Goal: Task Accomplishment & Management: Manage account settings

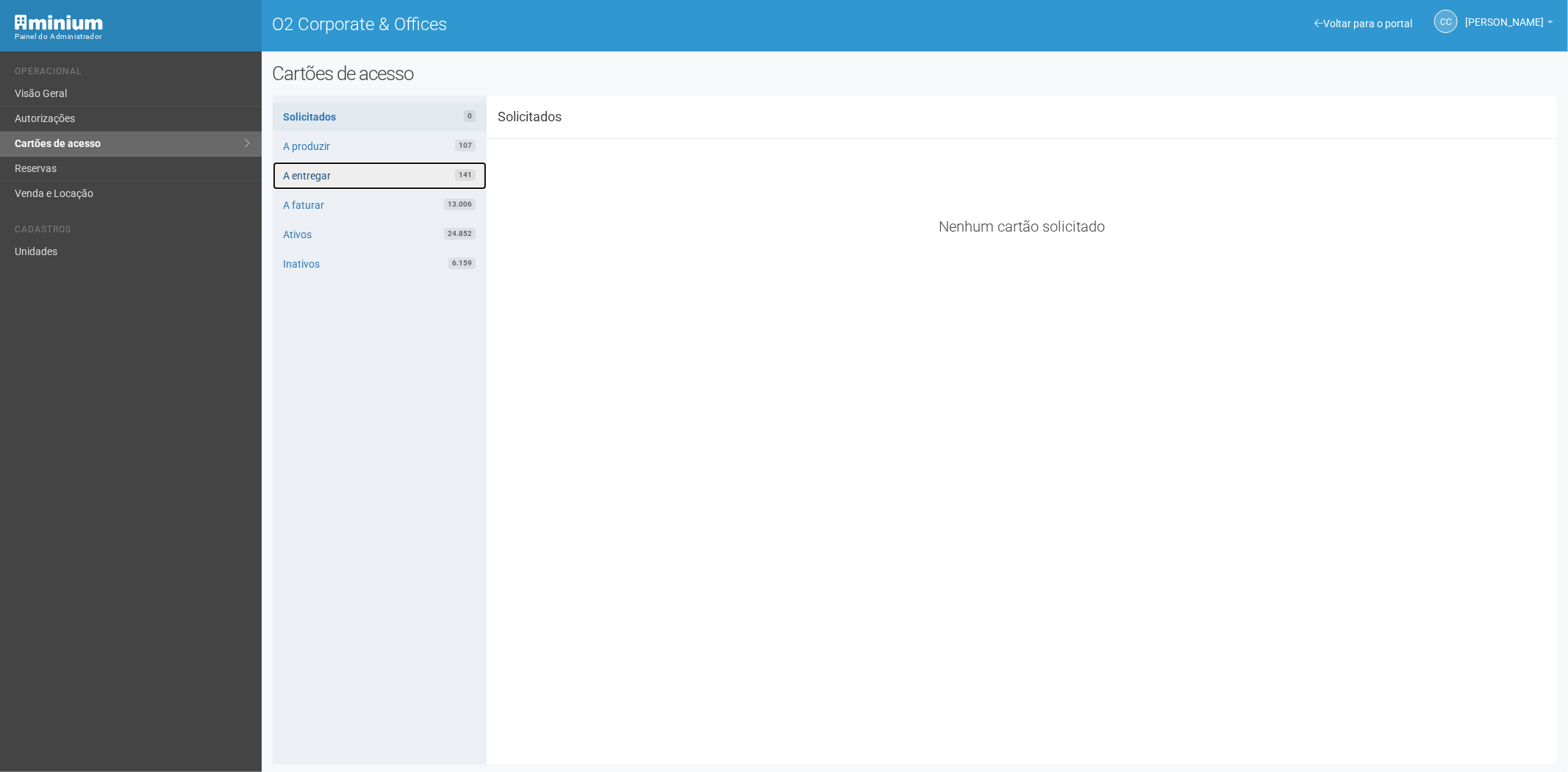
click at [380, 168] on link "A entregar 141" at bounding box center [380, 175] width 214 height 28
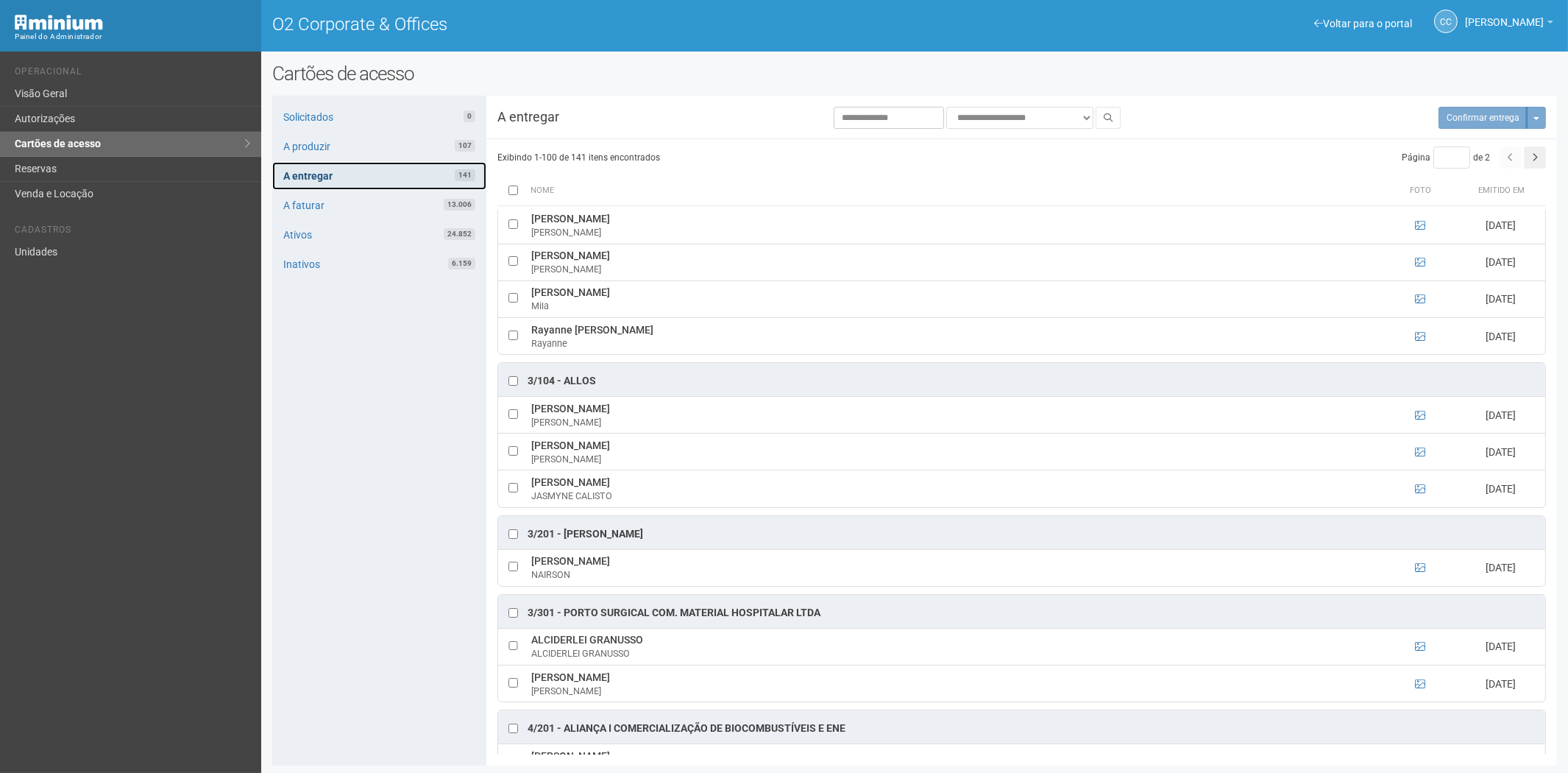
scroll to position [736, 0]
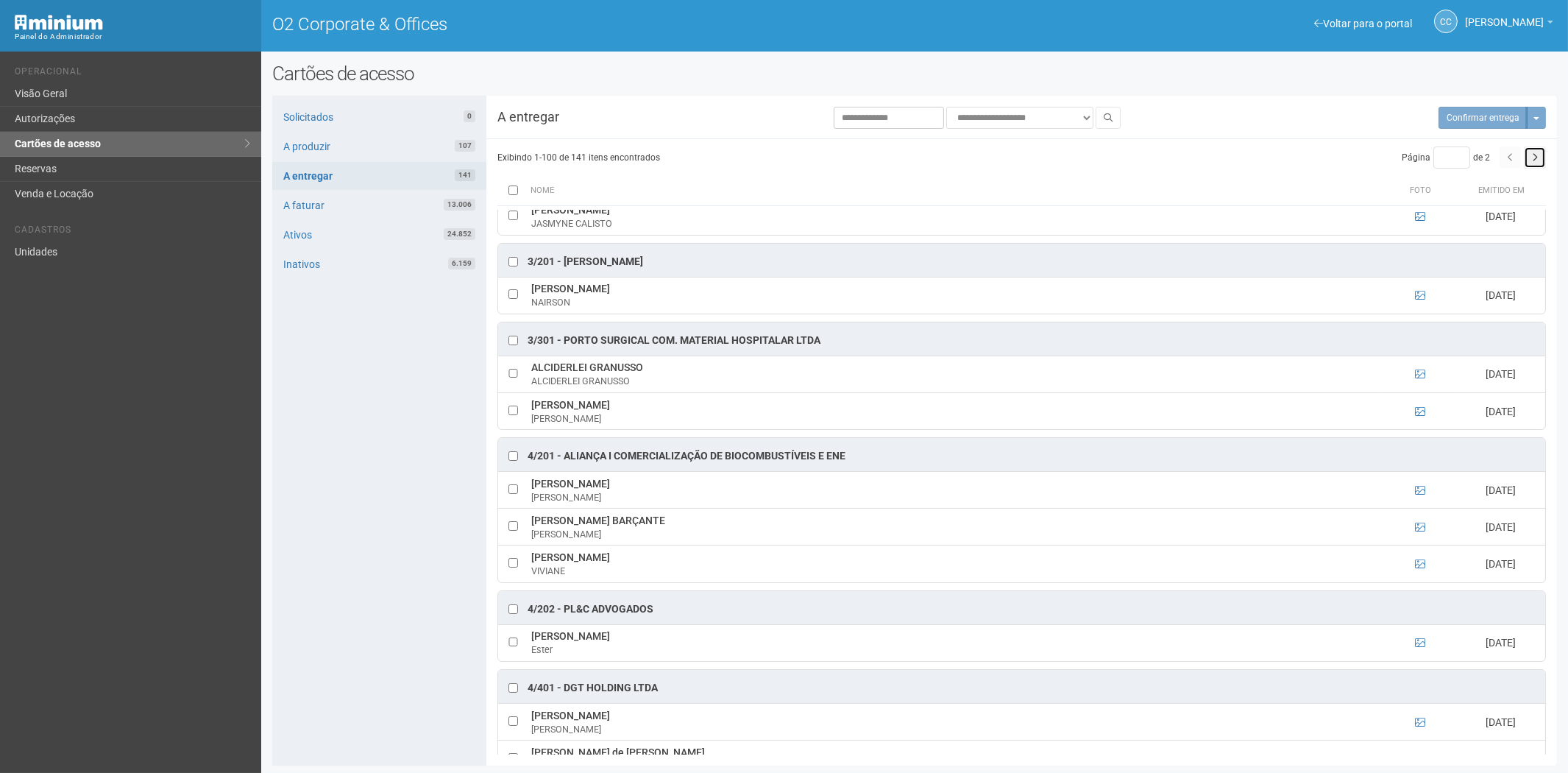
click at [1538, 159] on button "button" at bounding box center [1534, 157] width 22 height 22
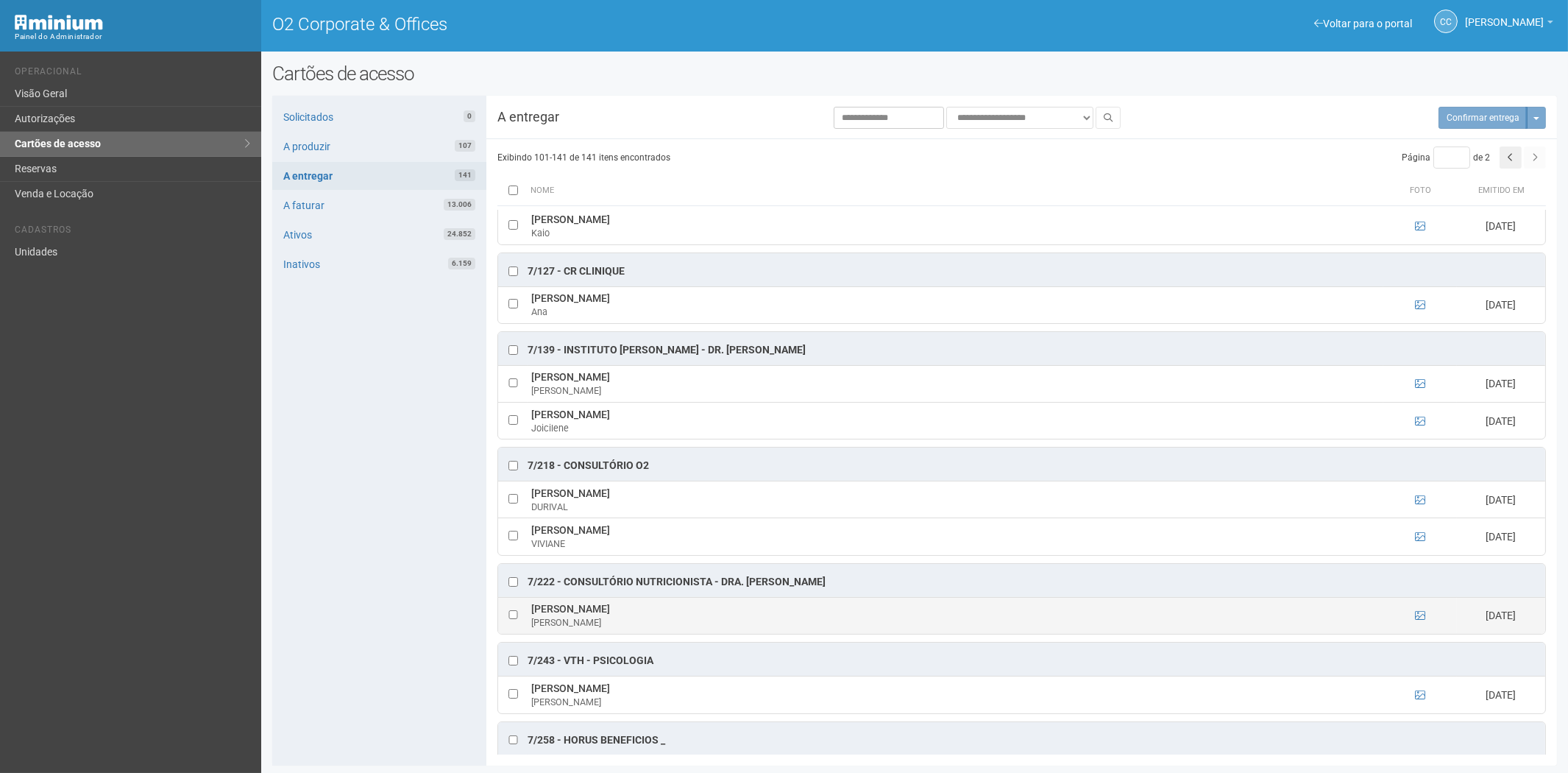
scroll to position [1227, 0]
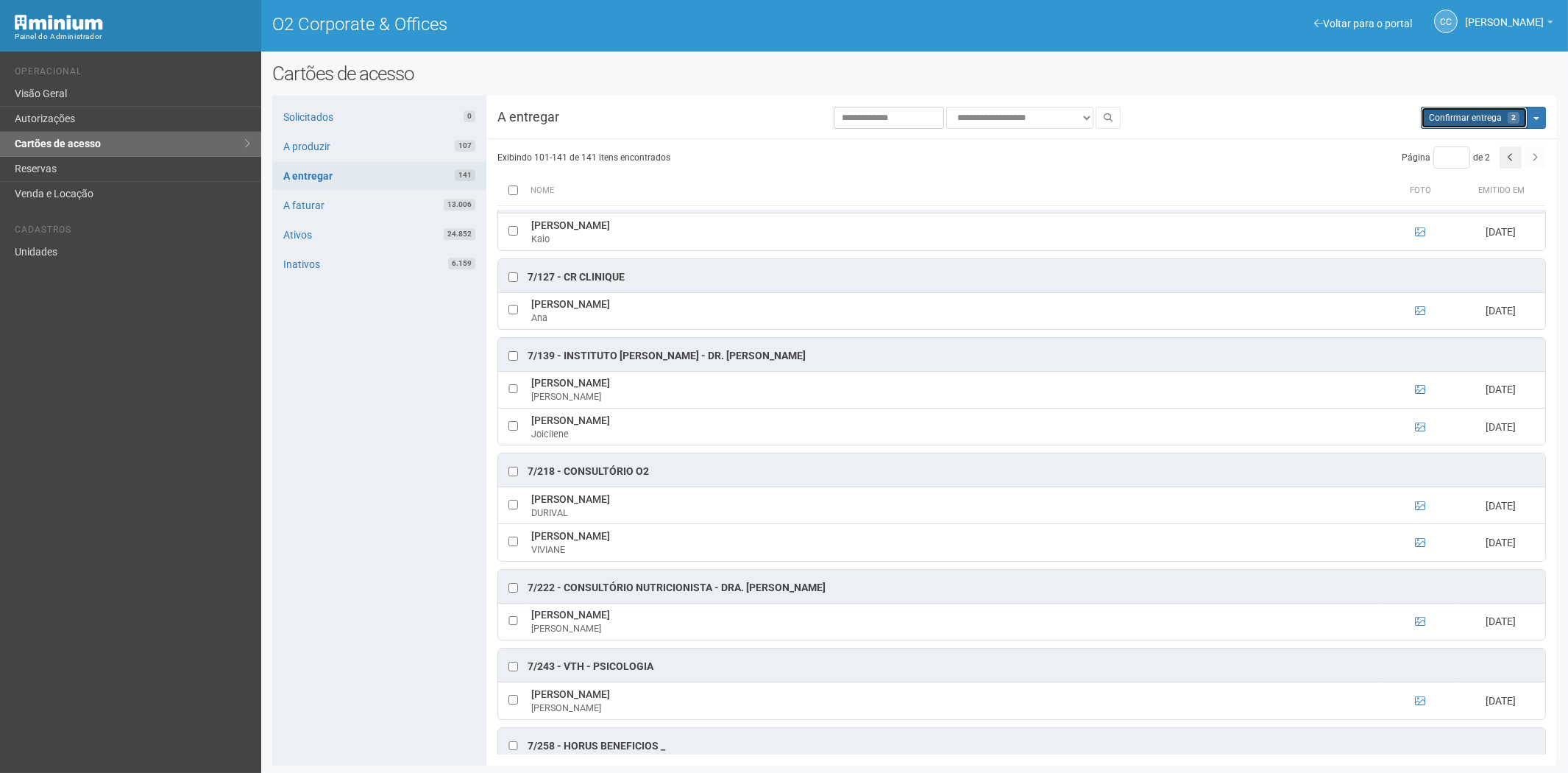
click at [1454, 127] on button "Aguarde... Confirmar entrega 2" at bounding box center [1473, 117] width 106 height 22
type input "*"
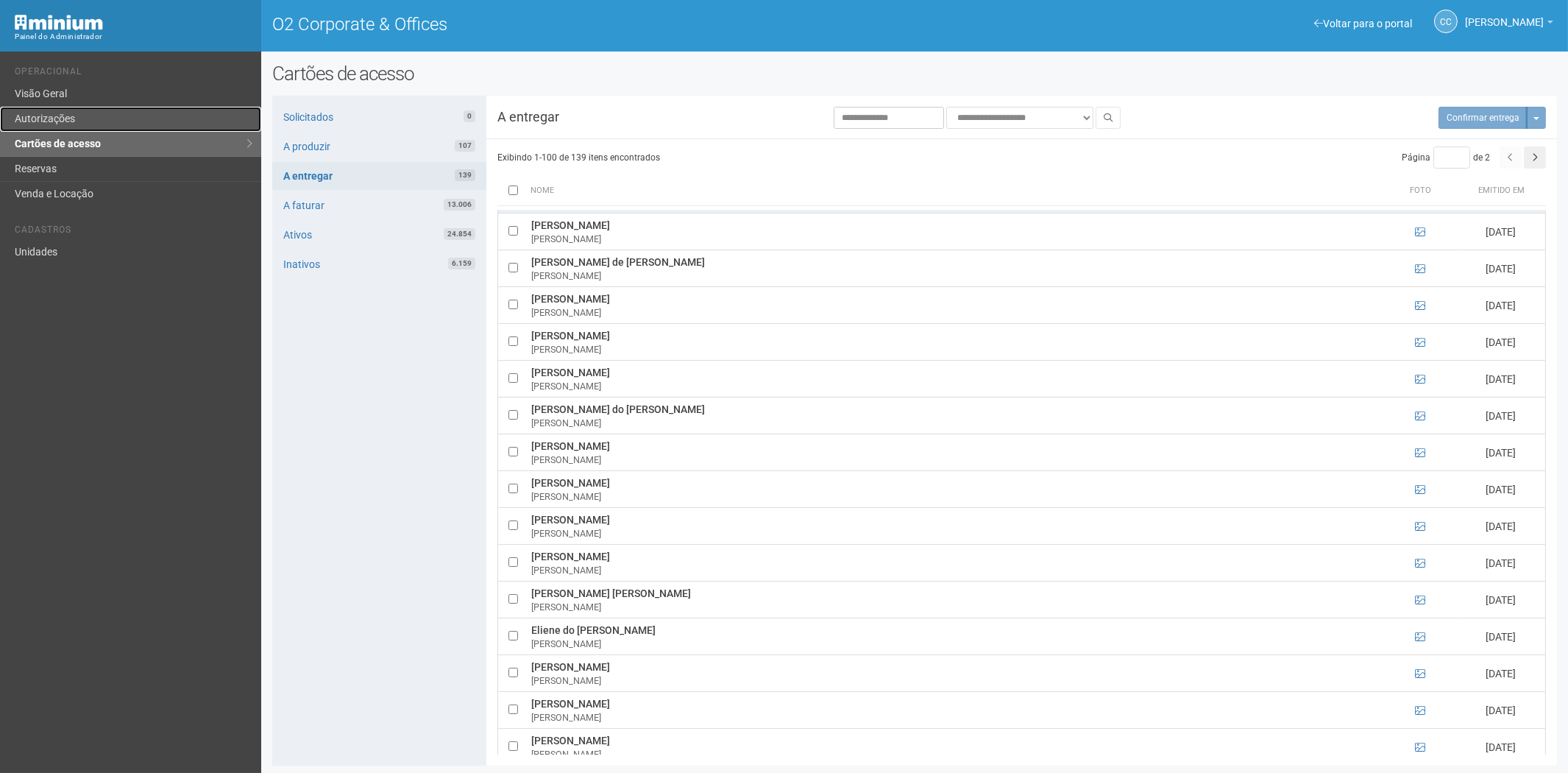
click at [100, 121] on link "Autorizações" at bounding box center [130, 119] width 261 height 25
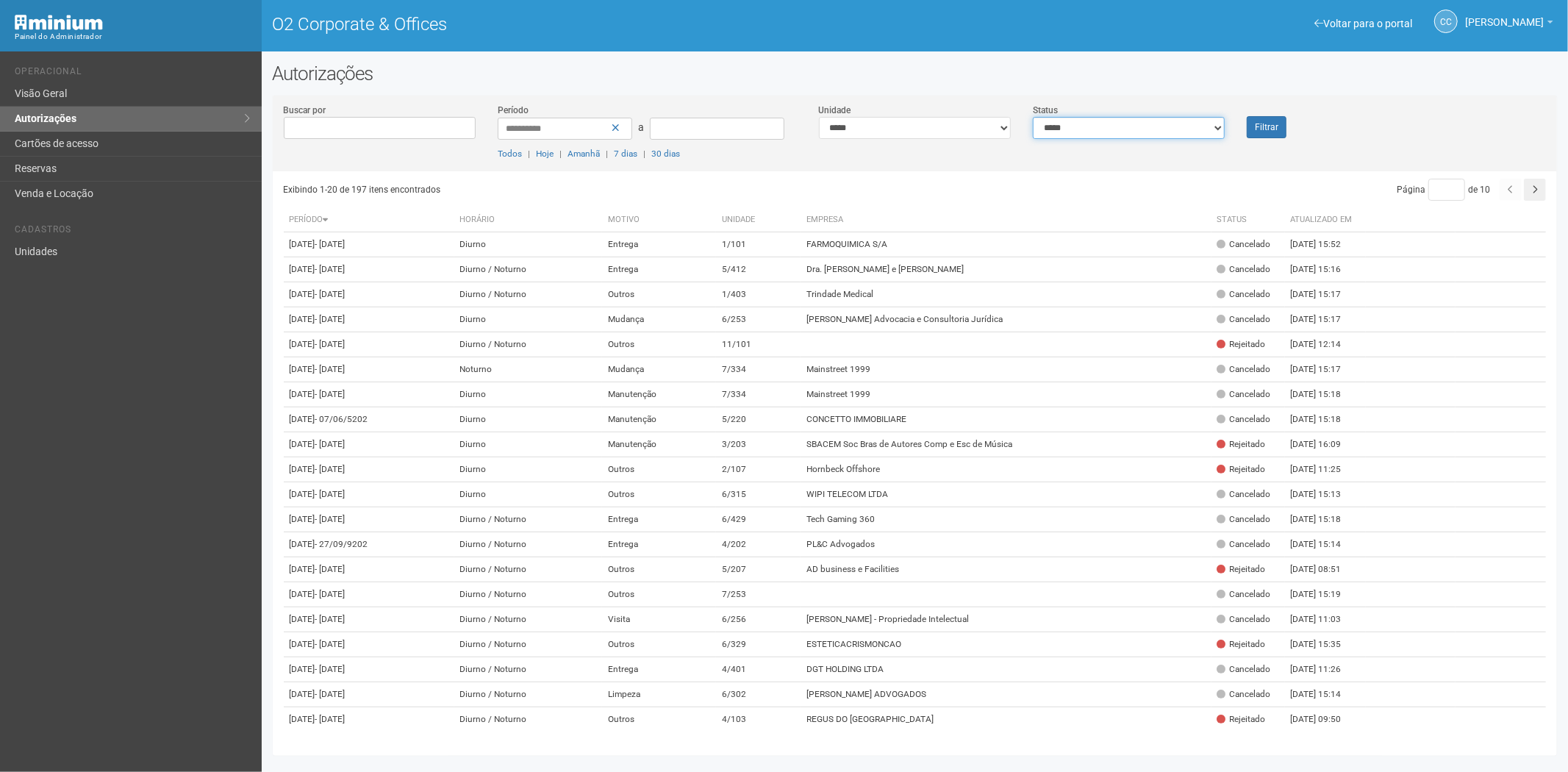
click at [1115, 121] on select "**********" at bounding box center [1128, 128] width 192 height 22
select select "*"
click at [1033, 117] on select "**********" at bounding box center [1128, 128] width 192 height 22
click at [1268, 126] on button "Filtrar" at bounding box center [1267, 127] width 40 height 22
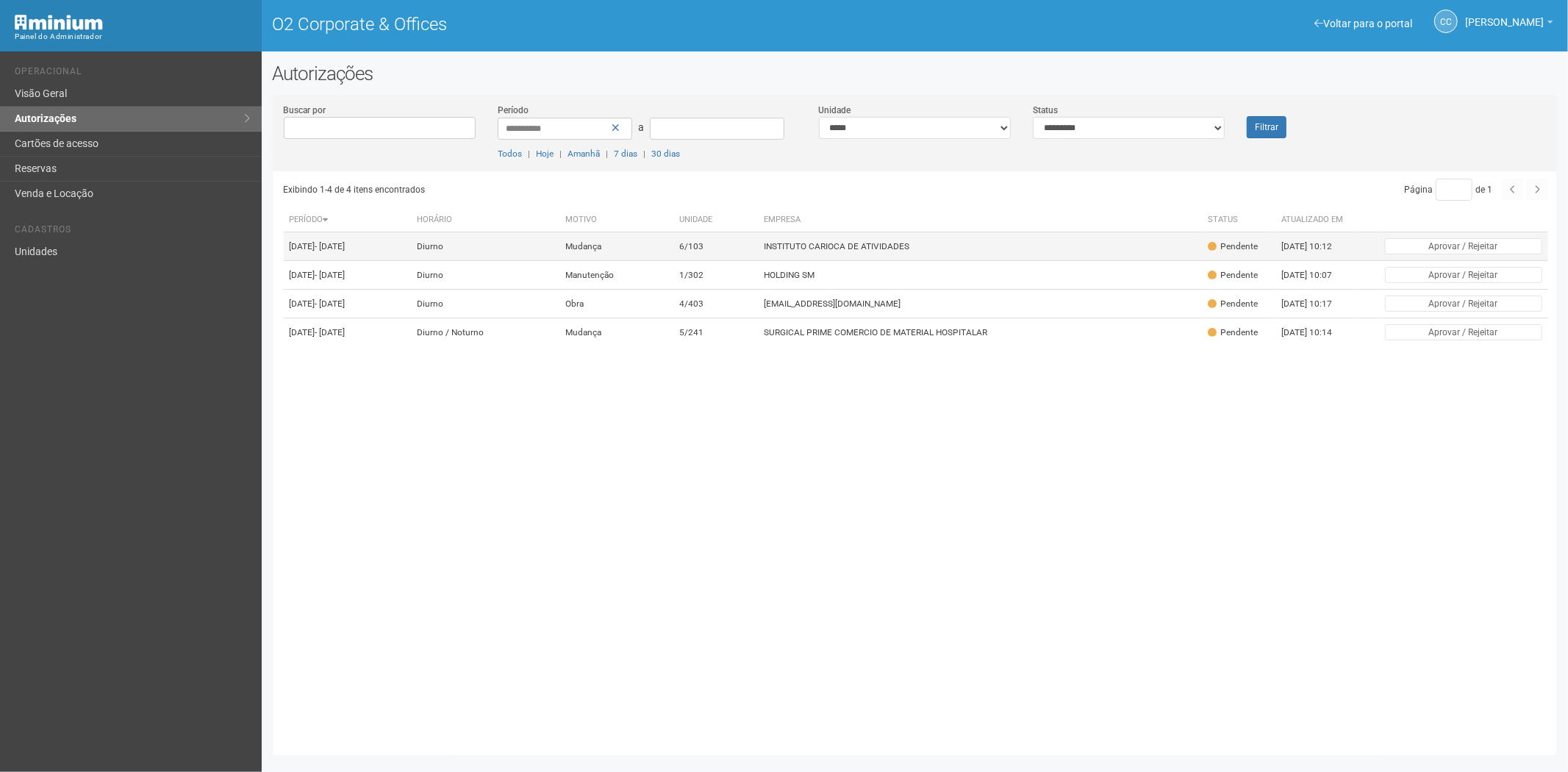
click at [903, 250] on td "INSTITUTO CARIOCA DE ATIVIDADES" at bounding box center [980, 246] width 444 height 29
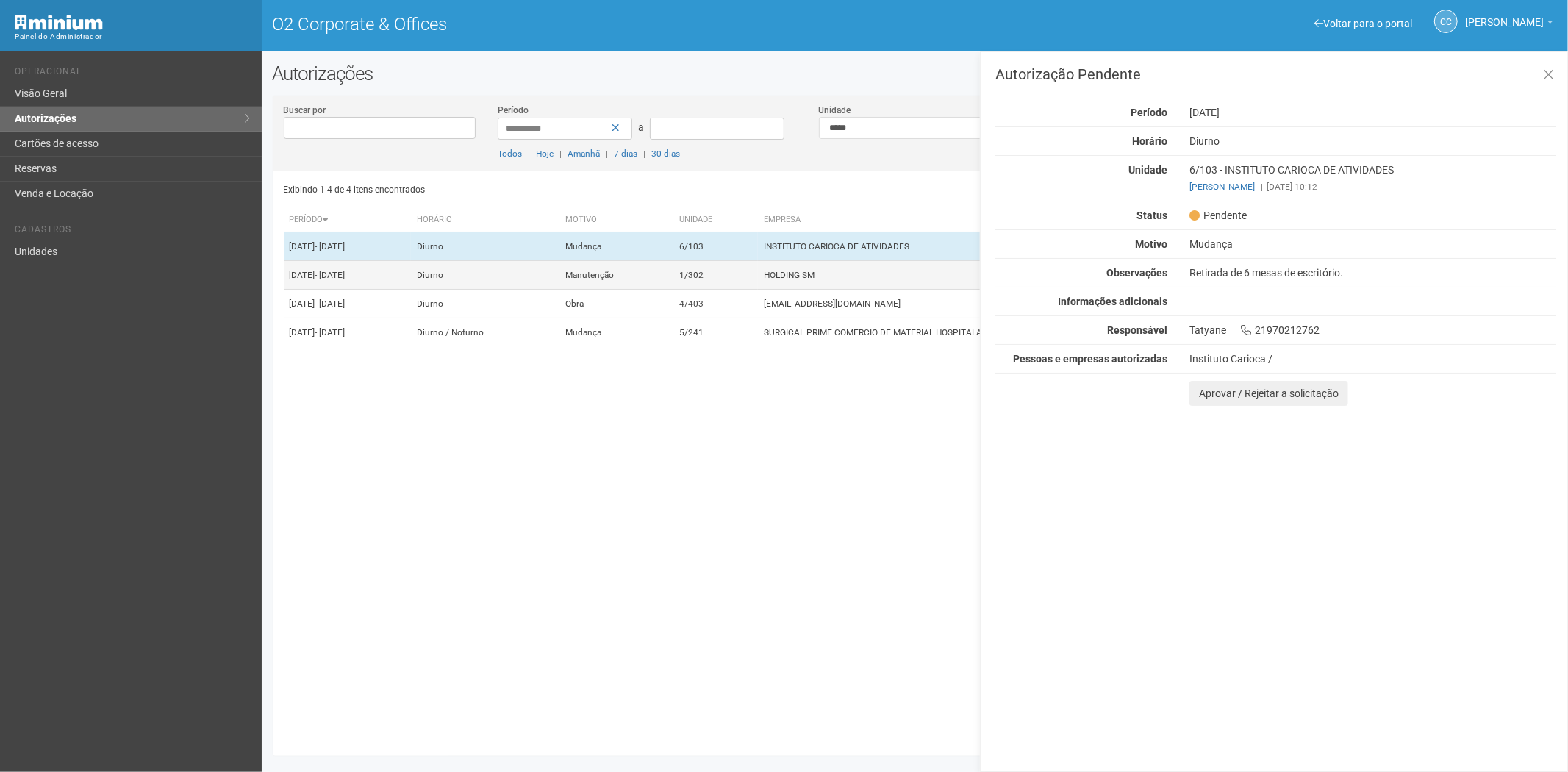
click at [758, 283] on td "1/302" at bounding box center [716, 275] width 84 height 29
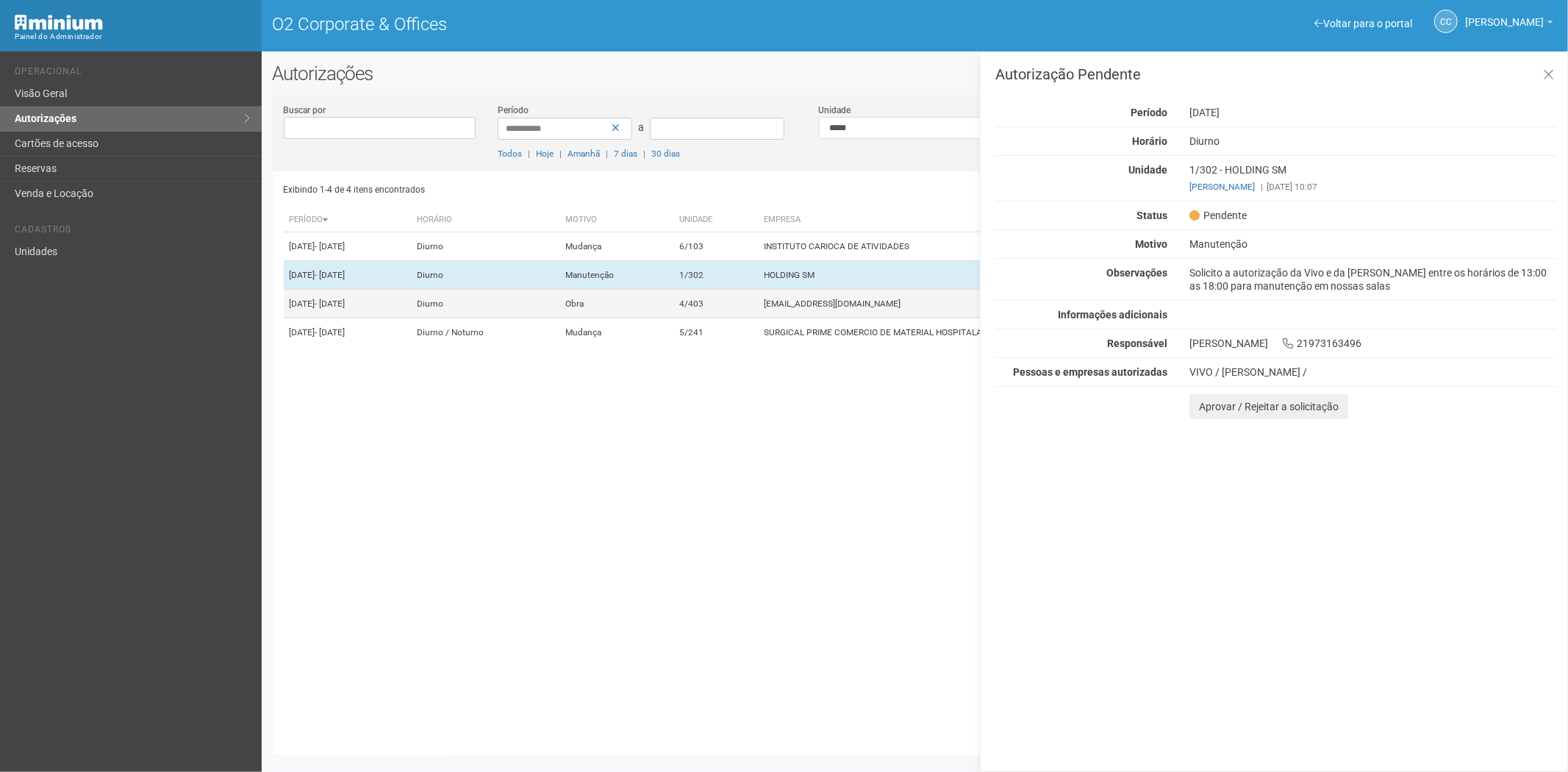
click at [758, 318] on td "4/403" at bounding box center [716, 304] width 84 height 29
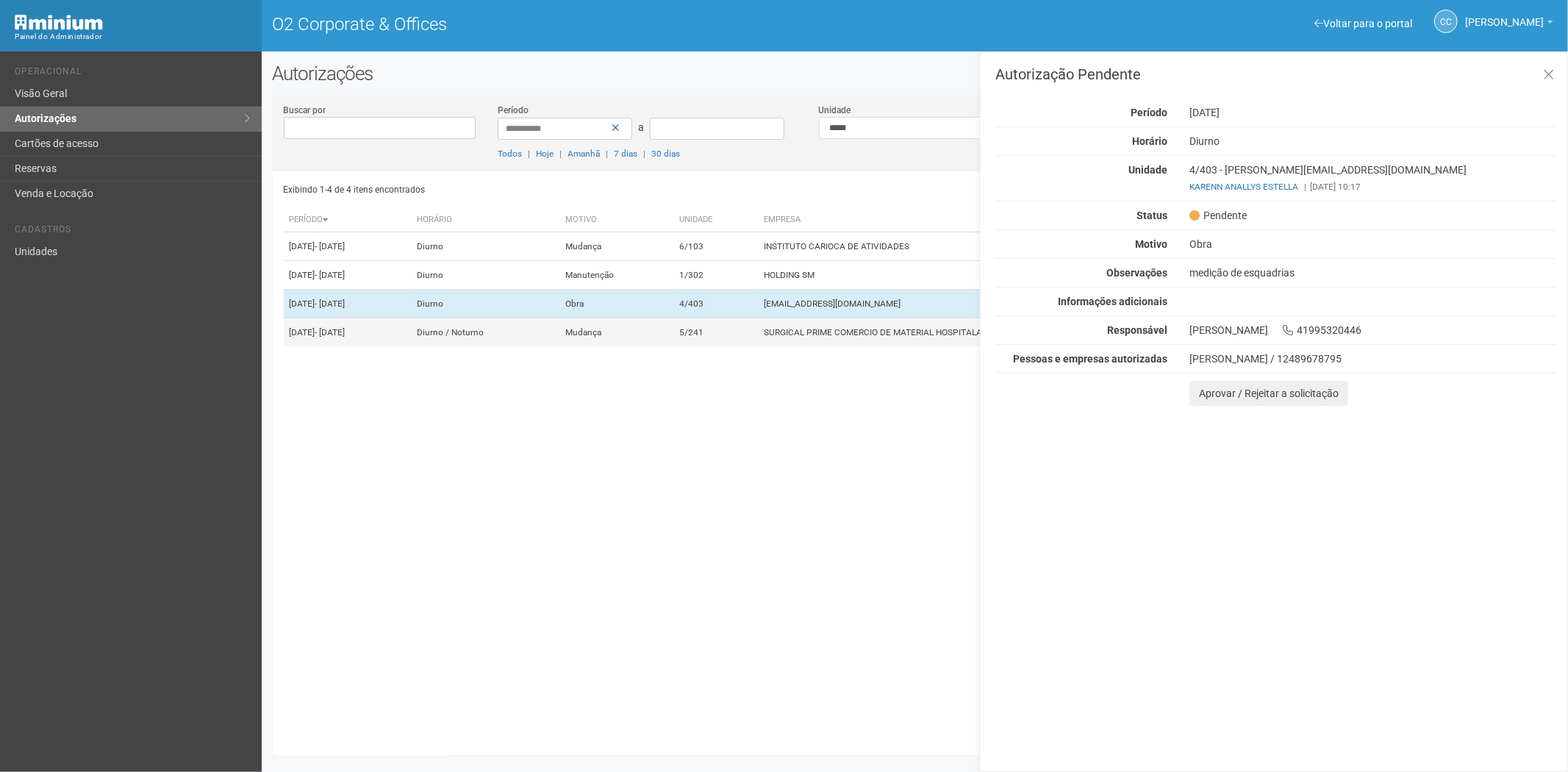
click at [758, 347] on td "5/241" at bounding box center [716, 332] width 84 height 29
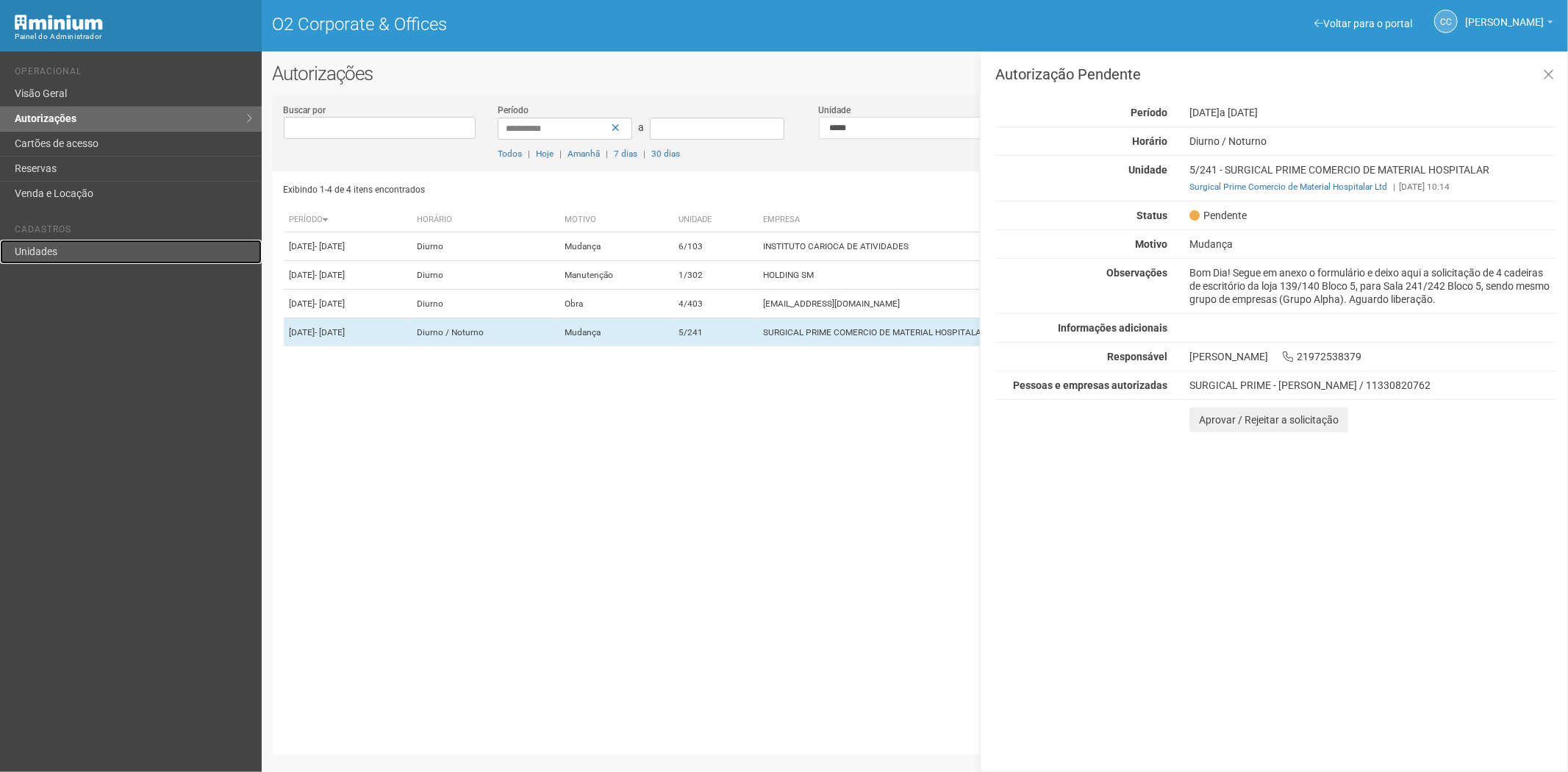
click at [95, 245] on link "Unidades" at bounding box center [131, 251] width 262 height 24
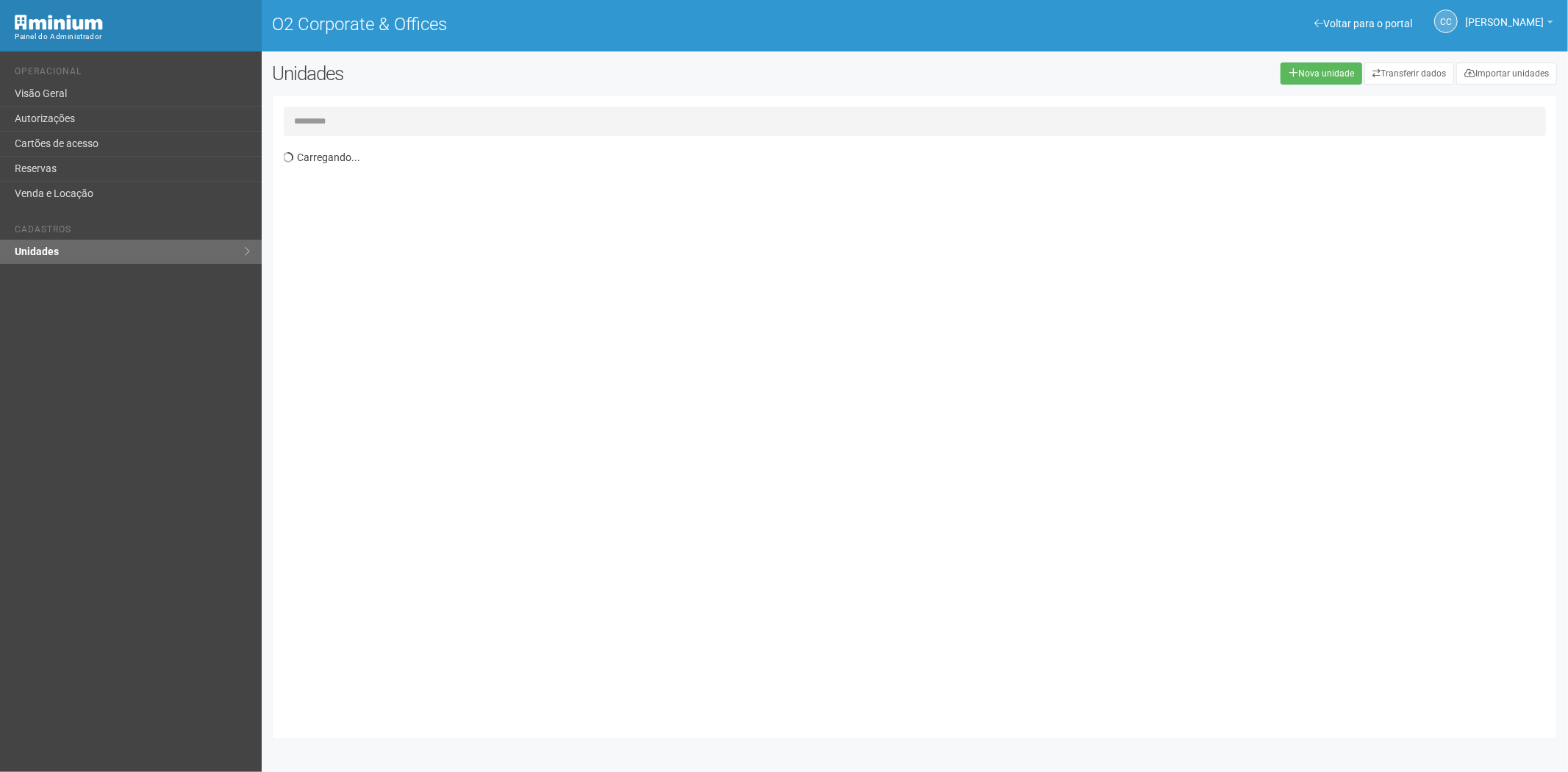
click at [353, 125] on input "text" at bounding box center [915, 121] width 1263 height 30
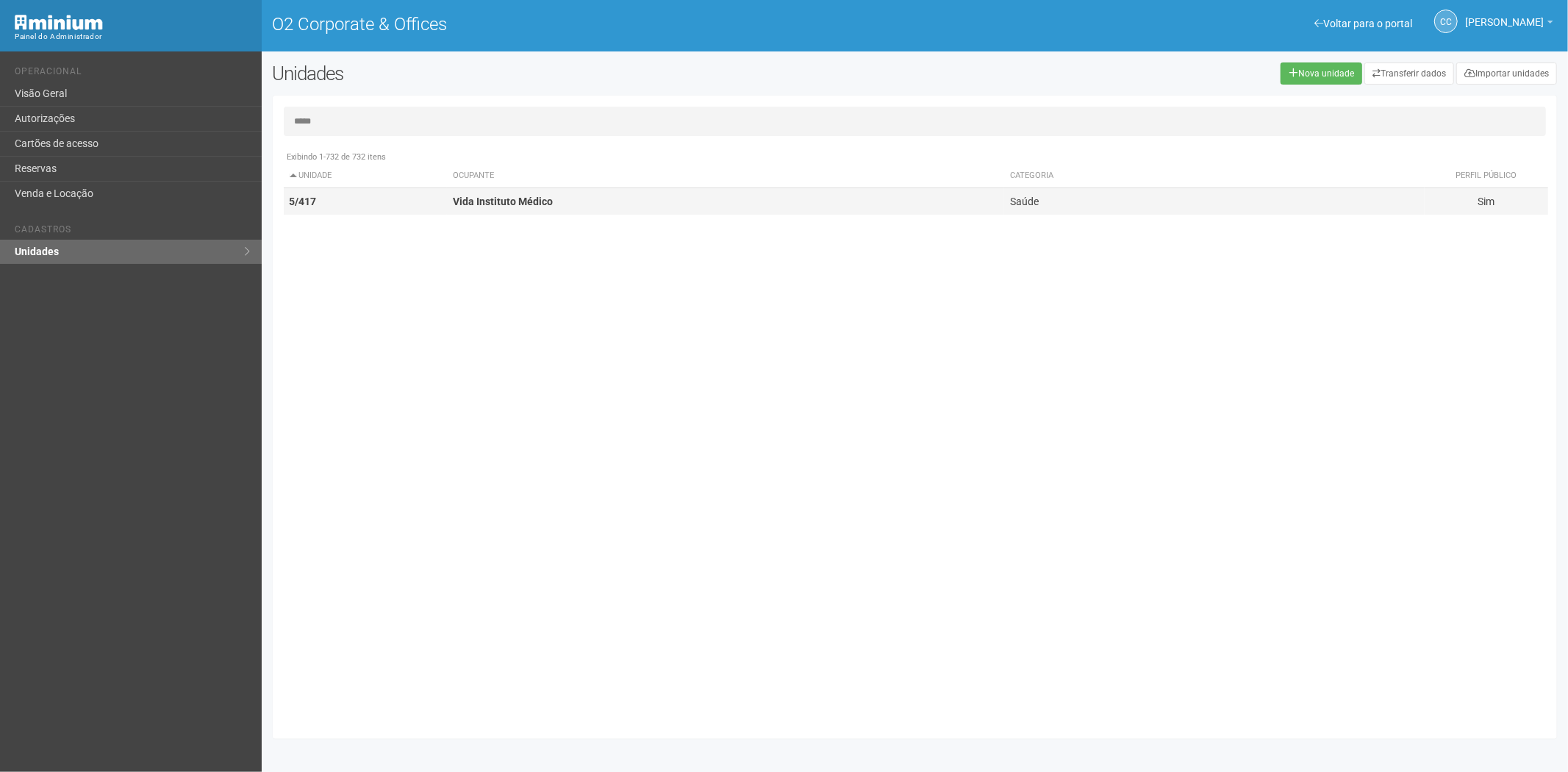
type input "*****"
click at [533, 194] on td "Vida Instituto Médico" at bounding box center [726, 202] width 557 height 27
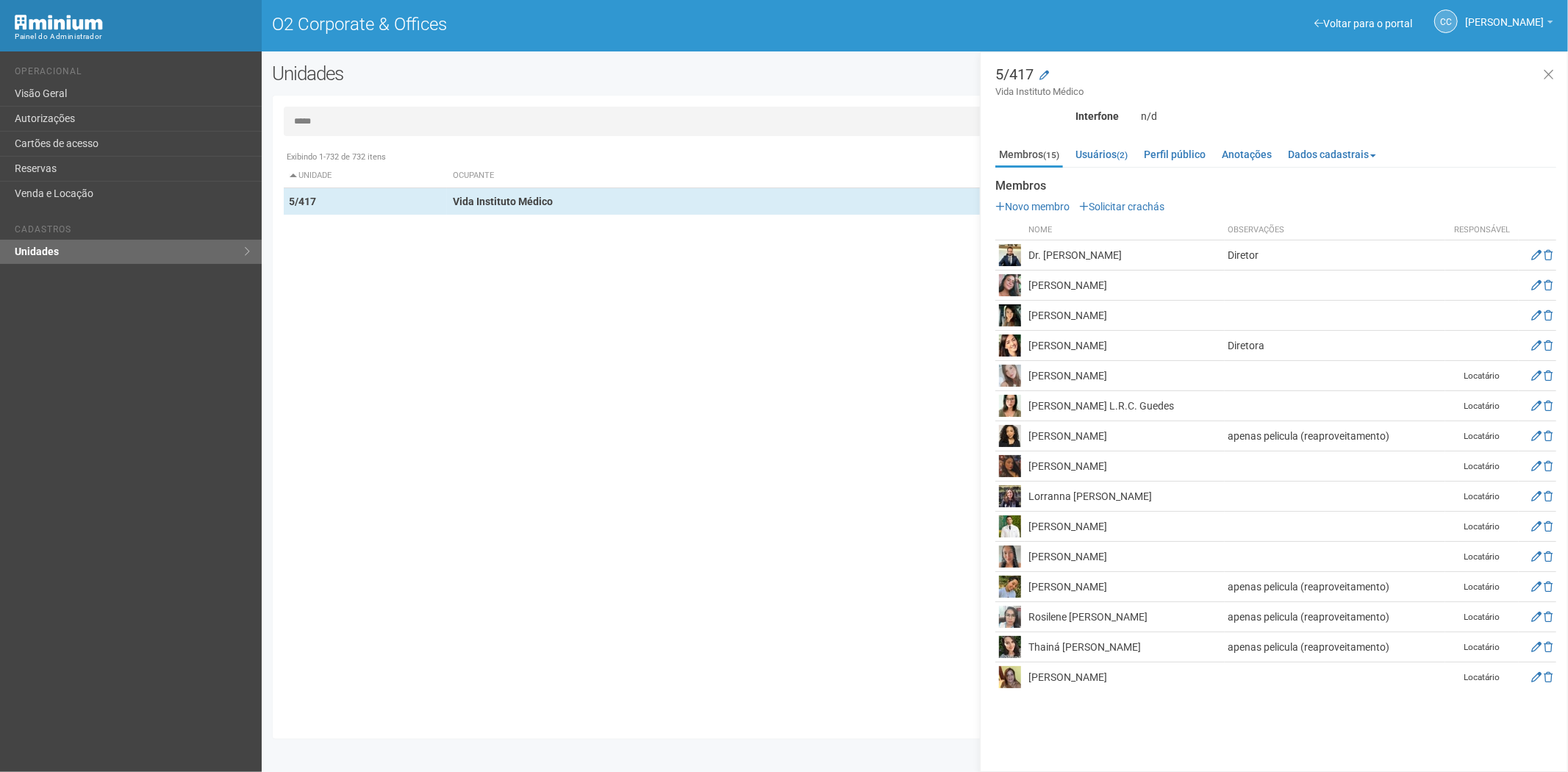
drag, startPoint x: 1234, startPoint y: 248, endPoint x: 1026, endPoint y: 251, distance: 208.0
click at [1026, 251] on td "Dr. [PERSON_NAME]" at bounding box center [1125, 256] width 200 height 30
copy td "Dr. Caio Augusto Correia Rodrigues da Cunha"
click at [305, 516] on div "Exibindo 1-732 de 732 itens Unidade Ocupante Categoria Perfil público 1/101 FAR…" at bounding box center [921, 435] width 1274 height 585
click at [130, 132] on link "Cartões de acesso" at bounding box center [131, 144] width 262 height 25
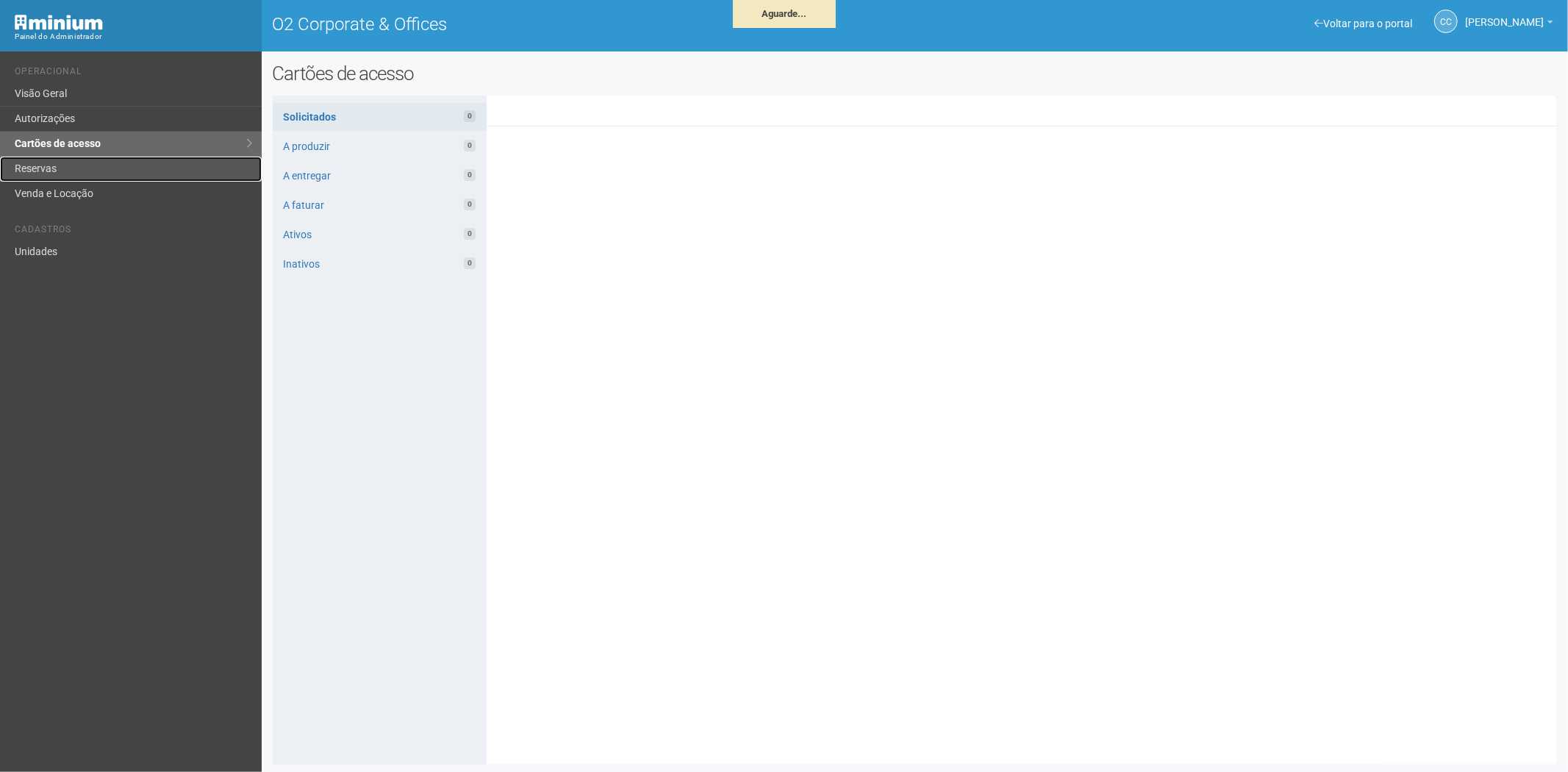
click at [57, 166] on link "Reservas" at bounding box center [131, 170] width 262 height 25
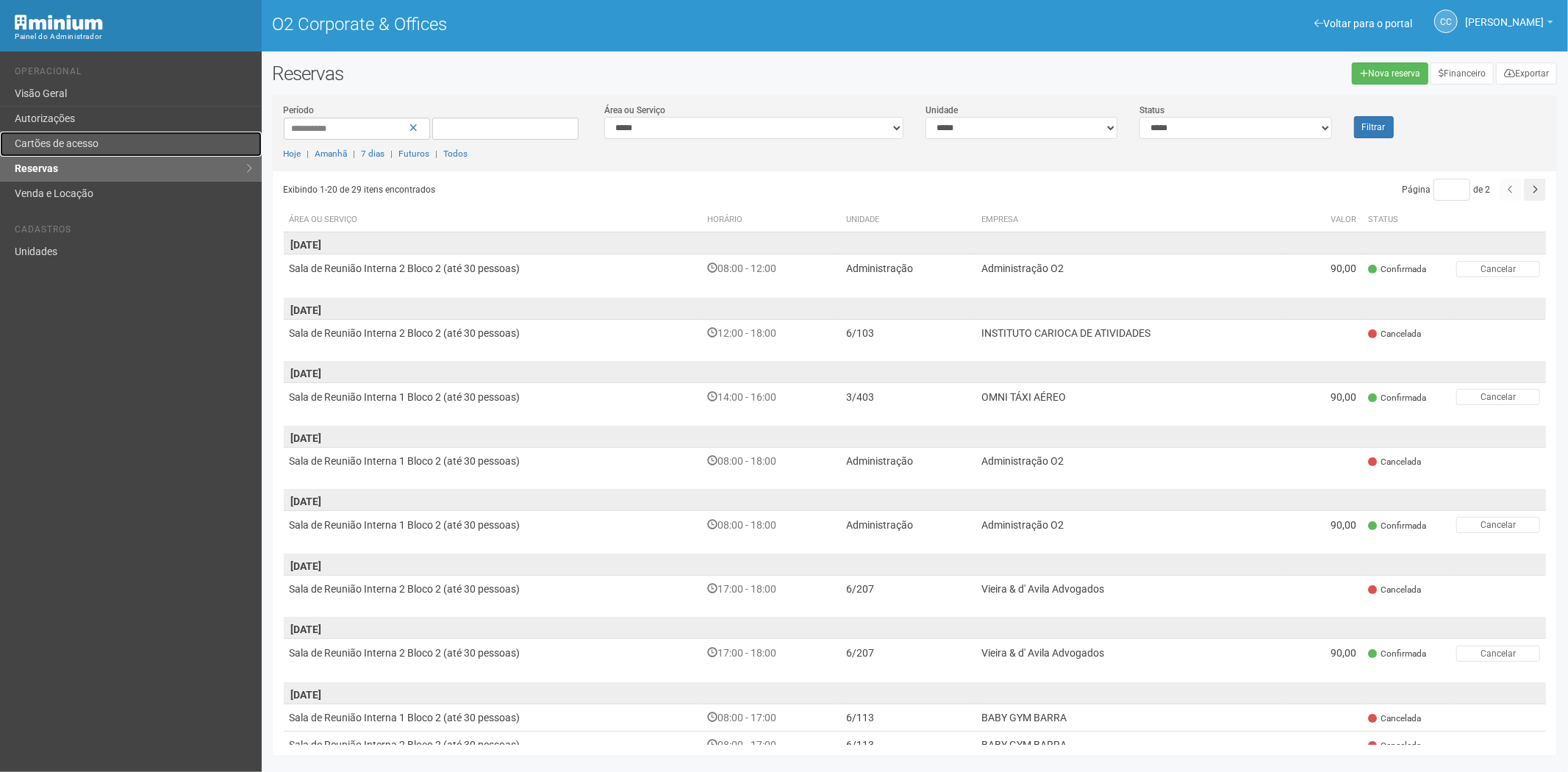
drag, startPoint x: 83, startPoint y: 142, endPoint x: 98, endPoint y: 153, distance: 18.6
click at [83, 141] on link "Cartões de acesso" at bounding box center [131, 144] width 262 height 25
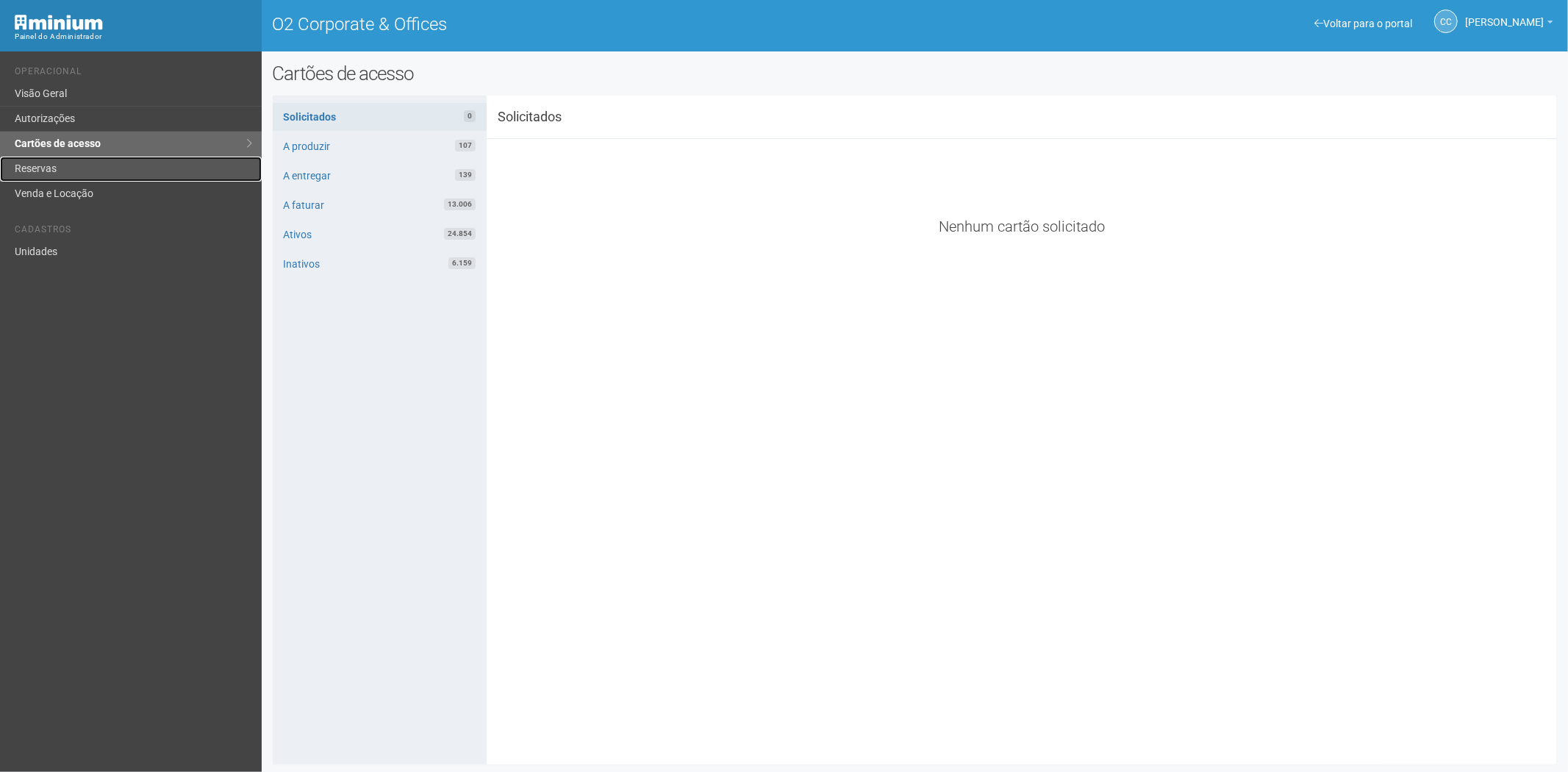
click at [49, 163] on link "Reservas" at bounding box center [131, 170] width 262 height 25
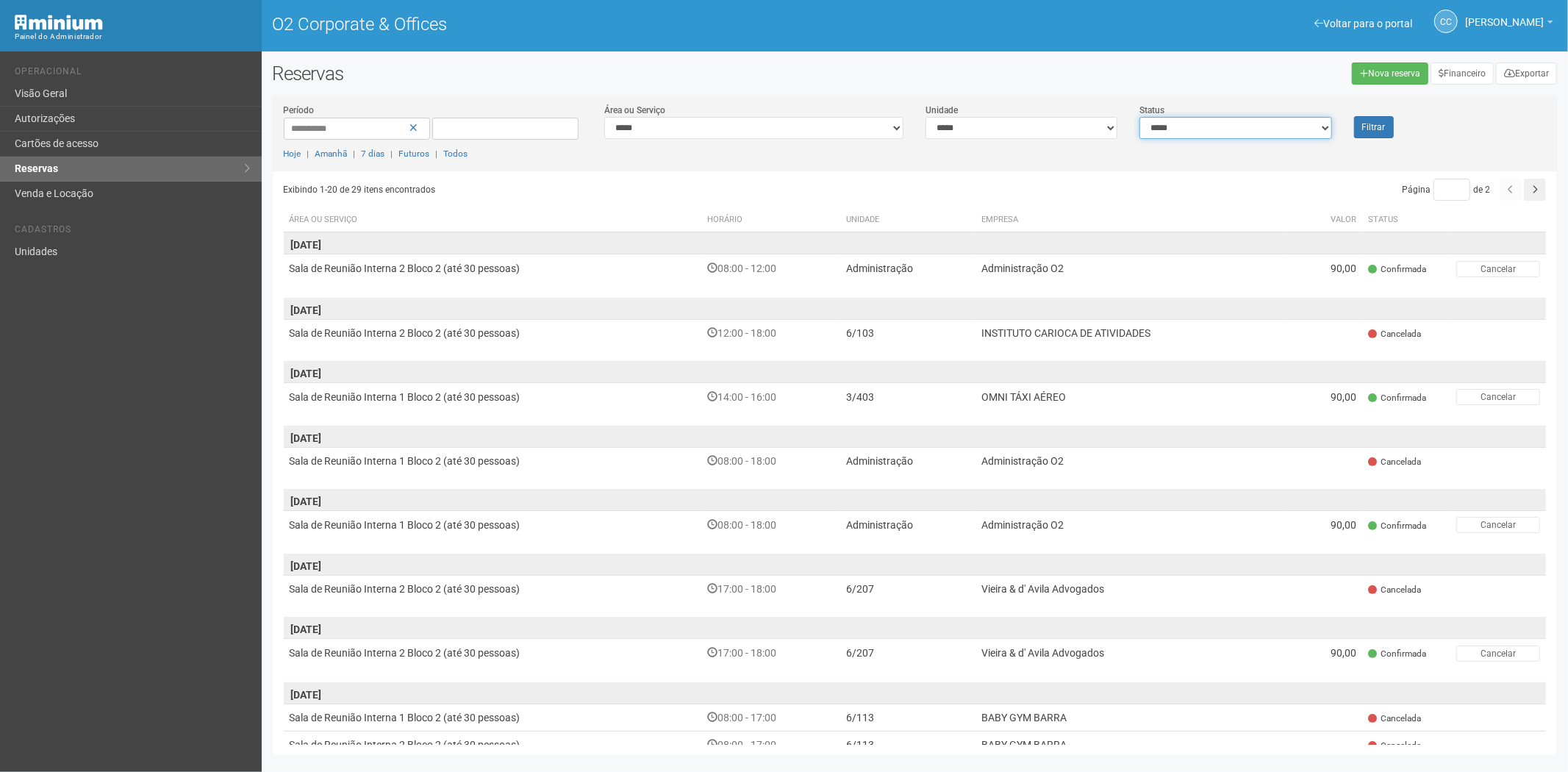
drag, startPoint x: 1194, startPoint y: 130, endPoint x: 1188, endPoint y: 138, distance: 10.0
click at [1194, 130] on select "**********" at bounding box center [1235, 128] width 192 height 22
select select "*"
click at [1140, 117] on select "**********" at bounding box center [1235, 128] width 192 height 22
click at [1392, 120] on button "Filtrar" at bounding box center [1374, 127] width 40 height 22
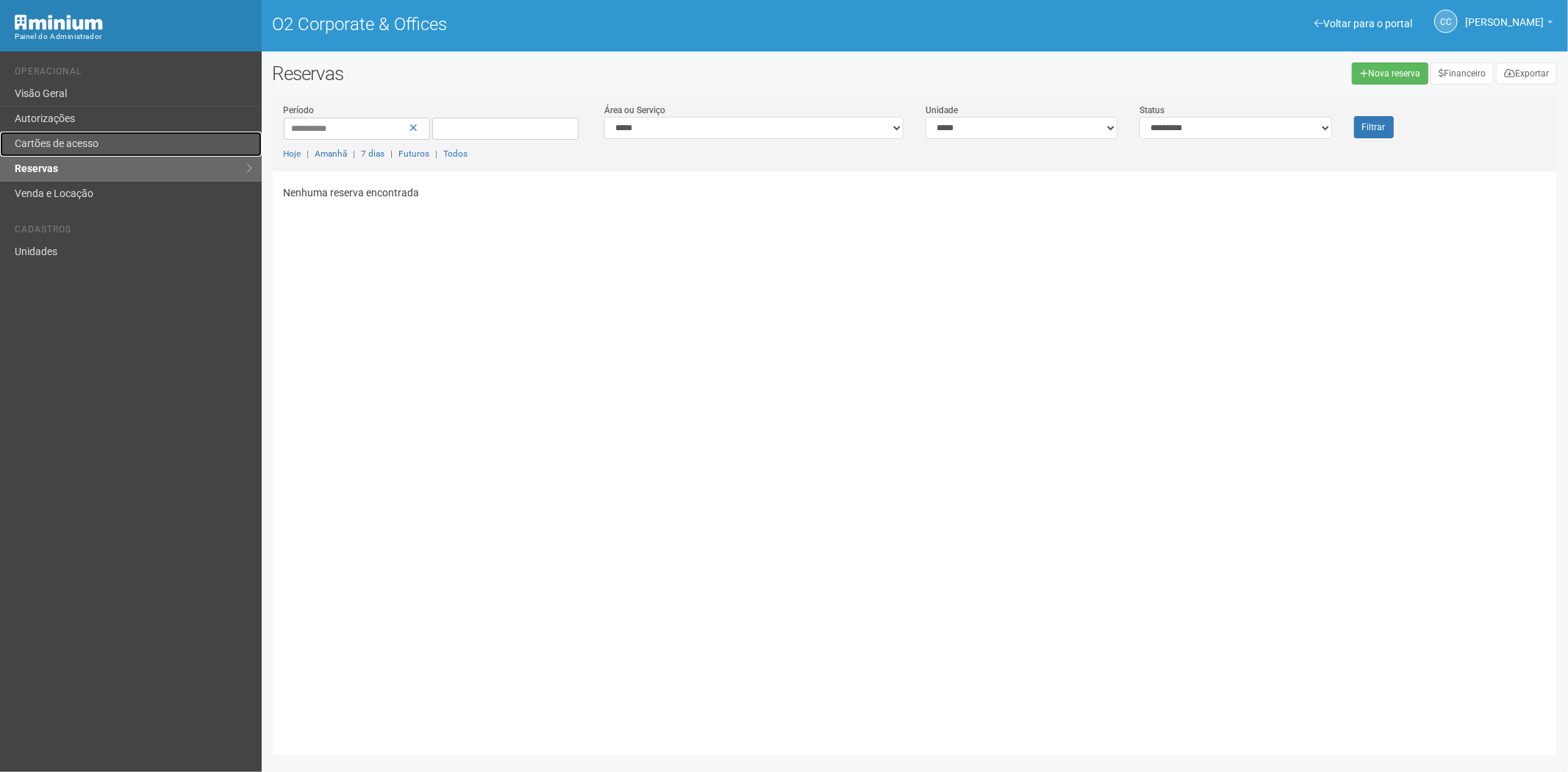
click at [108, 145] on link "Cartões de acesso" at bounding box center [131, 144] width 262 height 25
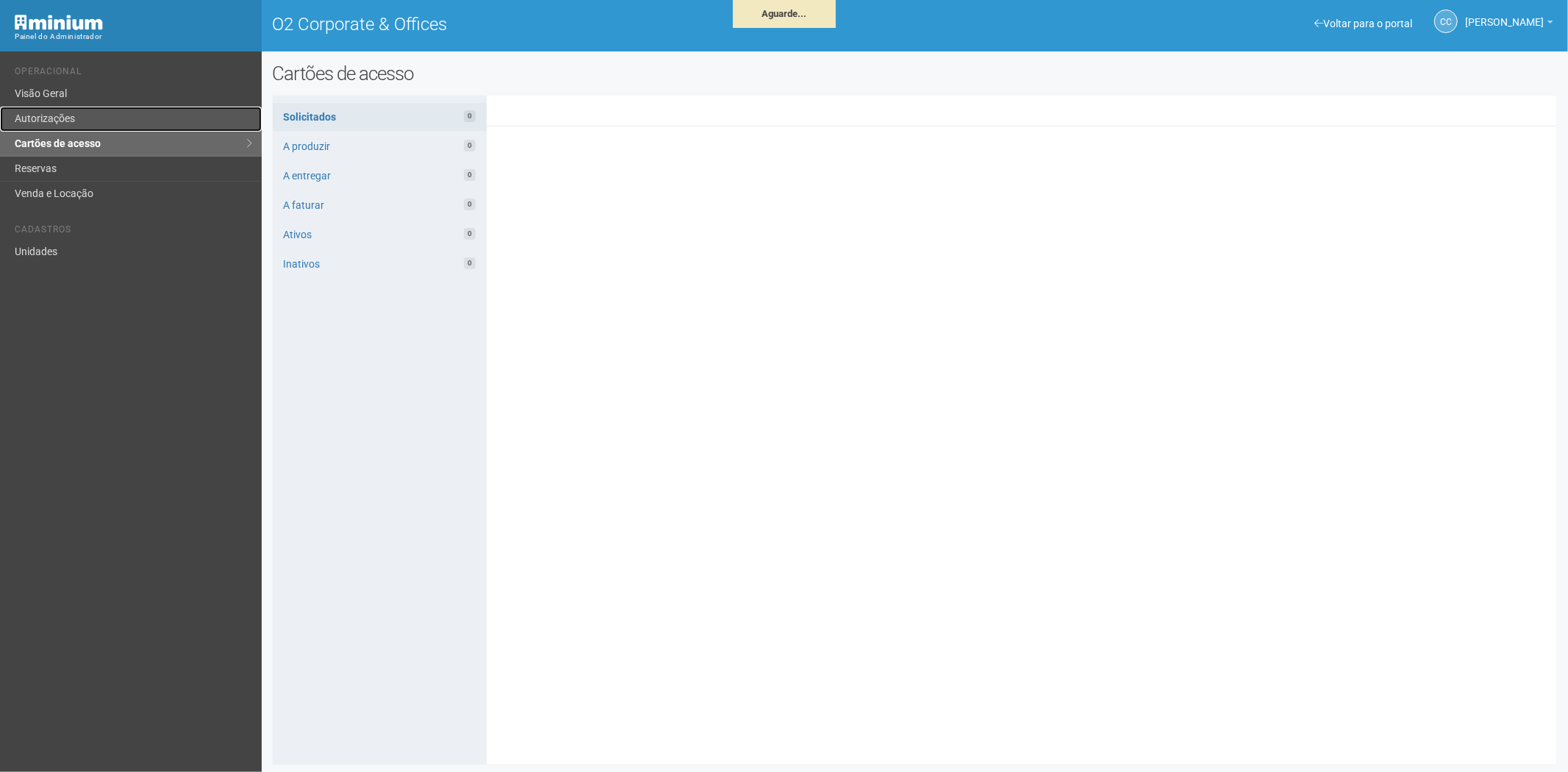
click at [100, 118] on link "Autorizações" at bounding box center [131, 119] width 262 height 25
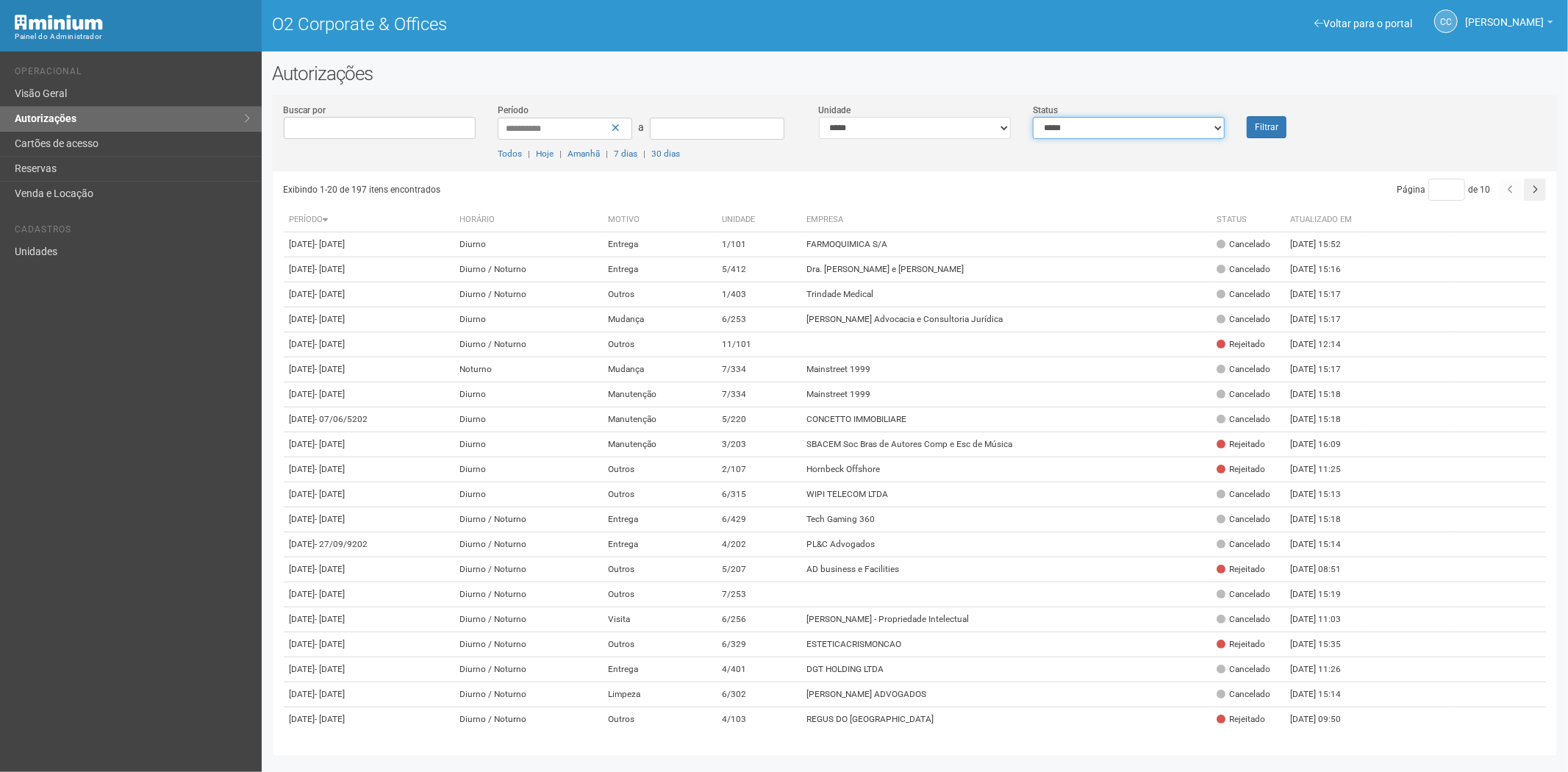
drag, startPoint x: 1137, startPoint y: 126, endPoint x: 1133, endPoint y: 137, distance: 11.7
click at [1137, 126] on select "**********" at bounding box center [1128, 128] width 192 height 22
select select "*"
click at [1033, 117] on select "**********" at bounding box center [1128, 128] width 192 height 22
click at [1276, 127] on button "Filtrar" at bounding box center [1267, 127] width 40 height 22
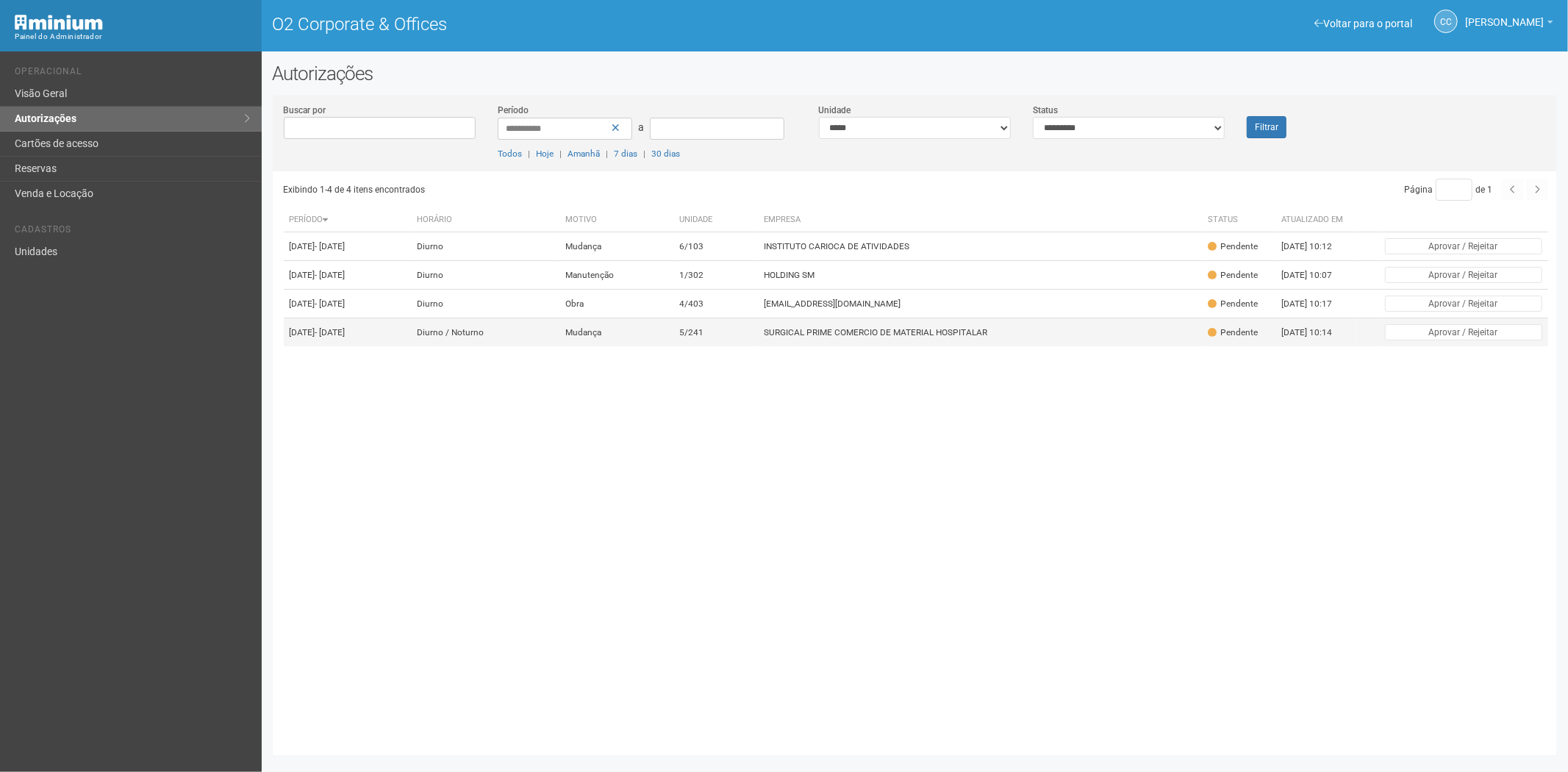
click at [850, 347] on td "SURGICAL PRIME COMERCIO DE MATERIAL HOSPITALAR" at bounding box center [980, 332] width 444 height 29
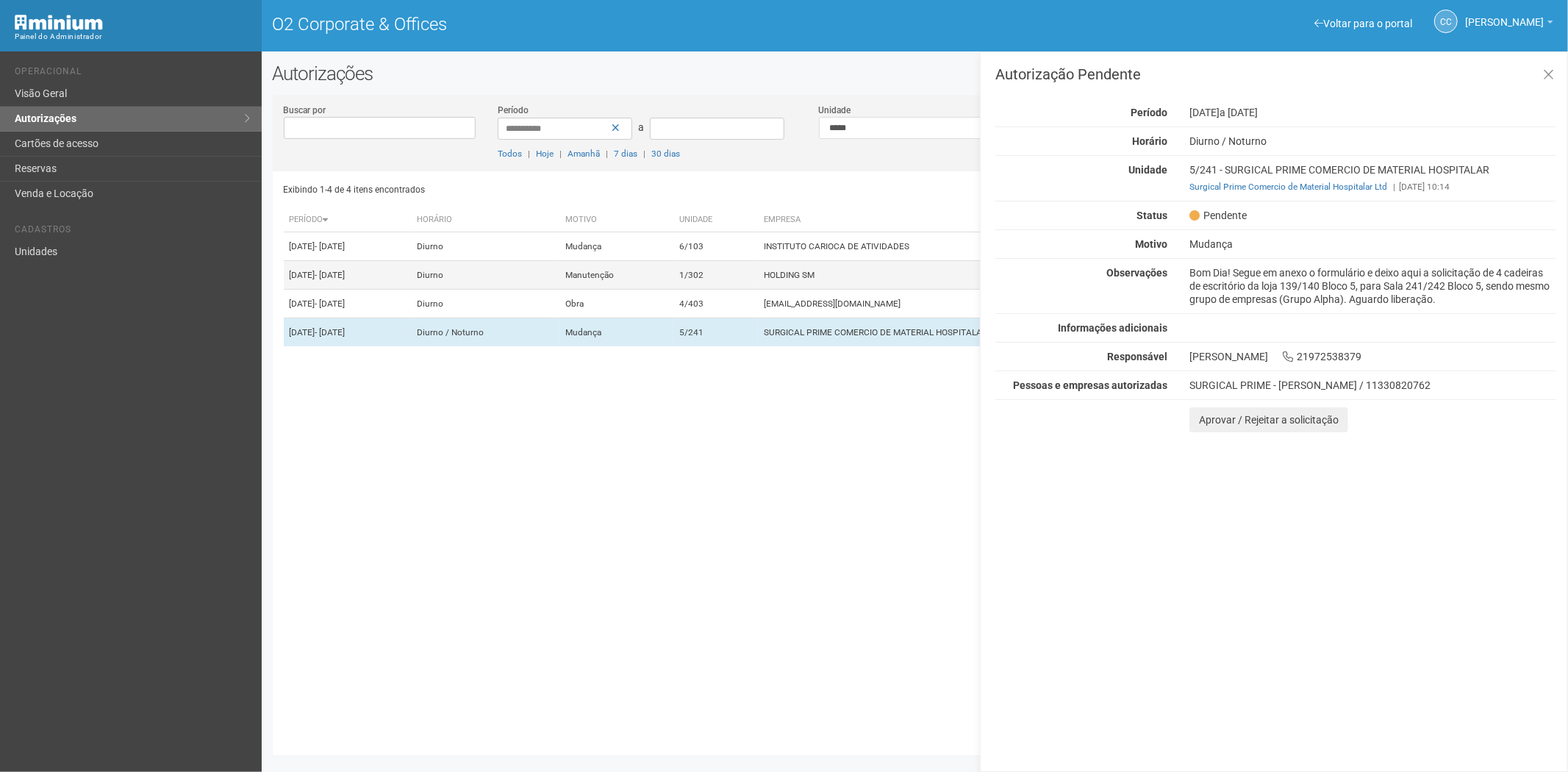
click at [673, 289] on td "Manutenção" at bounding box center [616, 275] width 114 height 29
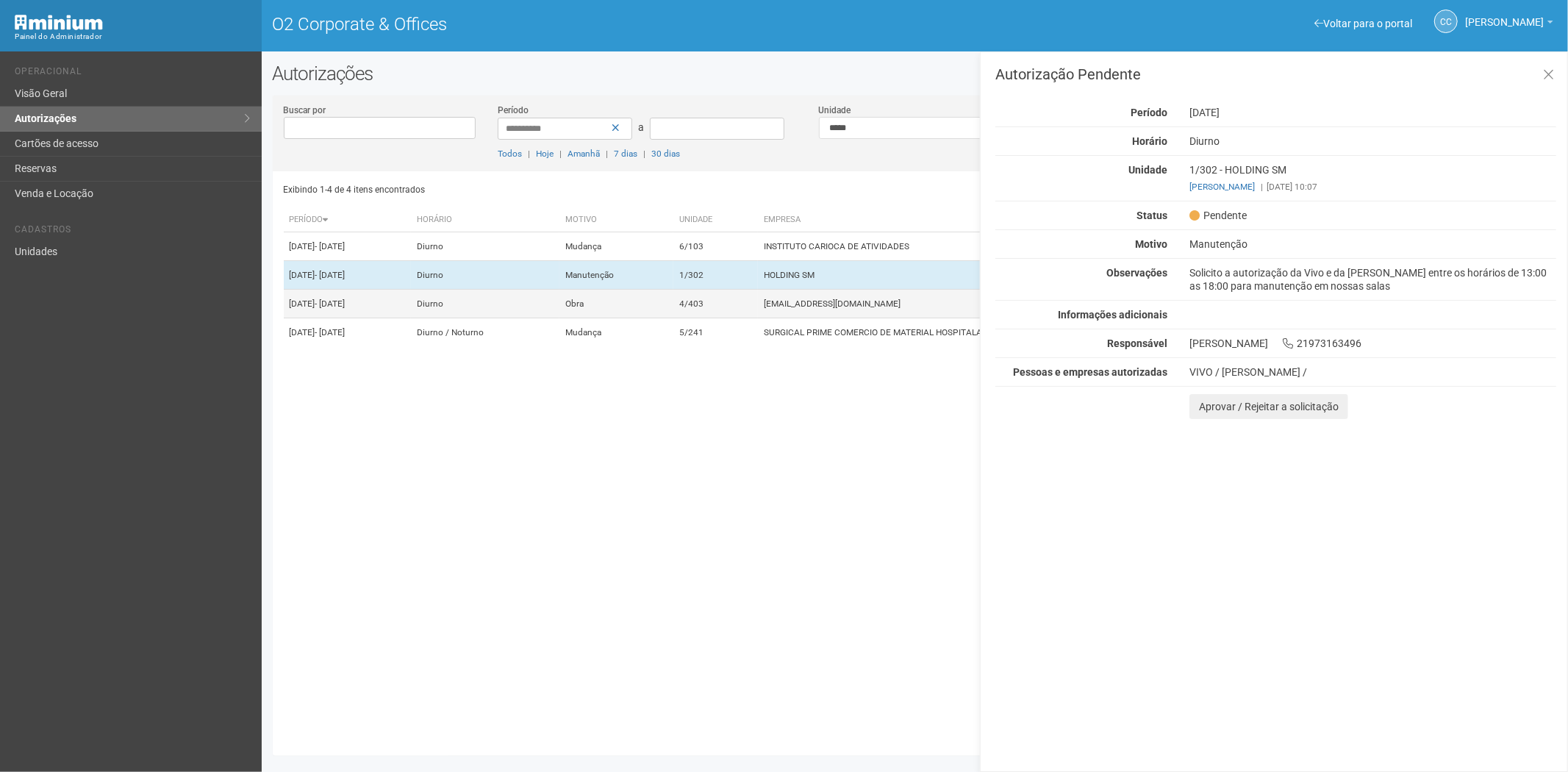
click at [758, 318] on td "4/403" at bounding box center [716, 304] width 84 height 29
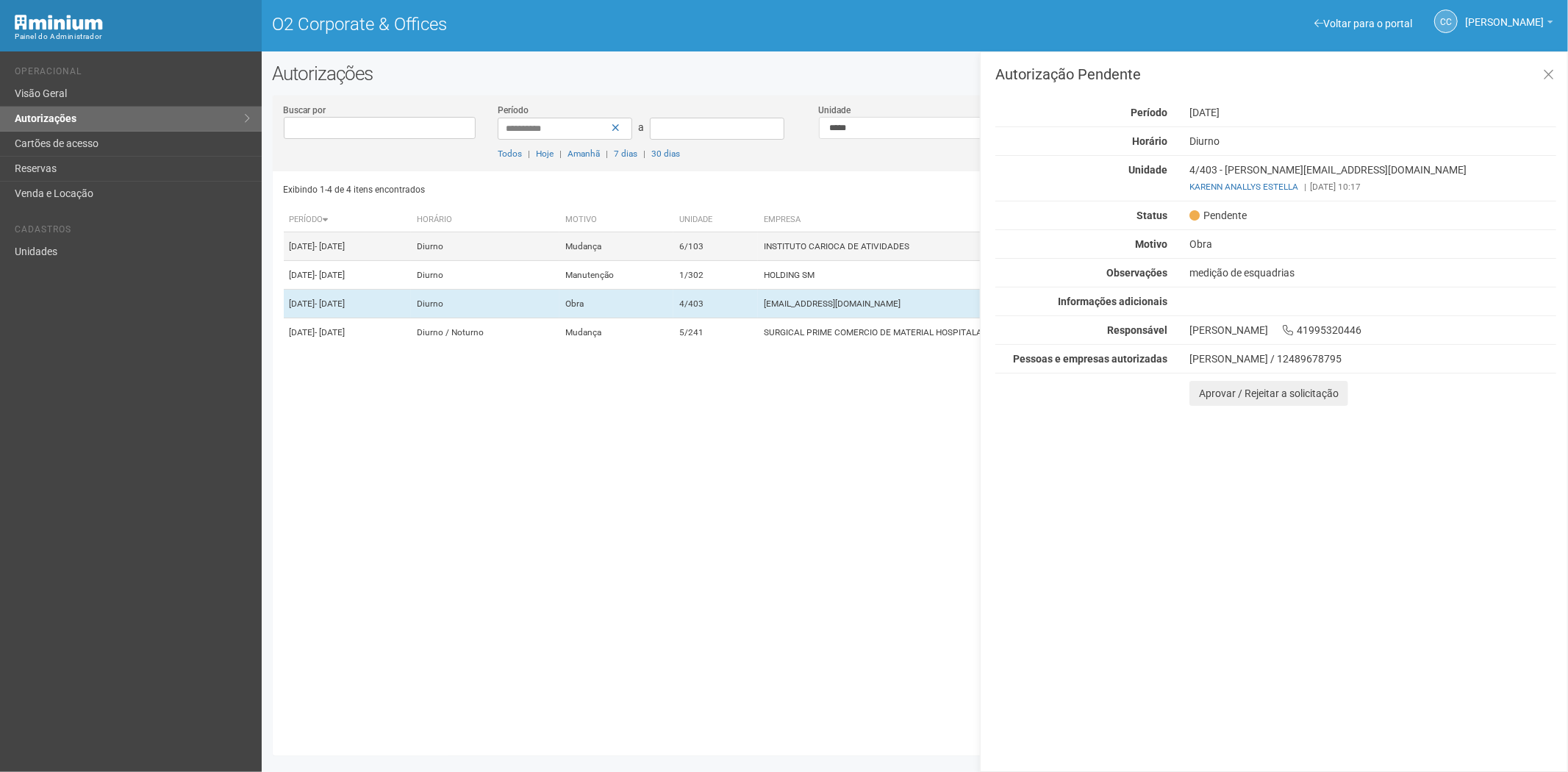
click at [758, 251] on td "6/103" at bounding box center [716, 246] width 84 height 29
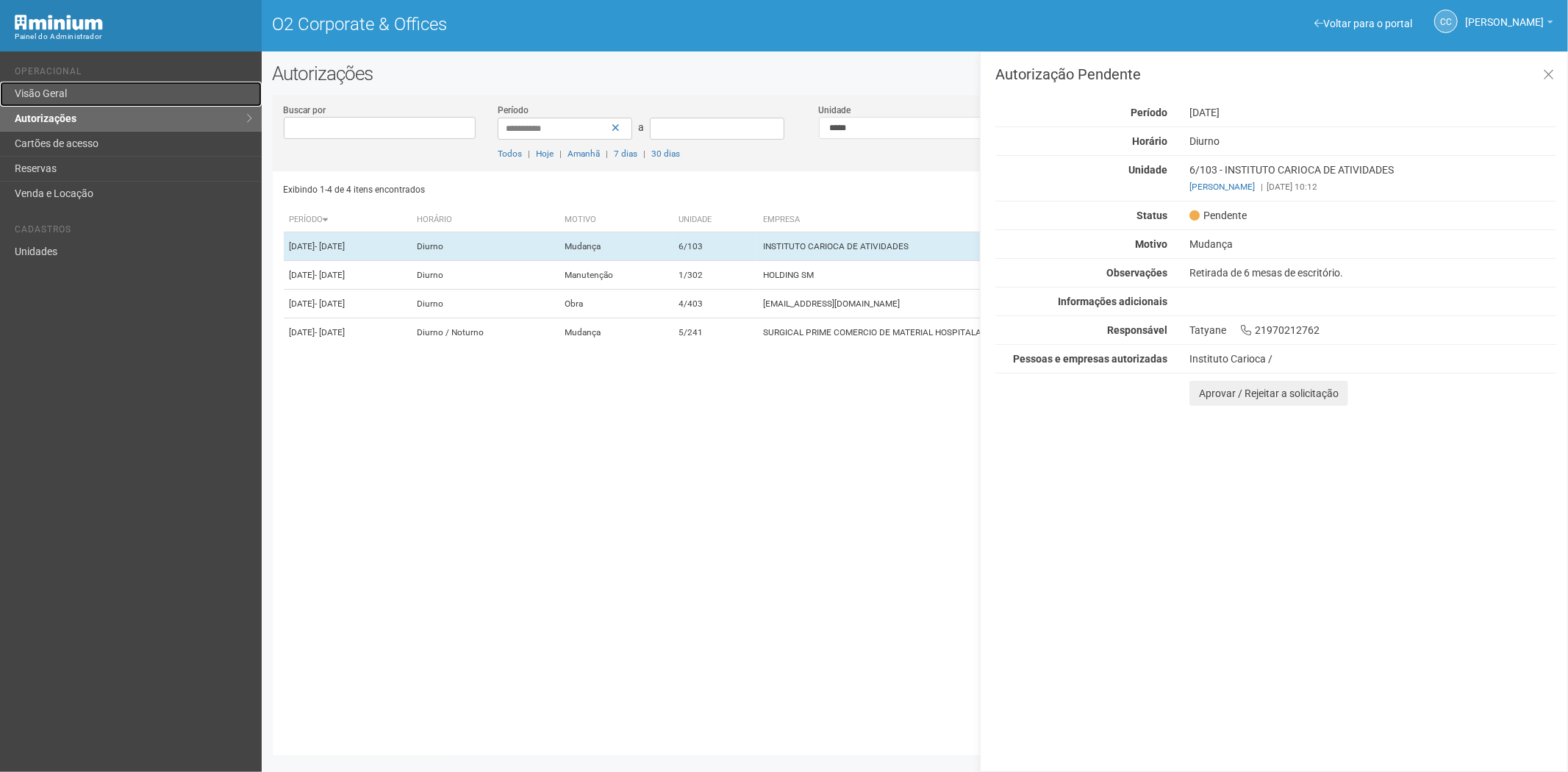
click at [74, 90] on link "Visão Geral" at bounding box center [131, 94] width 262 height 25
click at [70, 163] on link "Reservas" at bounding box center [131, 170] width 262 height 25
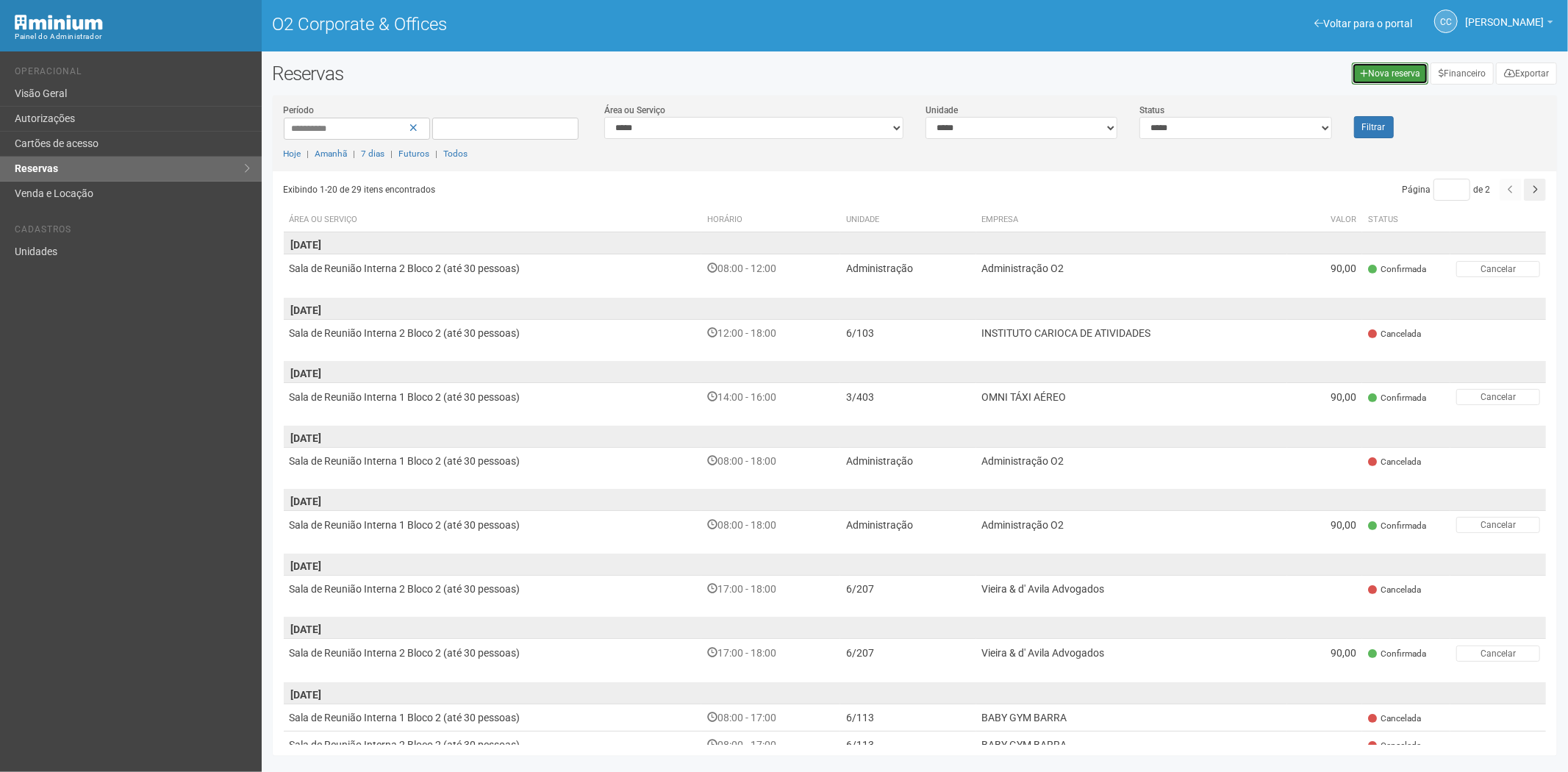
click at [1362, 66] on link "Nova reserva" at bounding box center [1390, 73] width 77 height 22
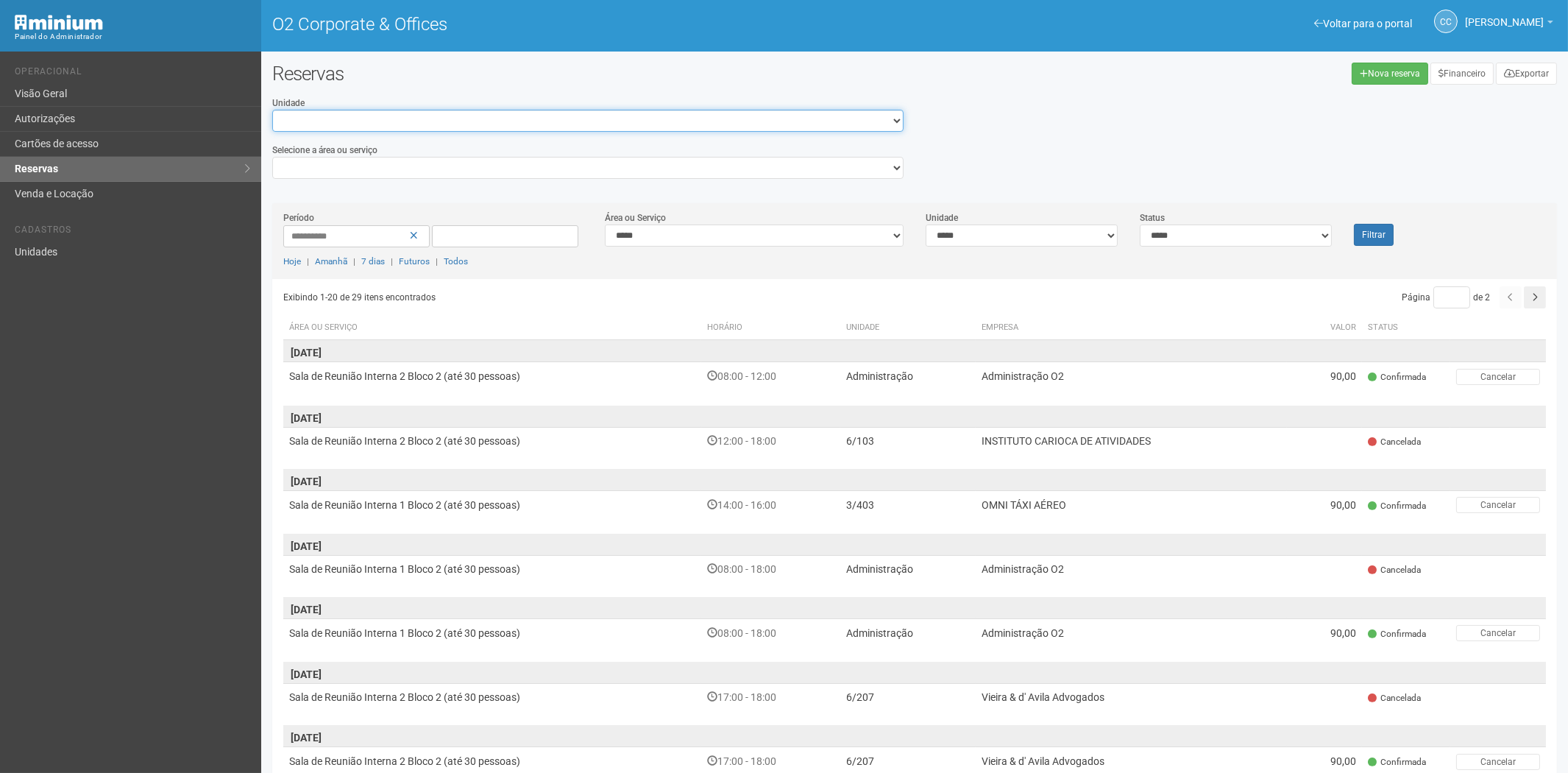
click at [437, 118] on select "**********" at bounding box center [588, 121] width 632 height 22
select select "**********"
click at [272, 110] on select "**********" at bounding box center [588, 121] width 632 height 22
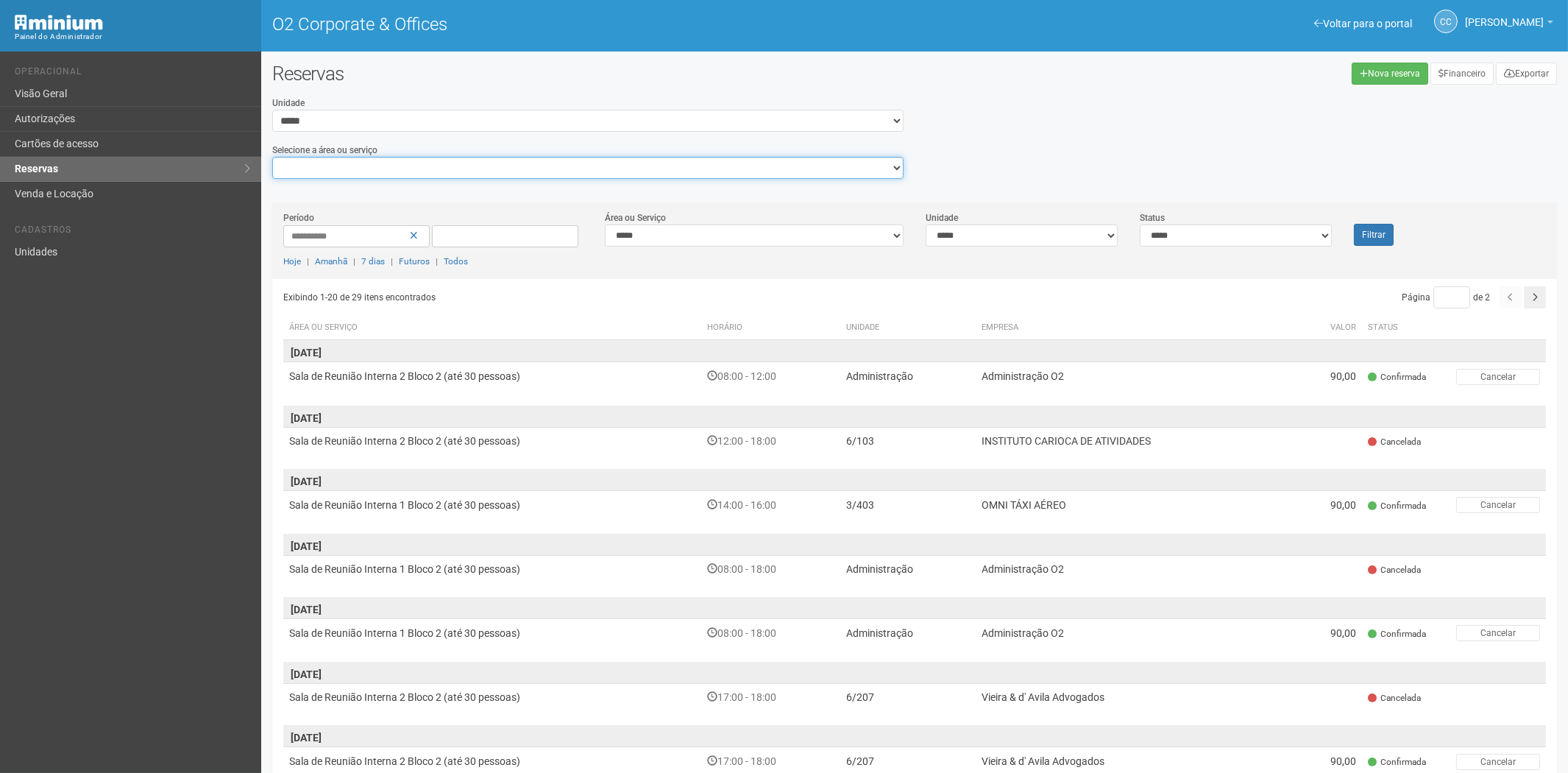
click at [361, 167] on select "**********" at bounding box center [588, 168] width 632 height 22
select select "**********"
click at [272, 157] on select "**********" at bounding box center [588, 168] width 632 height 22
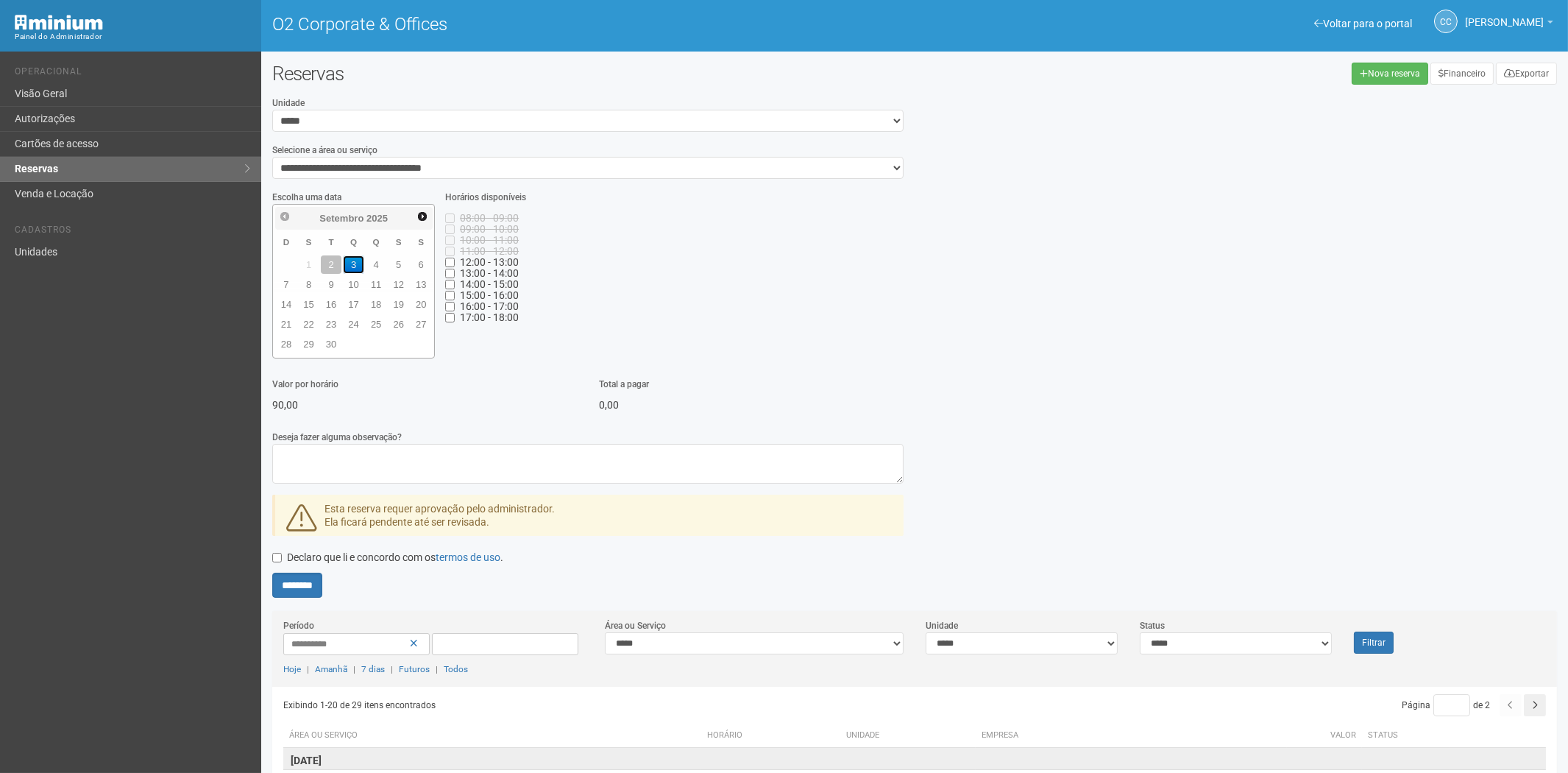
click at [354, 266] on link "3" at bounding box center [353, 264] width 21 height 19
click at [296, 584] on input "********" at bounding box center [296, 585] width 50 height 25
type input "********"
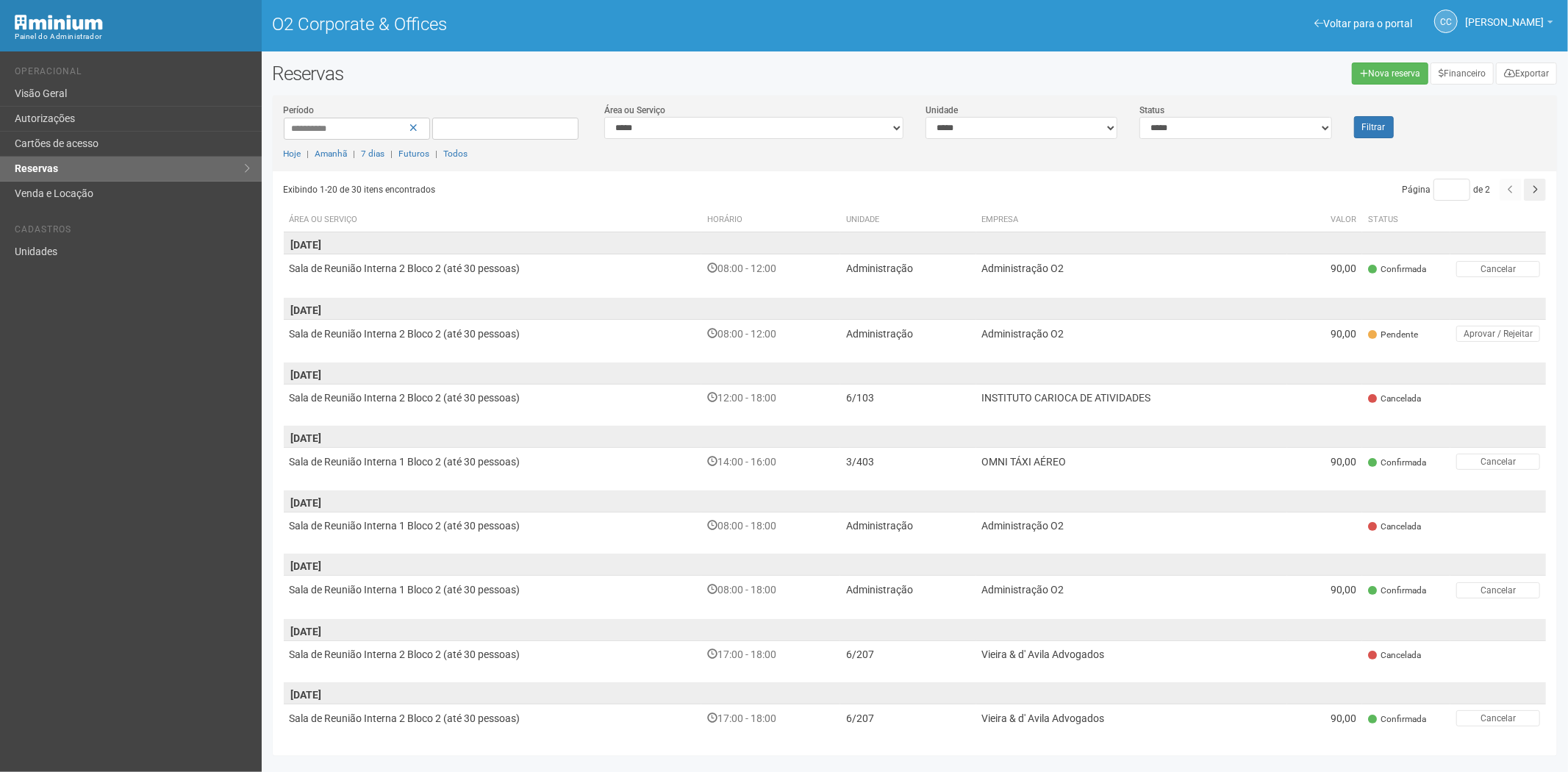
click at [1385, 85] on div "Reservas Nova reserva Financeiro Exportar" at bounding box center [915, 78] width 1307 height 33
click at [1371, 75] on link "Nova reserva" at bounding box center [1390, 73] width 77 height 22
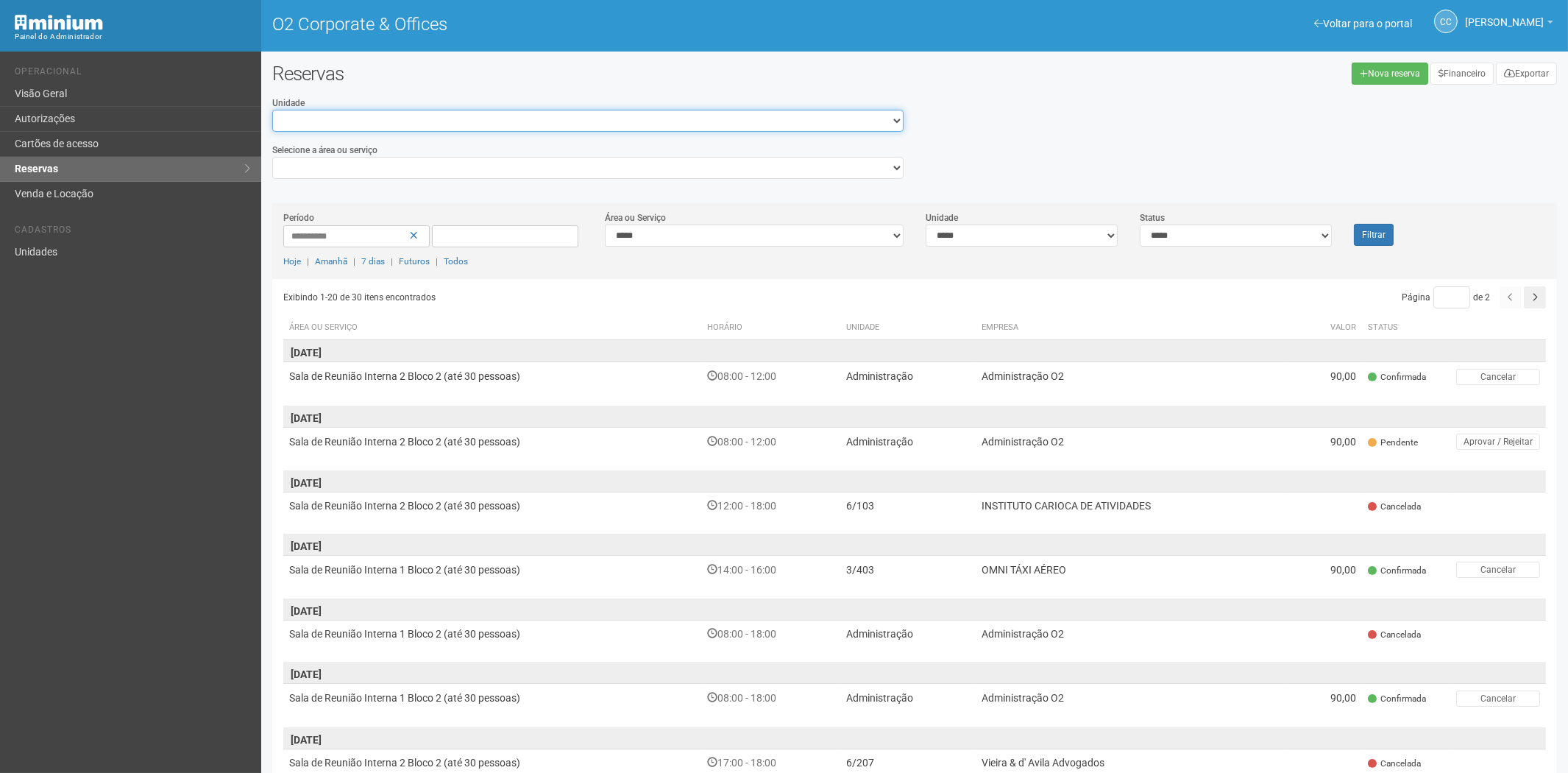
click at [354, 120] on select "**********" at bounding box center [588, 121] width 632 height 22
select select "**********"
click at [272, 110] on select "**********" at bounding box center [588, 121] width 632 height 22
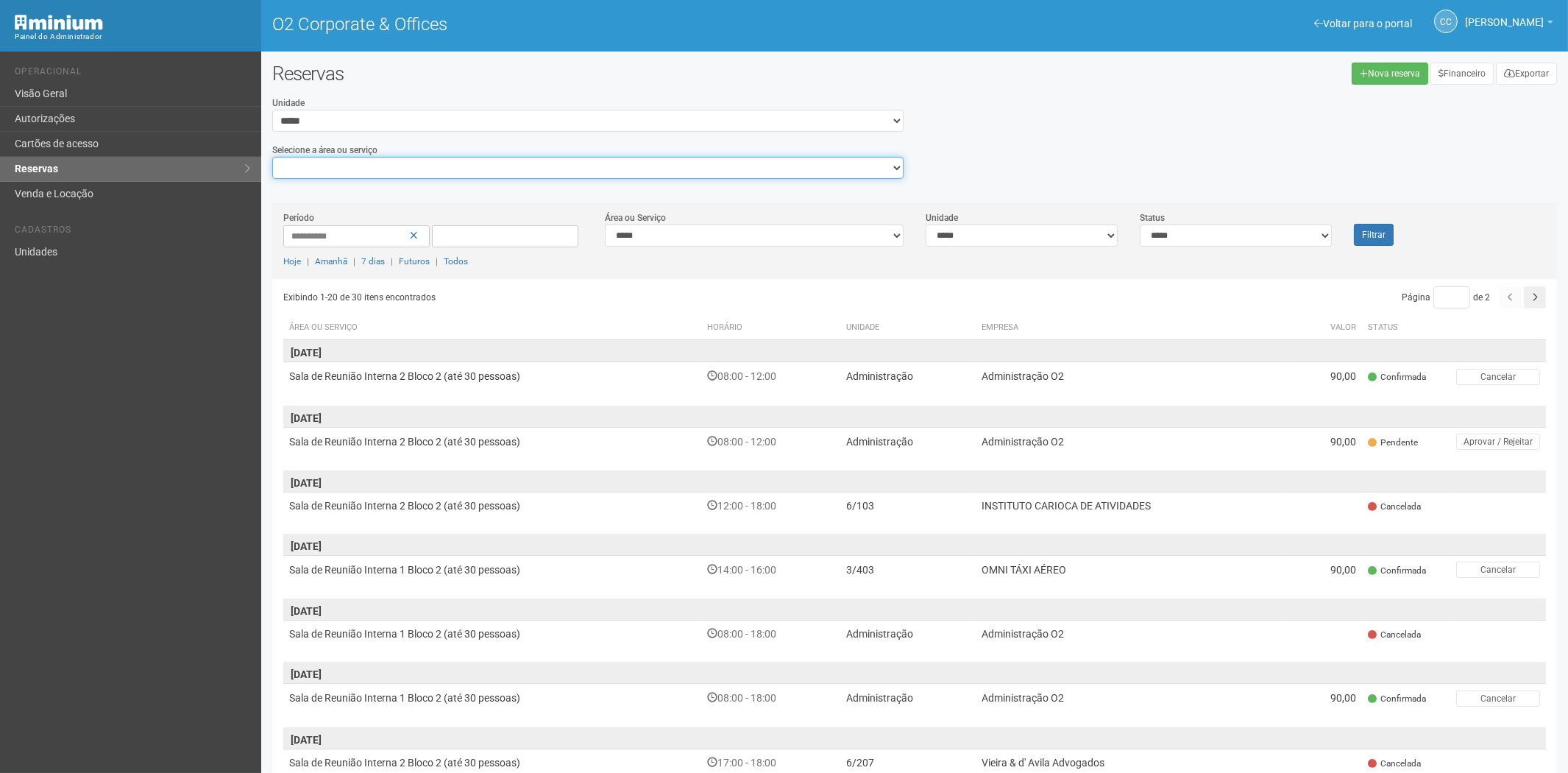
click at [325, 171] on select "**********" at bounding box center [588, 168] width 632 height 22
select select "**********"
click at [272, 157] on select "**********" at bounding box center [588, 168] width 632 height 22
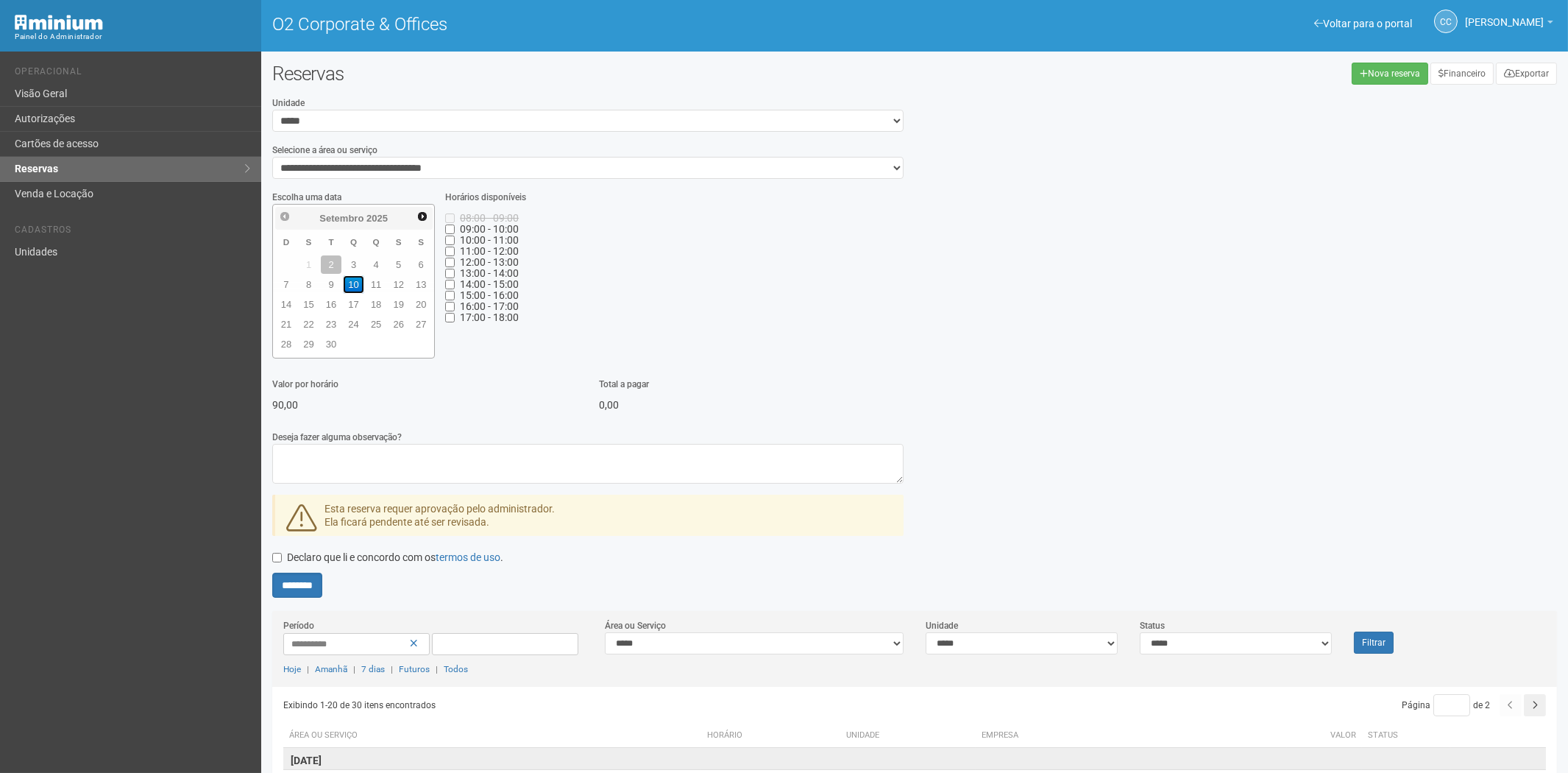
click at [361, 289] on link "10" at bounding box center [353, 285] width 21 height 19
click at [421, 288] on link "13" at bounding box center [420, 285] width 21 height 19
click at [381, 318] on link "25" at bounding box center [376, 324] width 21 height 19
click at [321, 297] on link "16" at bounding box center [331, 304] width 21 height 19
click at [79, 133] on link "Cartões de acesso" at bounding box center [130, 144] width 261 height 25
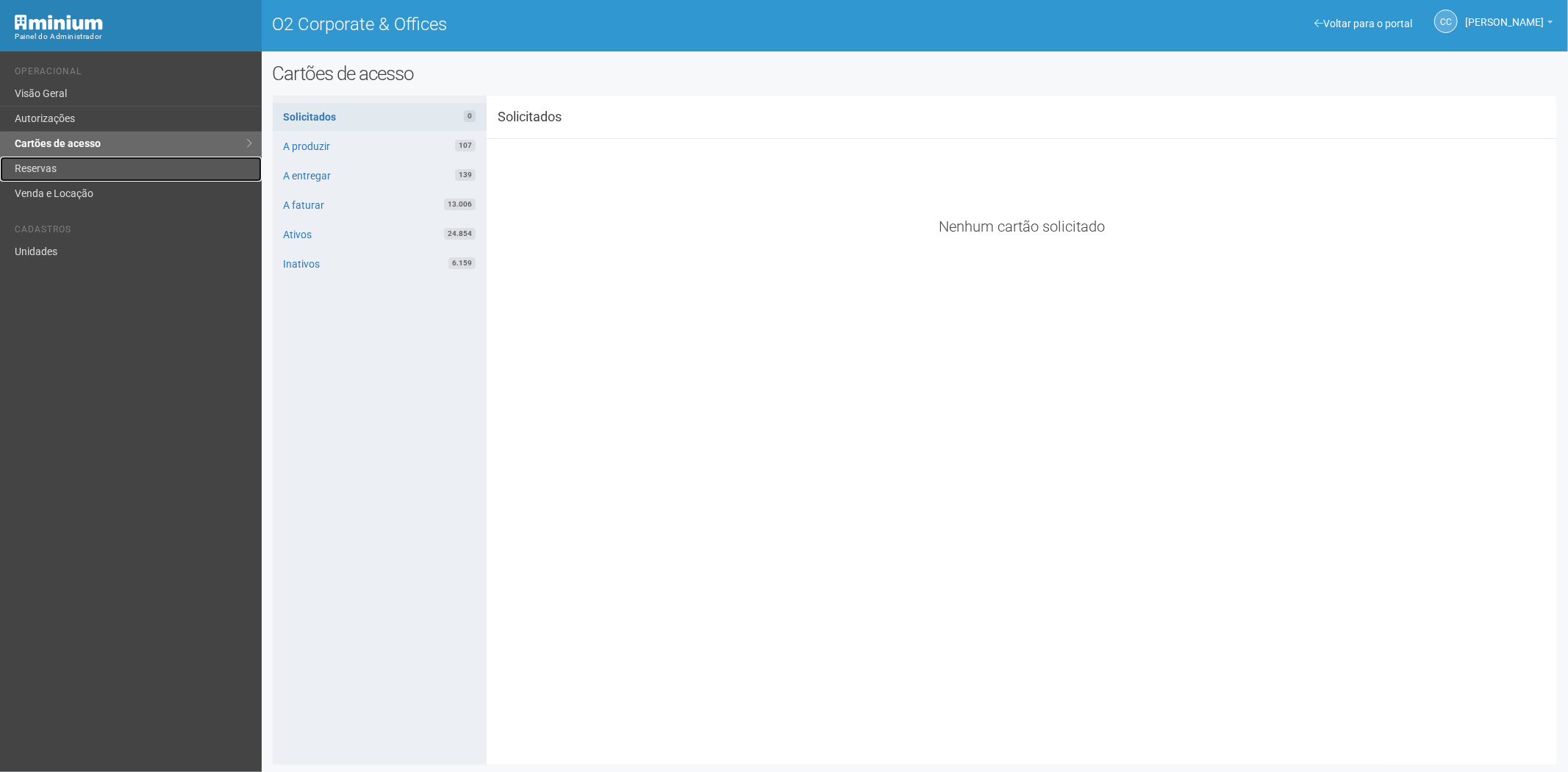
click at [72, 174] on link "Reservas" at bounding box center [131, 170] width 262 height 25
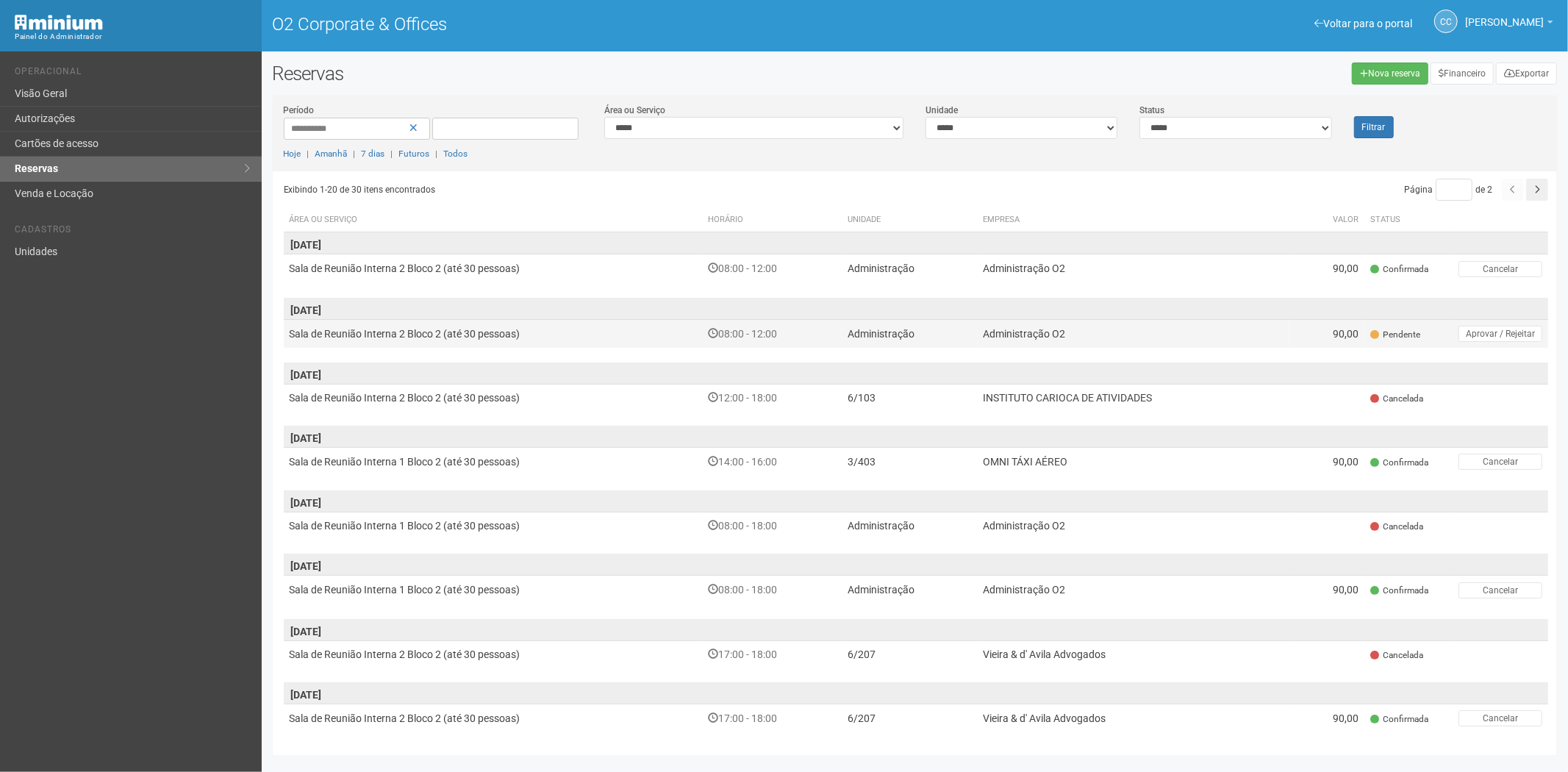
click at [1077, 340] on td "Administração O2" at bounding box center [1134, 333] width 312 height 29
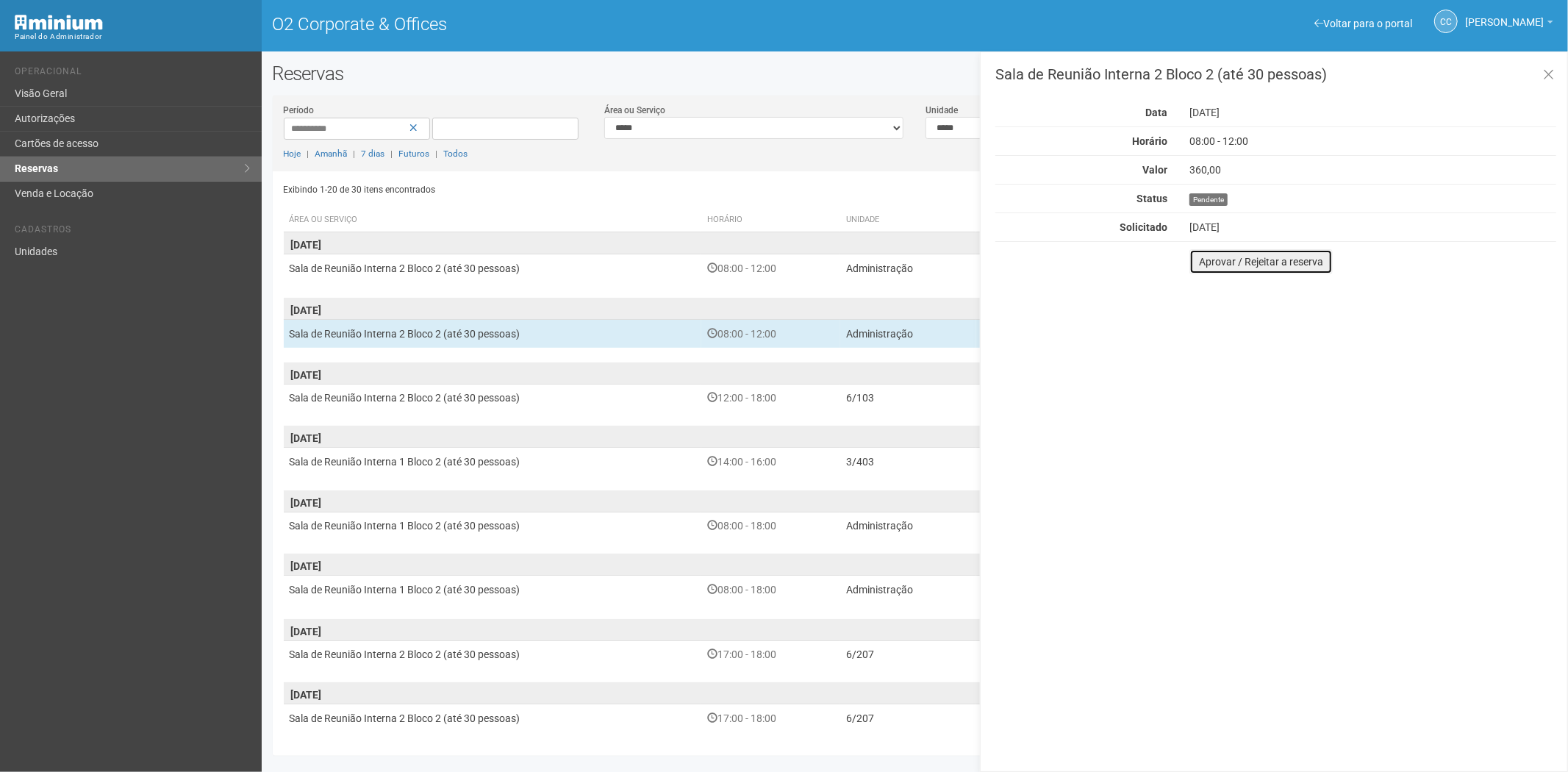
click at [1208, 267] on button "Aprovar / Rejeitar a reserva" at bounding box center [1262, 262] width 143 height 25
click at [1208, 267] on div "Sala de Reunião Interna 2 Bloco 2 (até 30 pessoas) Data [DATE] Horário 08:00 - …" at bounding box center [1273, 412] width 588 height 721
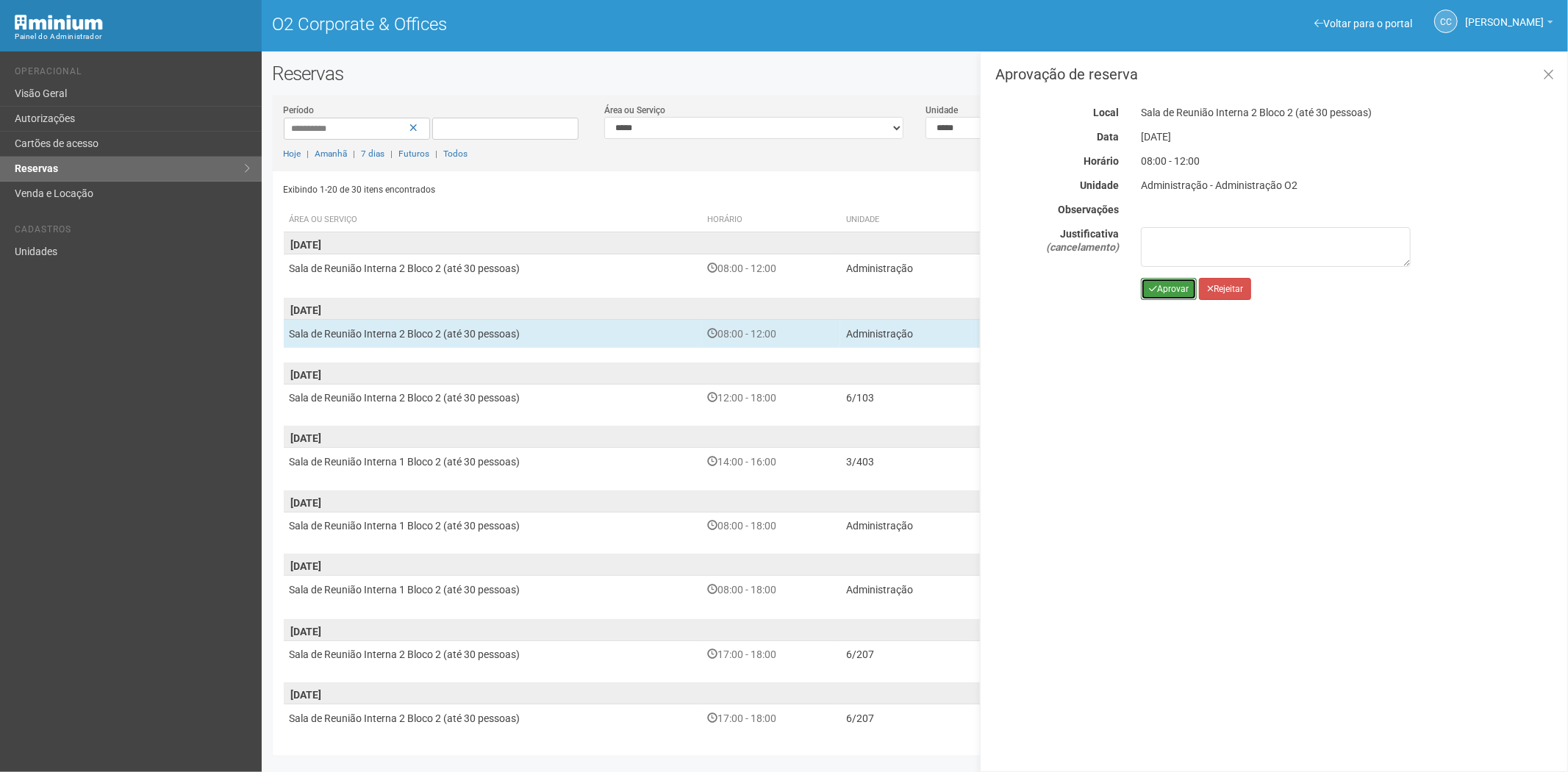
click at [1174, 285] on button "Aprovar" at bounding box center [1169, 289] width 56 height 22
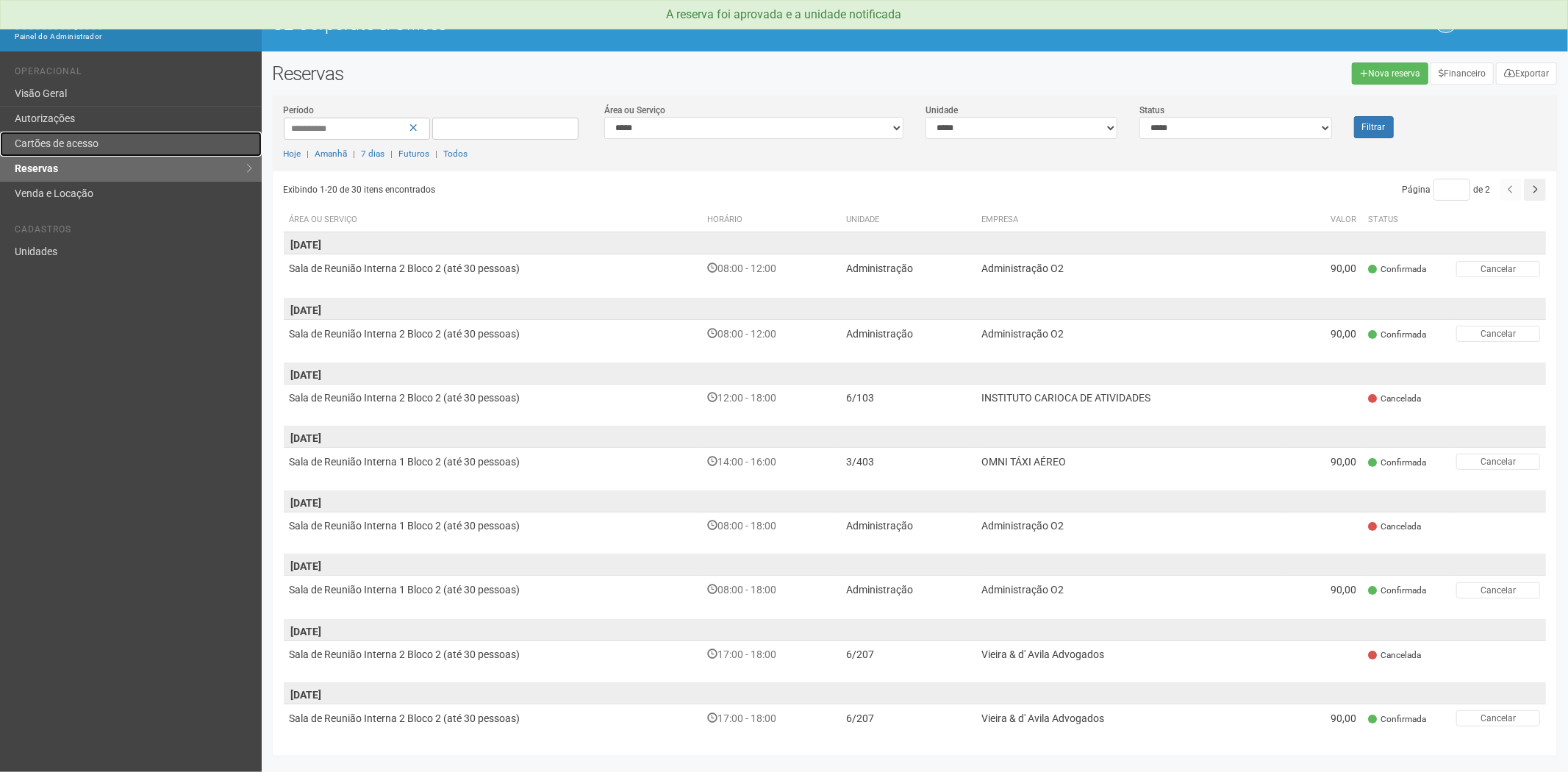
click at [67, 140] on link "Cartões de acesso" at bounding box center [131, 144] width 262 height 25
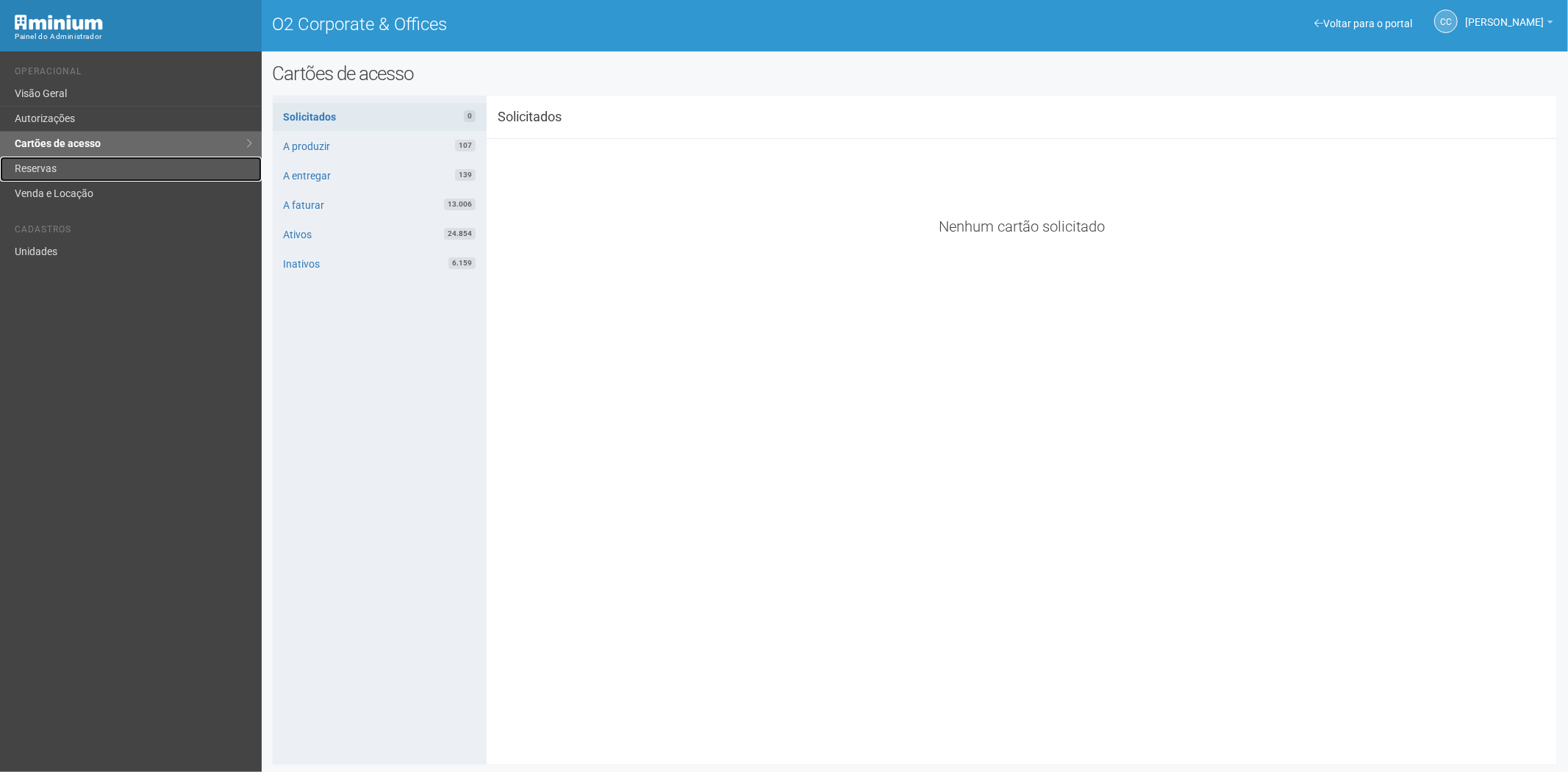
click at [57, 165] on link "Reservas" at bounding box center [131, 170] width 262 height 25
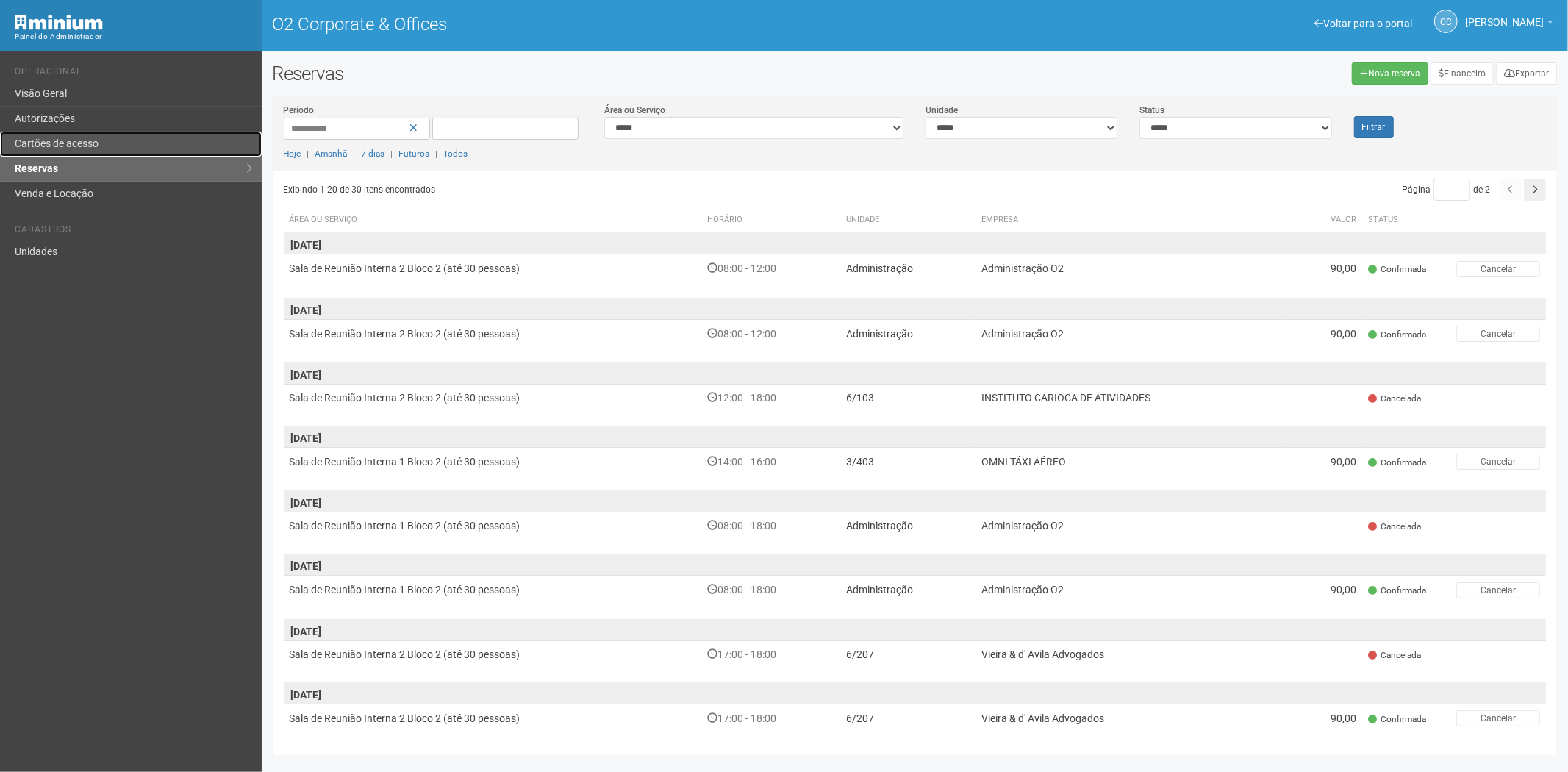
click at [69, 154] on link "Cartões de acesso" at bounding box center [131, 144] width 262 height 25
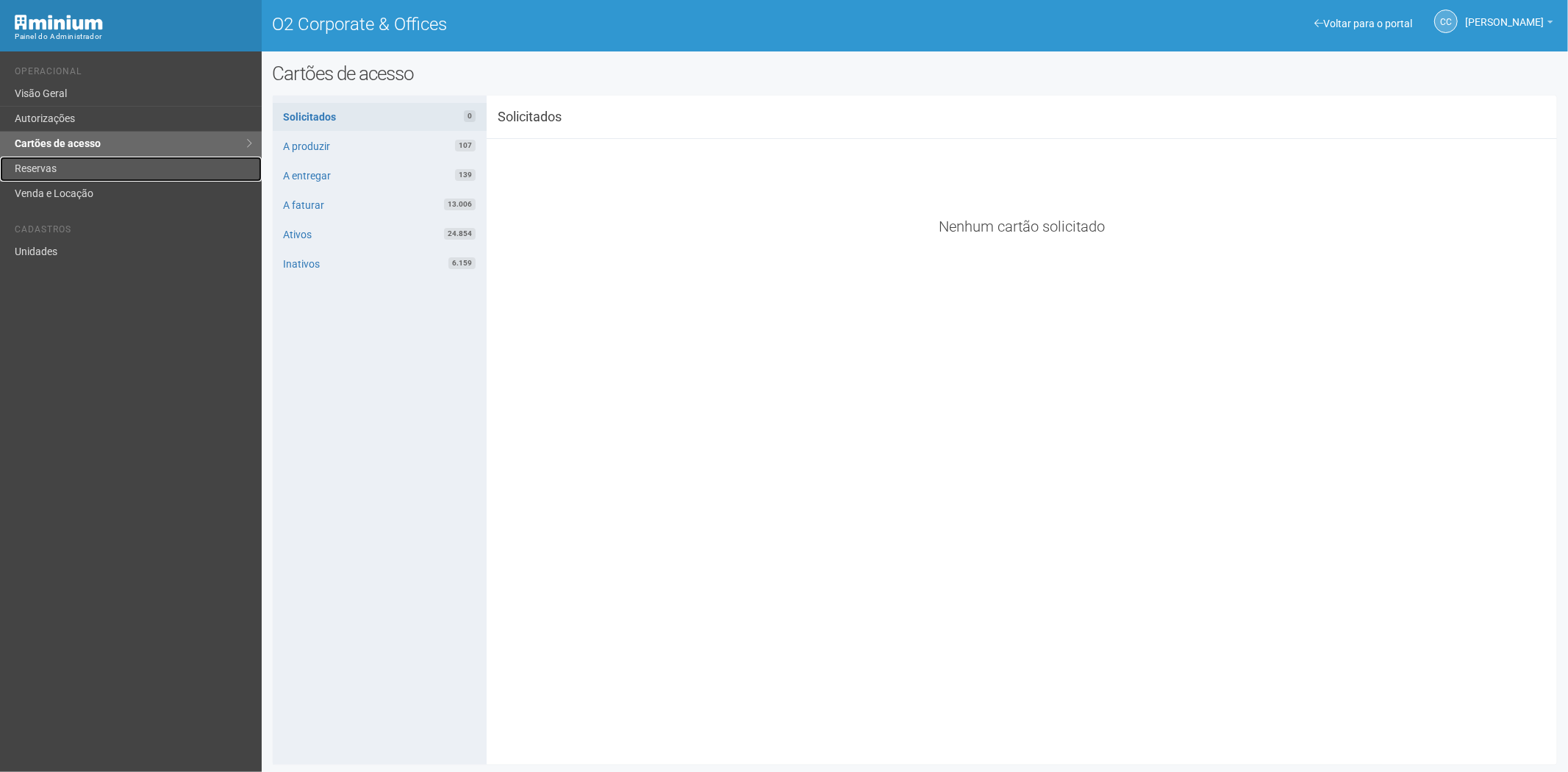
click at [95, 165] on link "Reservas" at bounding box center [131, 170] width 262 height 25
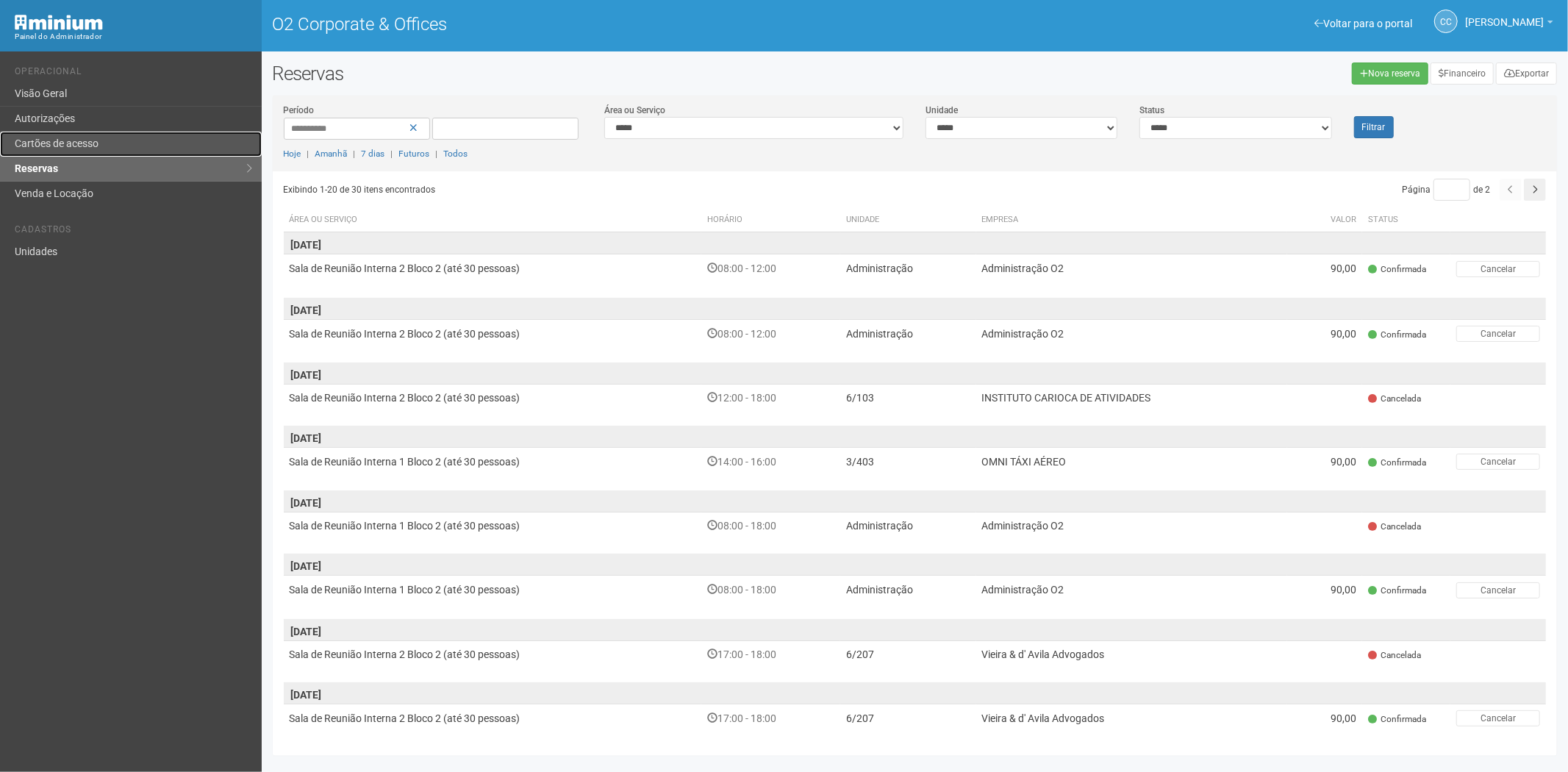
click at [41, 140] on link "Cartões de acesso" at bounding box center [131, 144] width 262 height 25
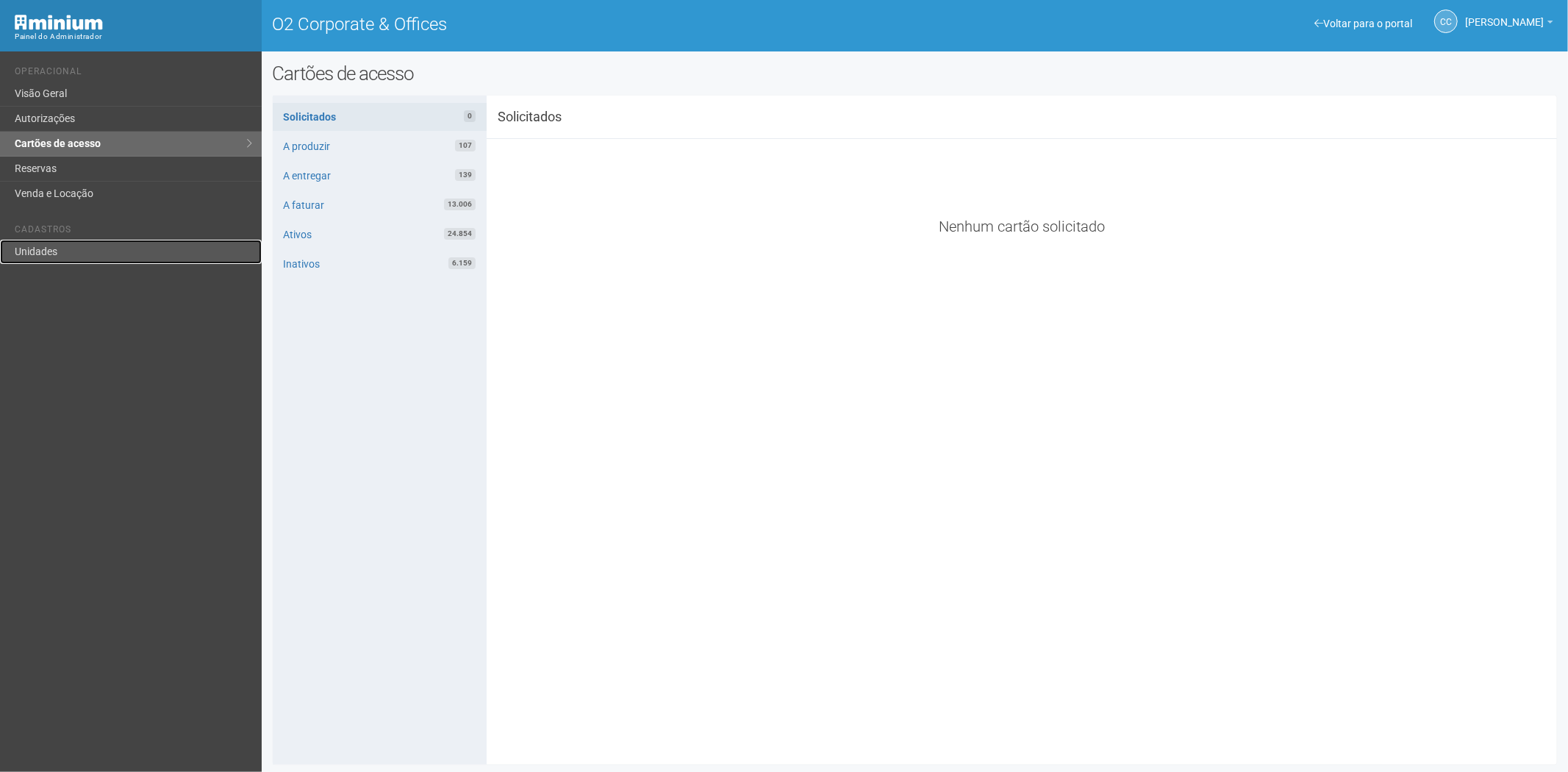
click at [65, 246] on link "Unidades" at bounding box center [131, 251] width 262 height 24
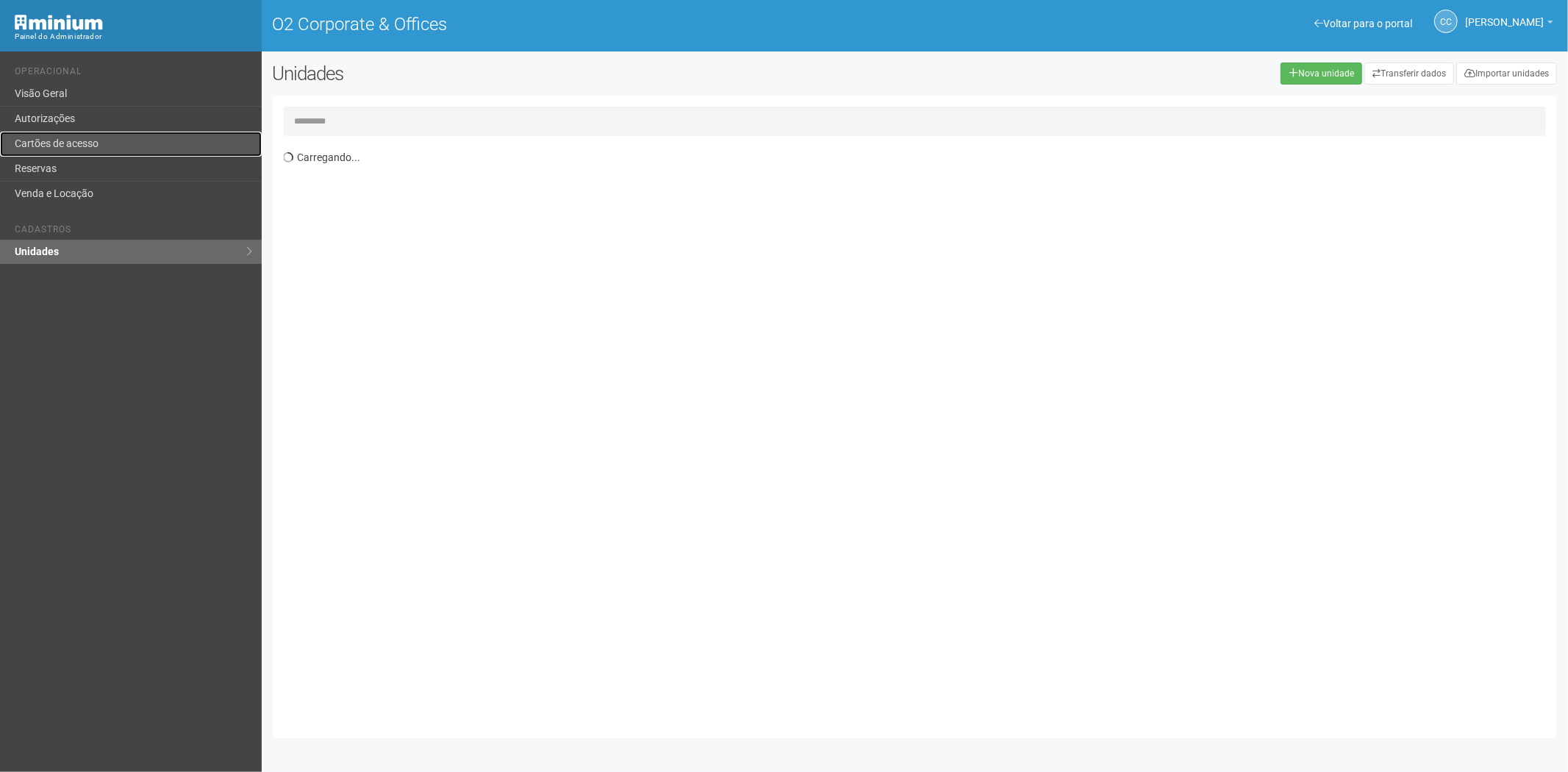
click at [82, 137] on link "Cartões de acesso" at bounding box center [131, 144] width 262 height 25
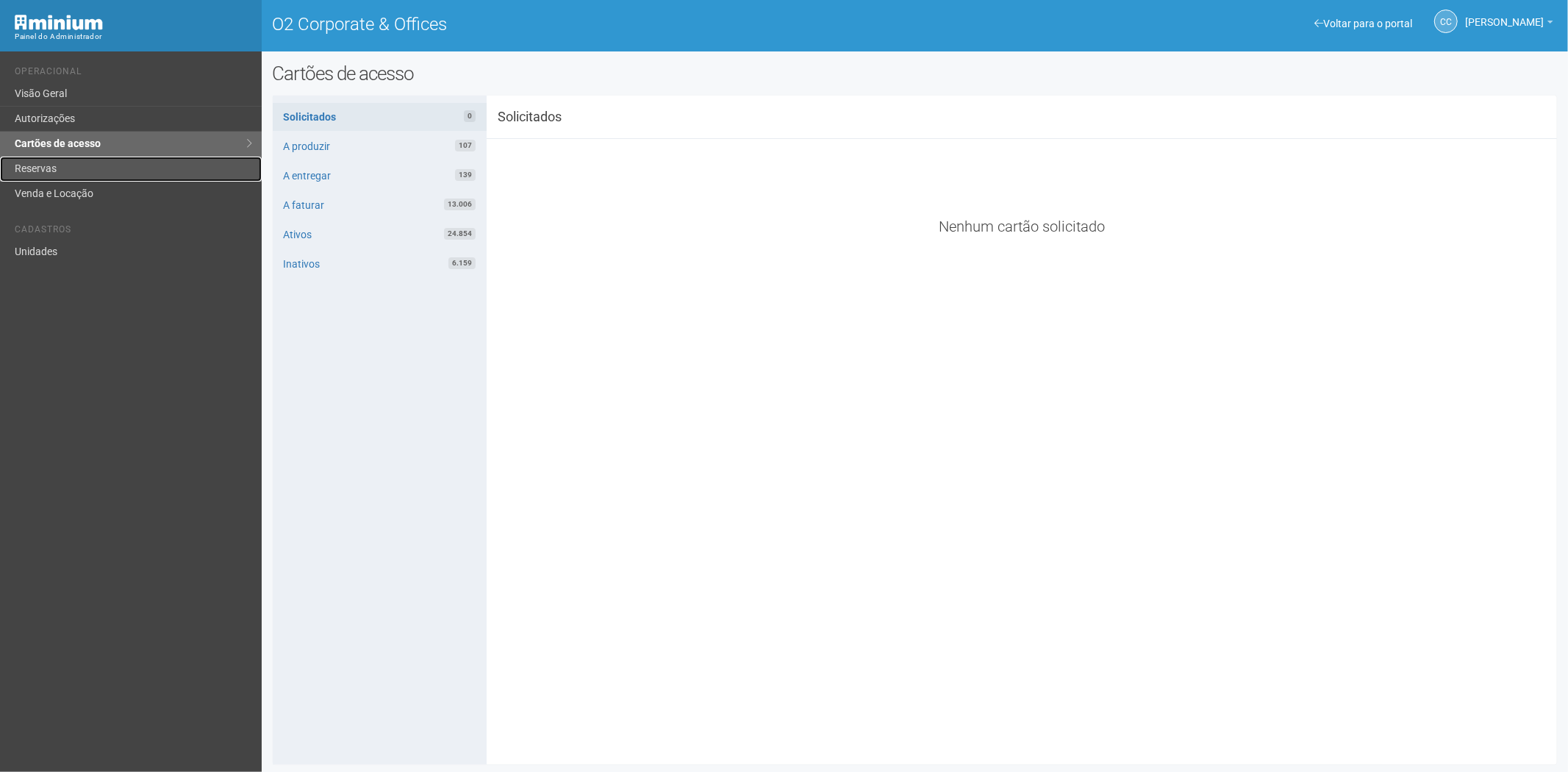
click at [55, 170] on link "Reservas" at bounding box center [131, 170] width 262 height 25
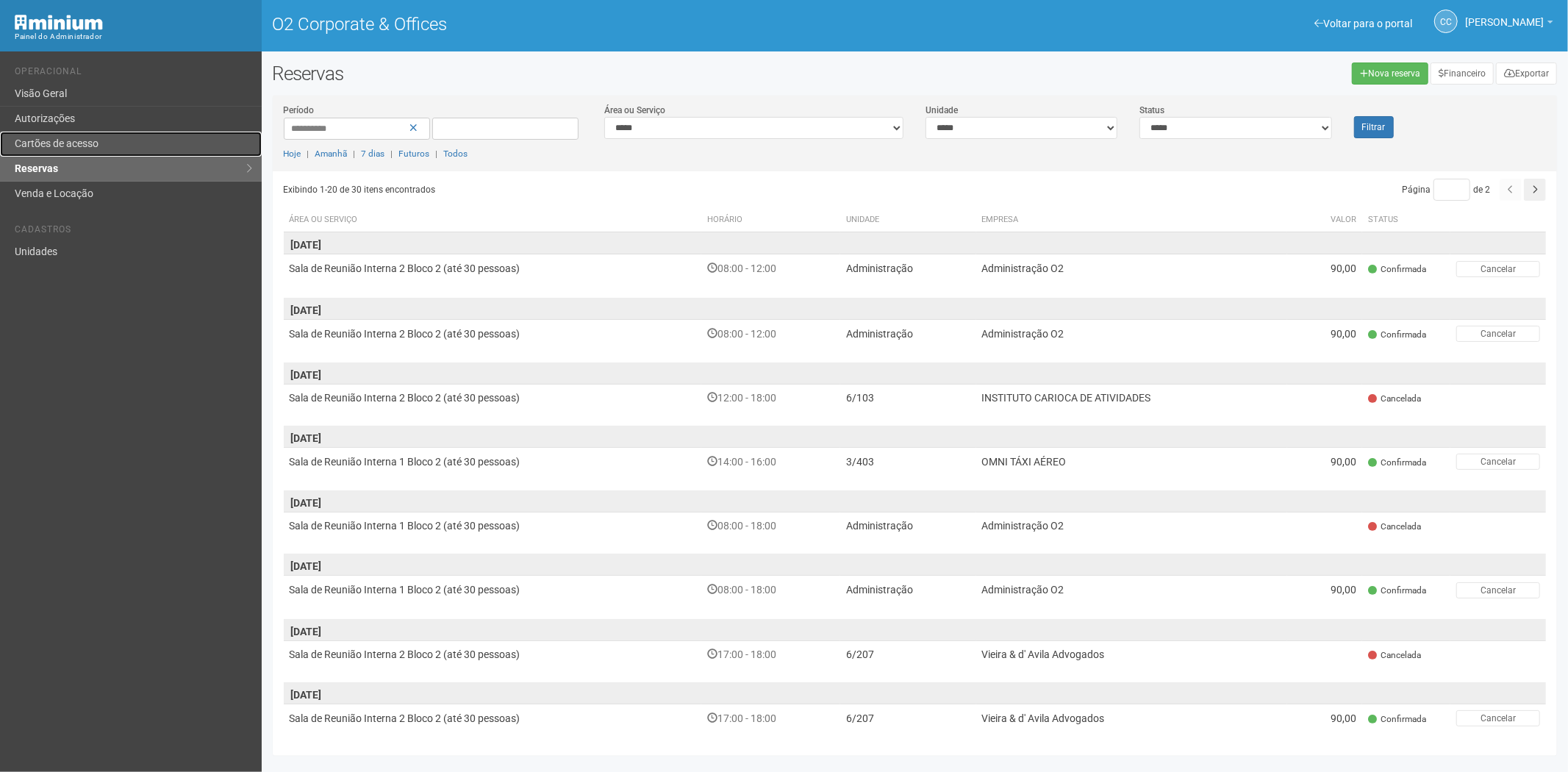
click at [108, 143] on link "Cartões de acesso" at bounding box center [131, 144] width 262 height 25
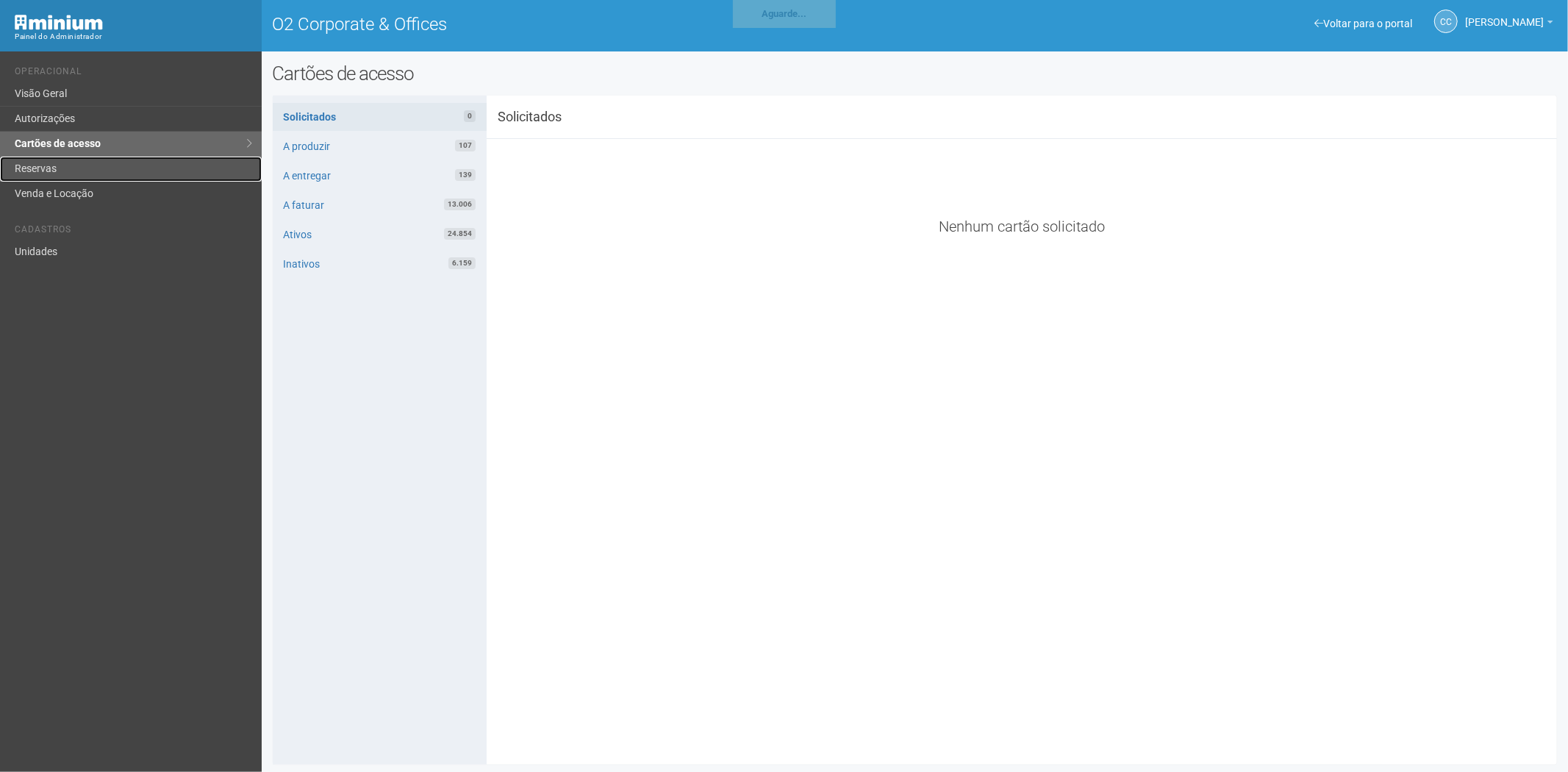
click at [56, 162] on link "Reservas" at bounding box center [131, 170] width 262 height 25
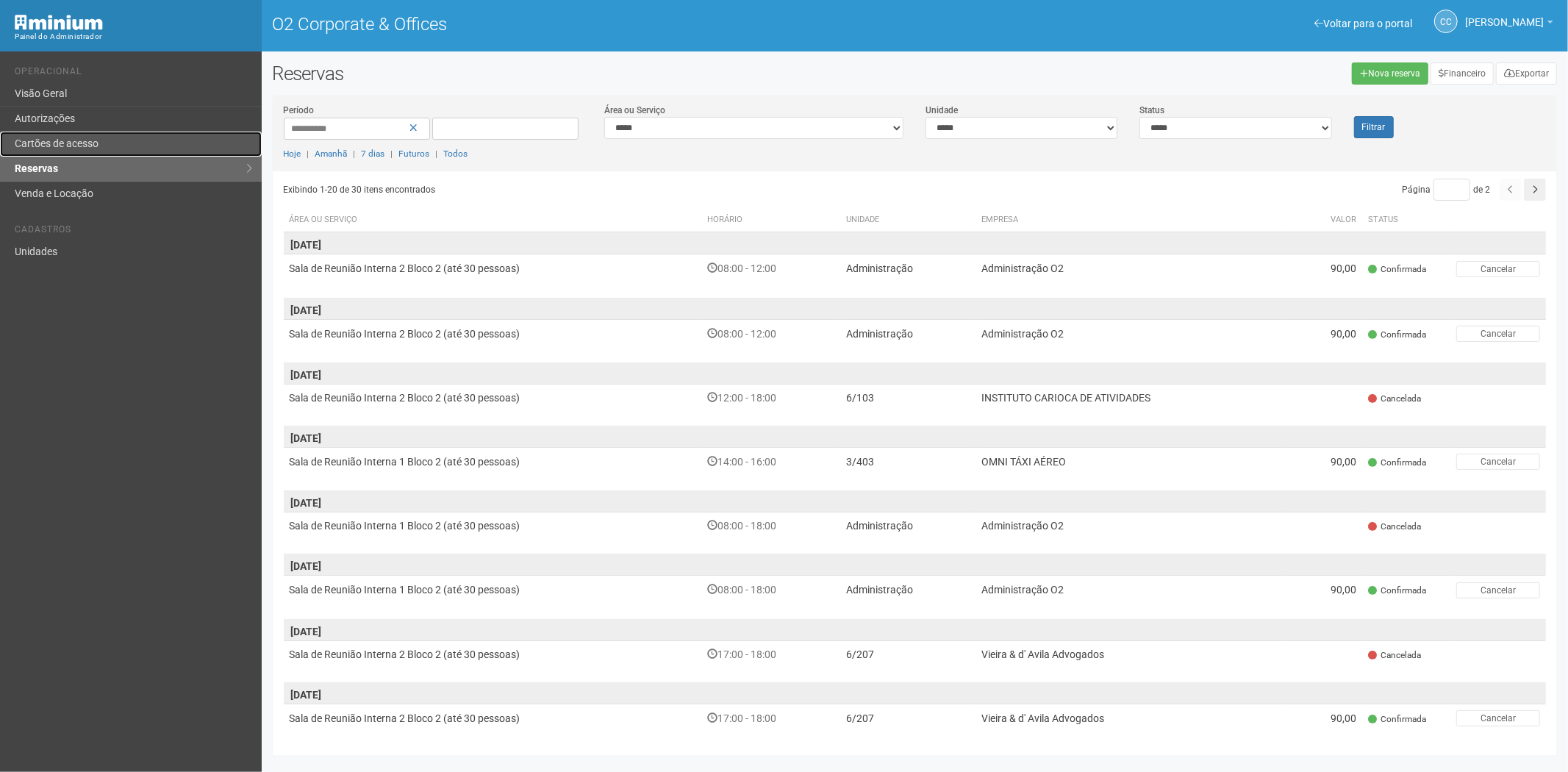
click at [70, 140] on link "Cartões de acesso" at bounding box center [131, 144] width 262 height 25
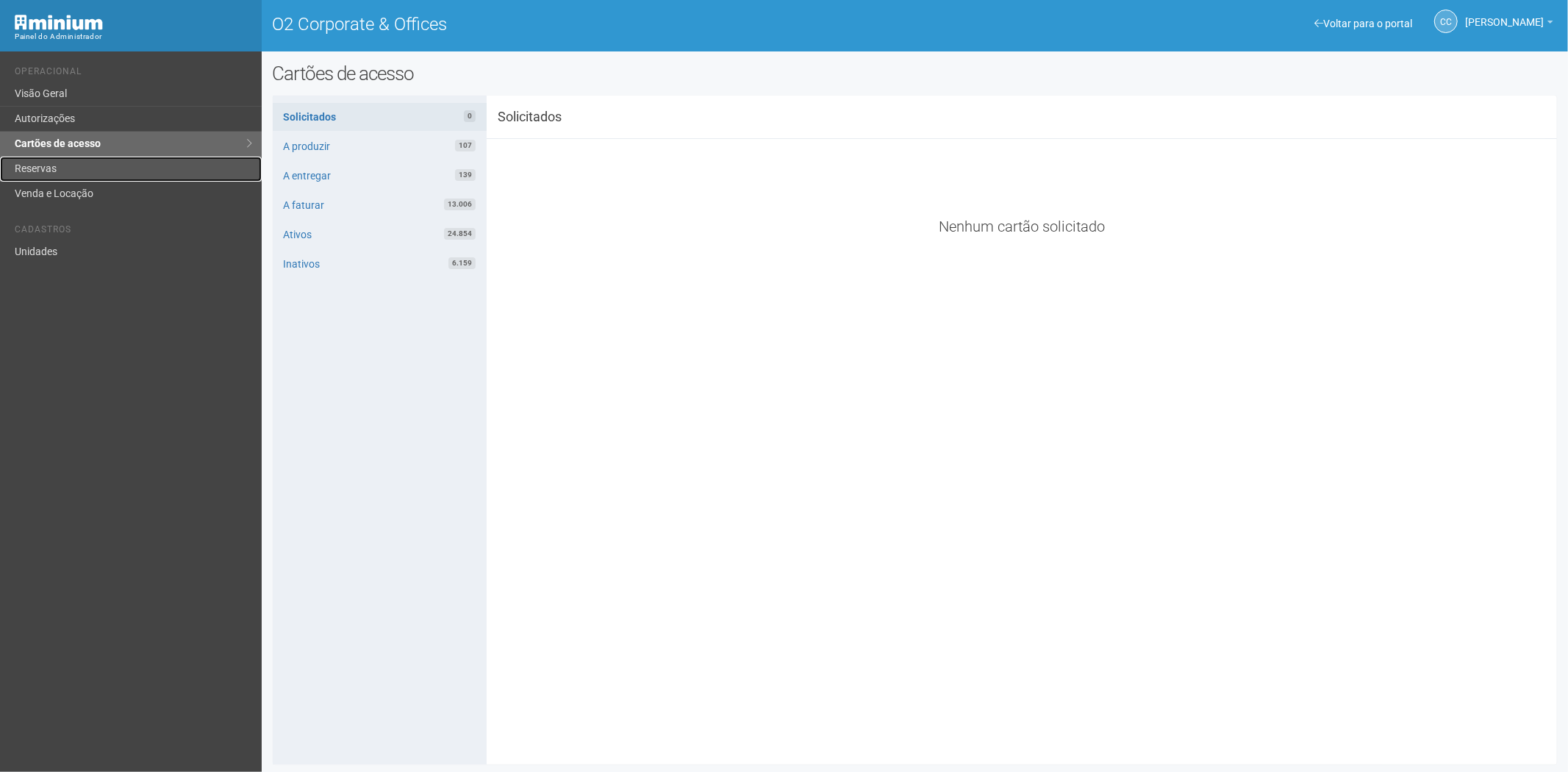
click at [38, 170] on link "Reservas" at bounding box center [131, 170] width 262 height 25
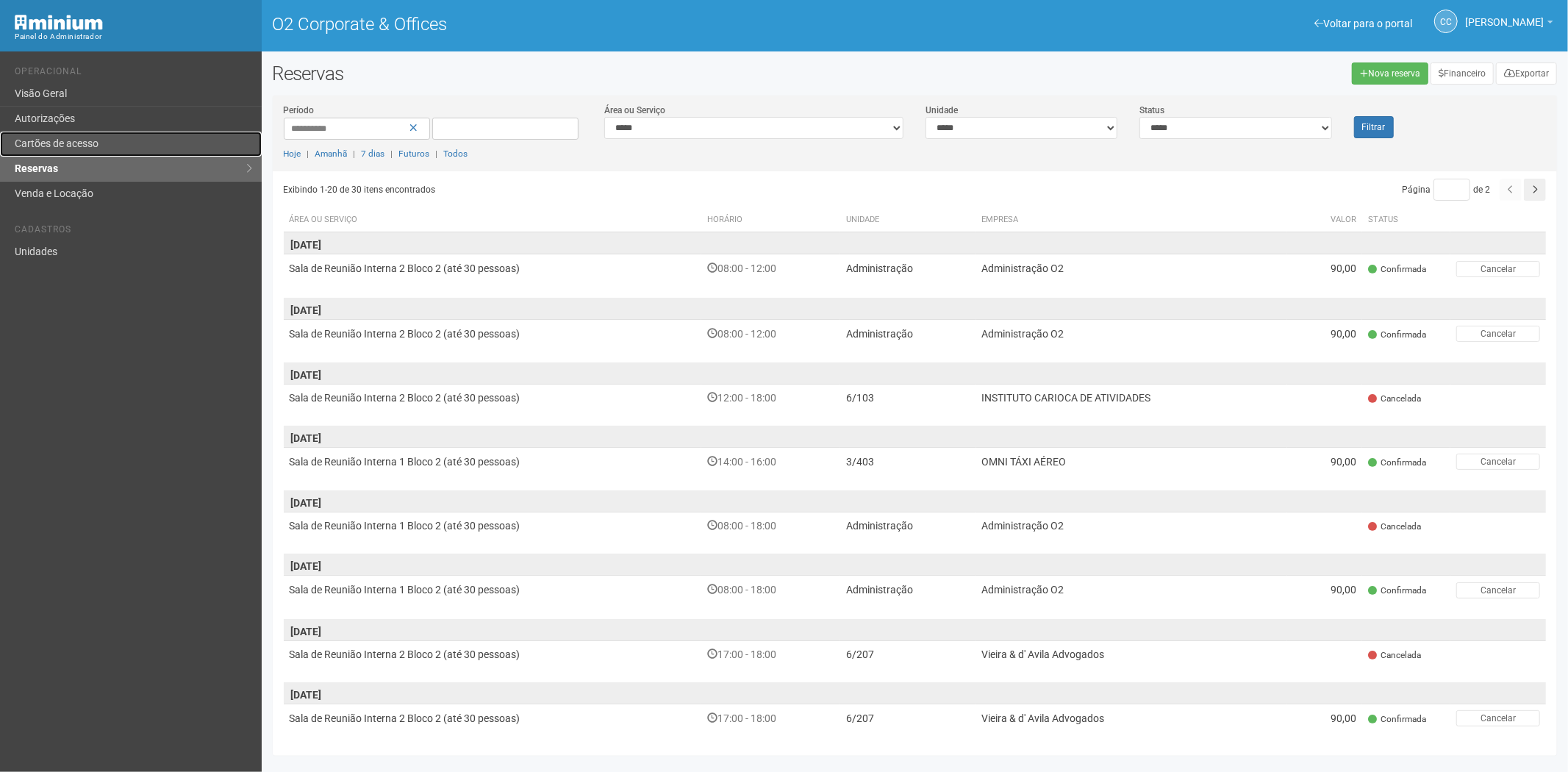
click at [98, 142] on link "Cartões de acesso" at bounding box center [131, 144] width 262 height 25
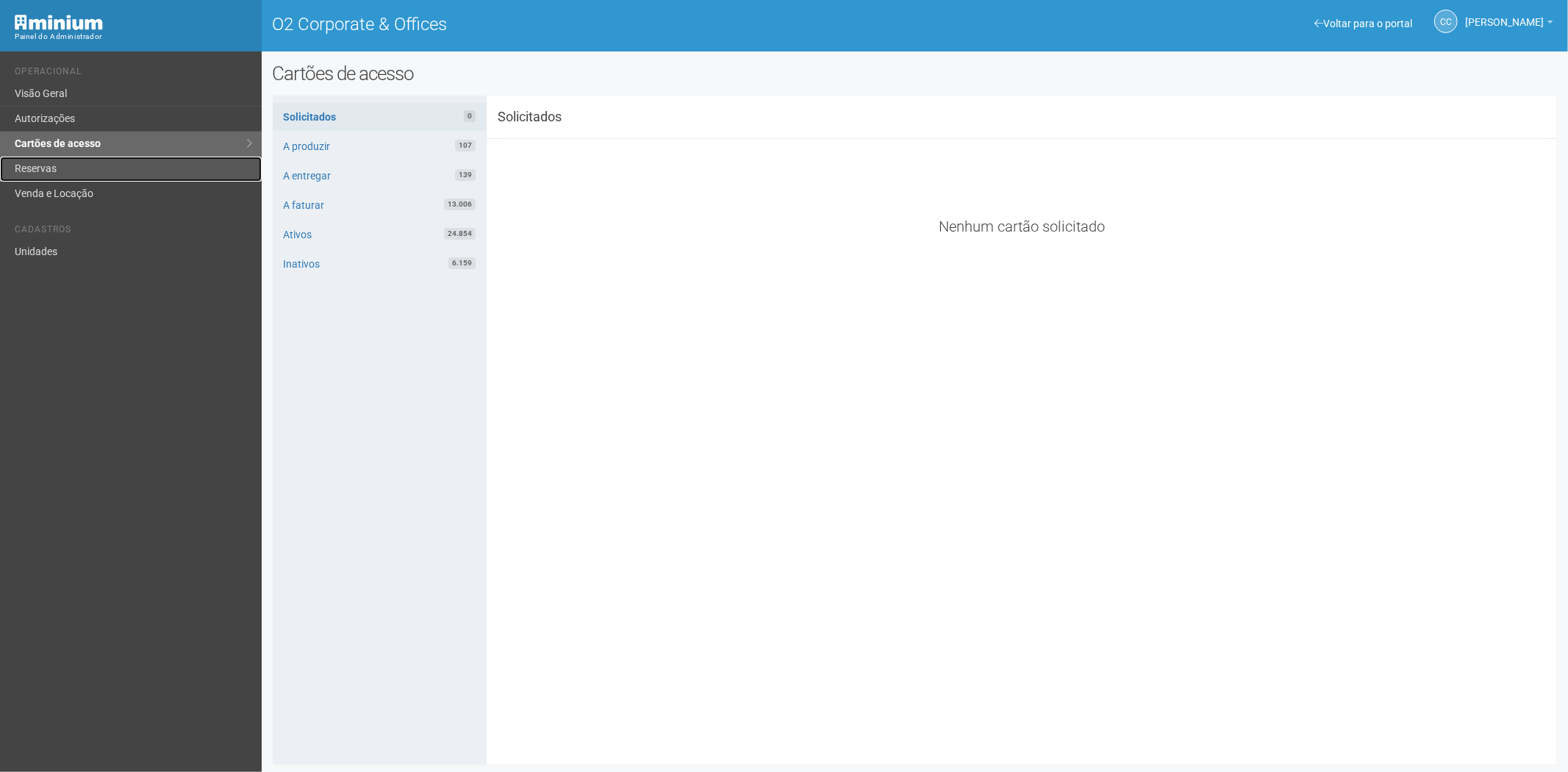
click at [55, 163] on link "Reservas" at bounding box center [131, 170] width 262 height 25
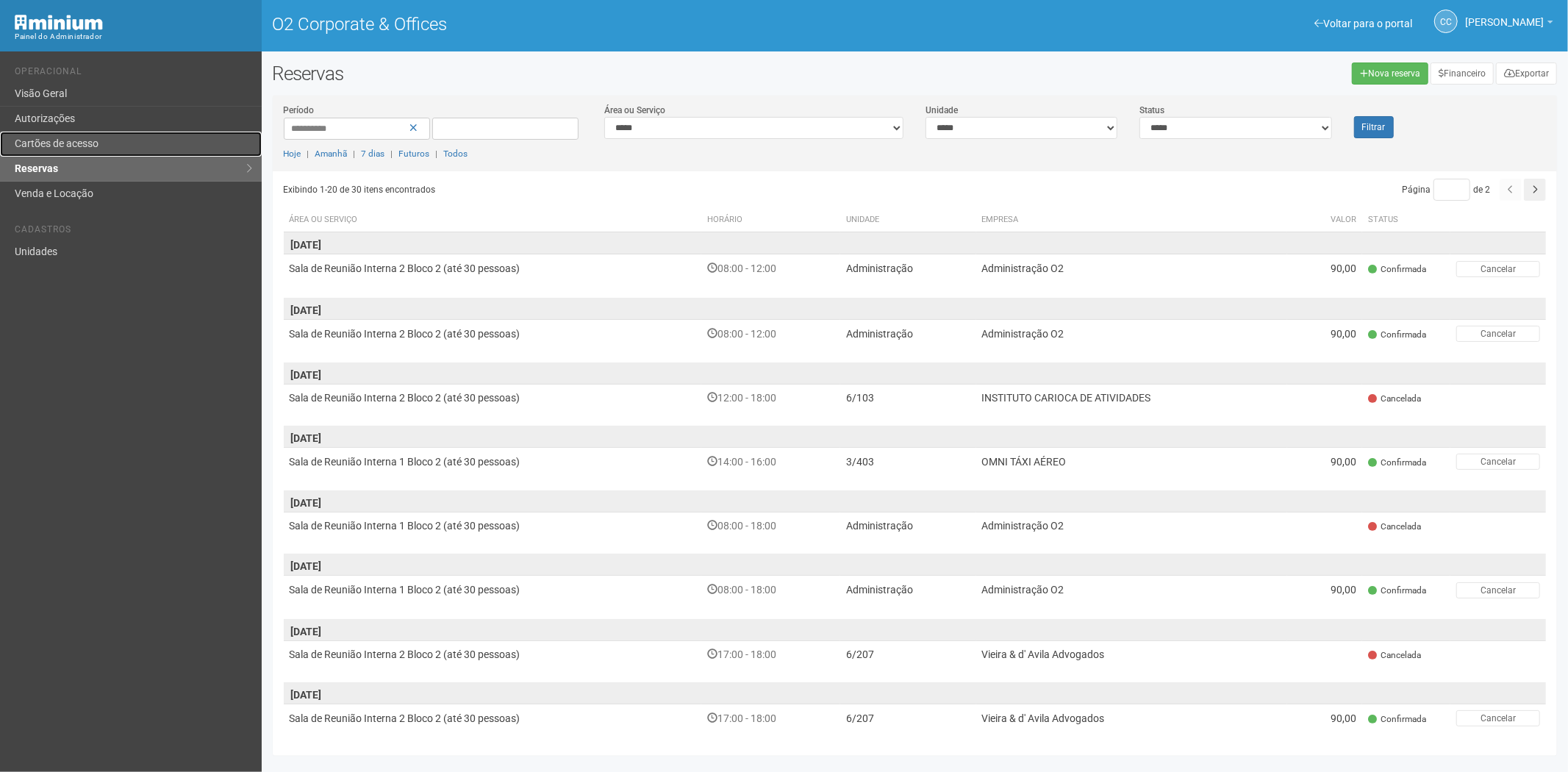
click at [72, 141] on link "Cartões de acesso" at bounding box center [131, 144] width 262 height 25
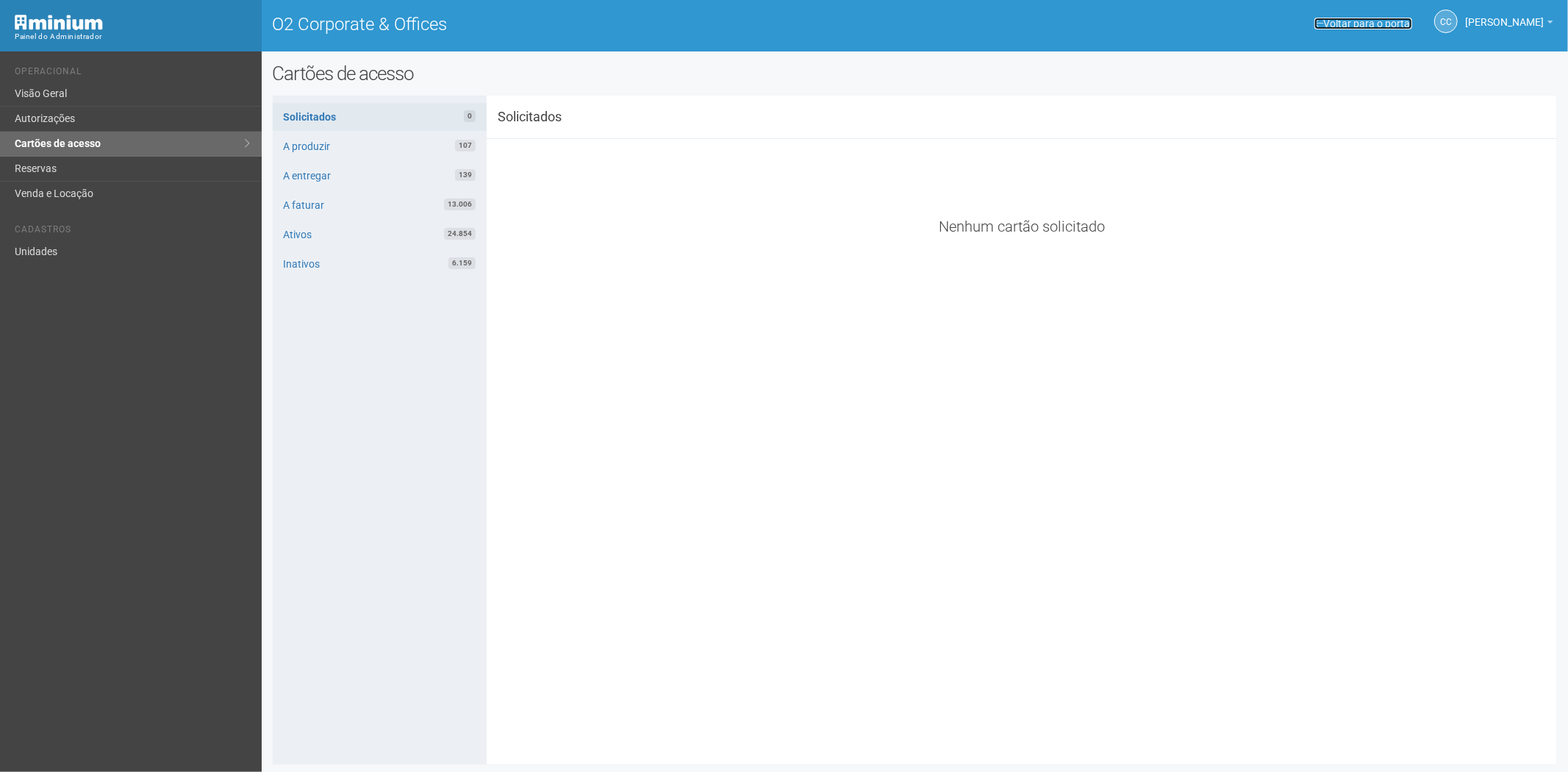
click at [1324, 18] on link "Voltar para o portal" at bounding box center [1364, 24] width 98 height 12
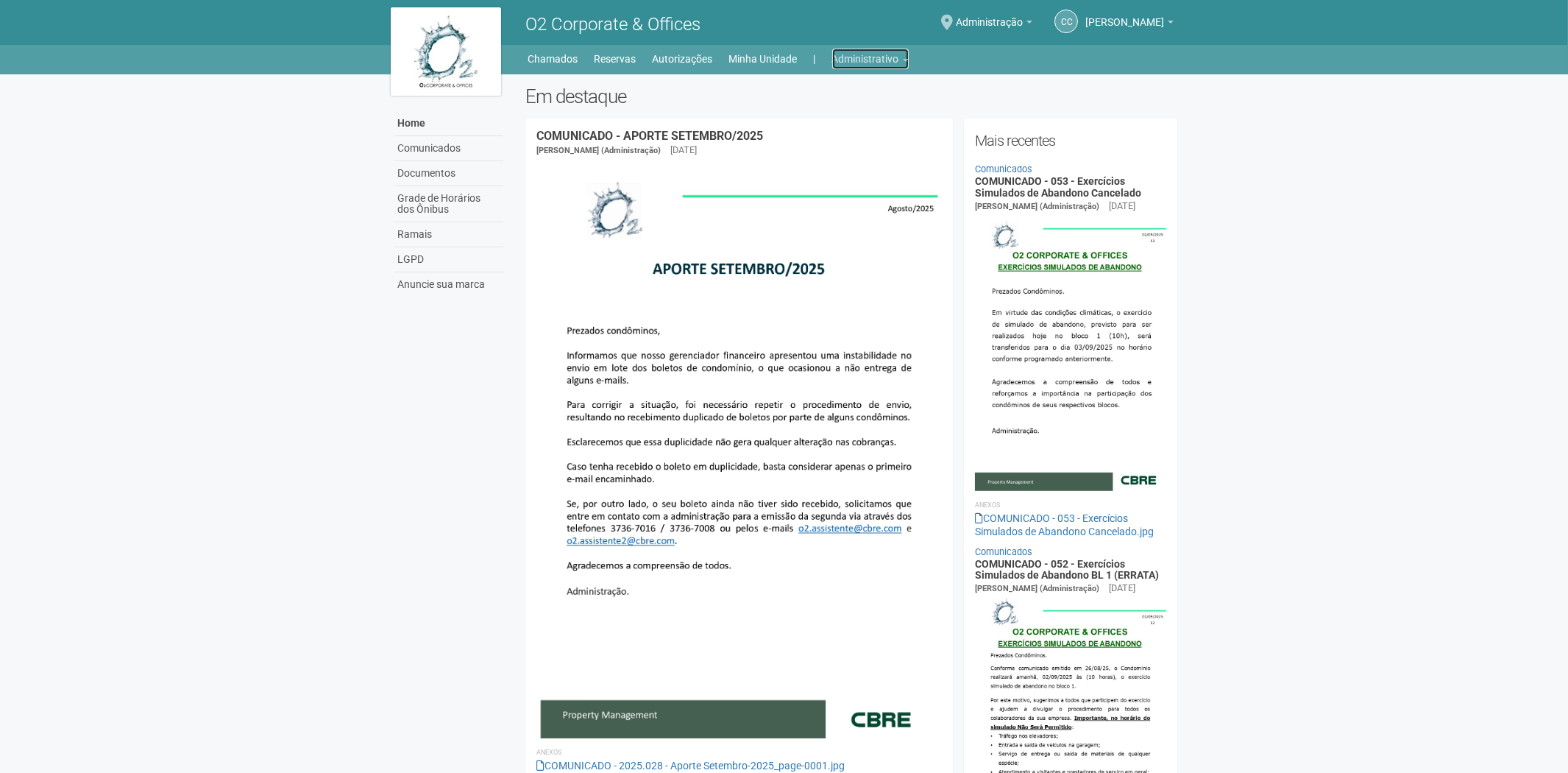
click at [848, 55] on link "Administrativo" at bounding box center [870, 59] width 77 height 20
click at [826, 112] on link "Cartões de acesso" at bounding box center [849, 116] width 125 height 25
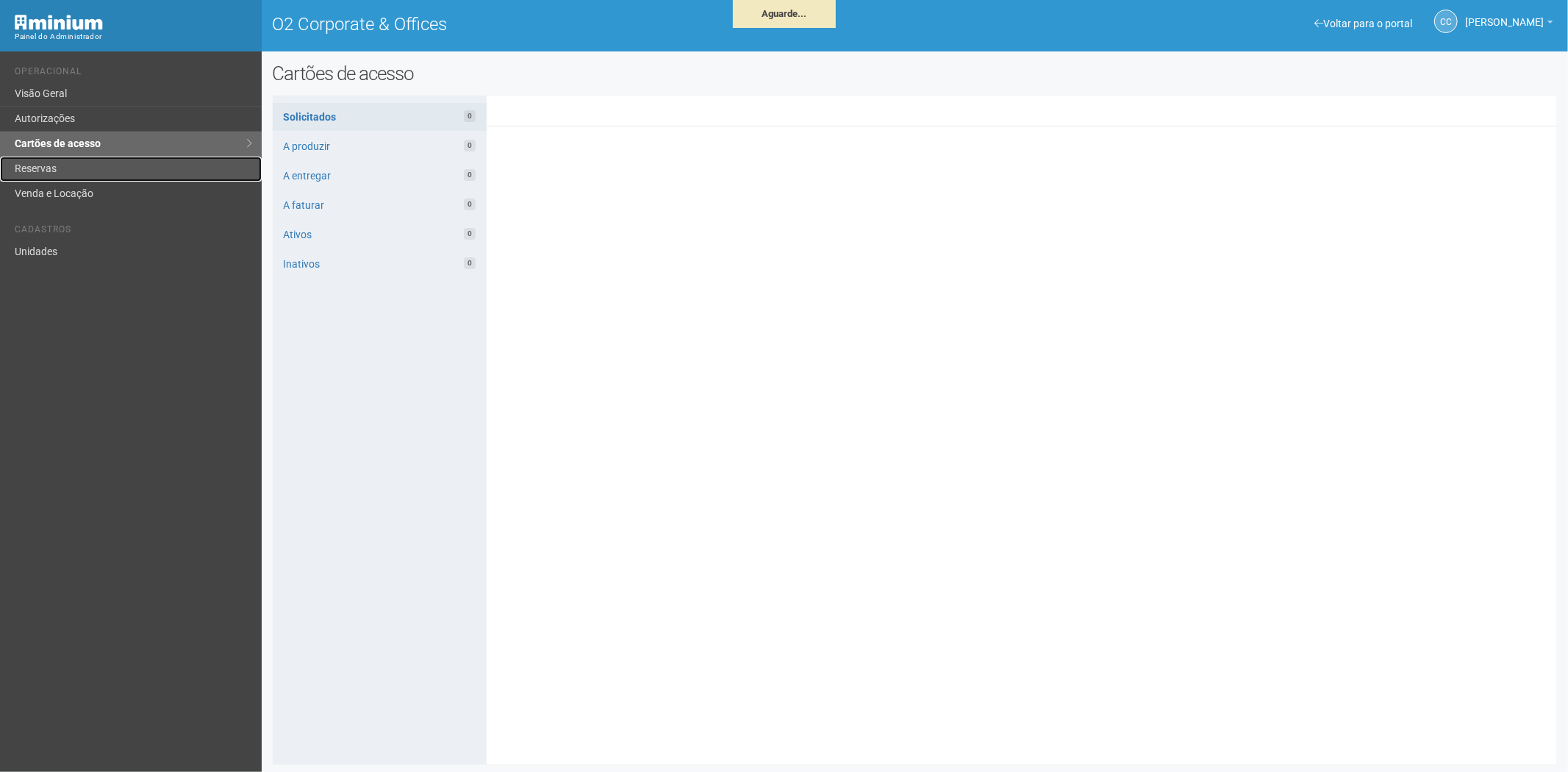
click at [84, 171] on link "Reservas" at bounding box center [131, 170] width 262 height 25
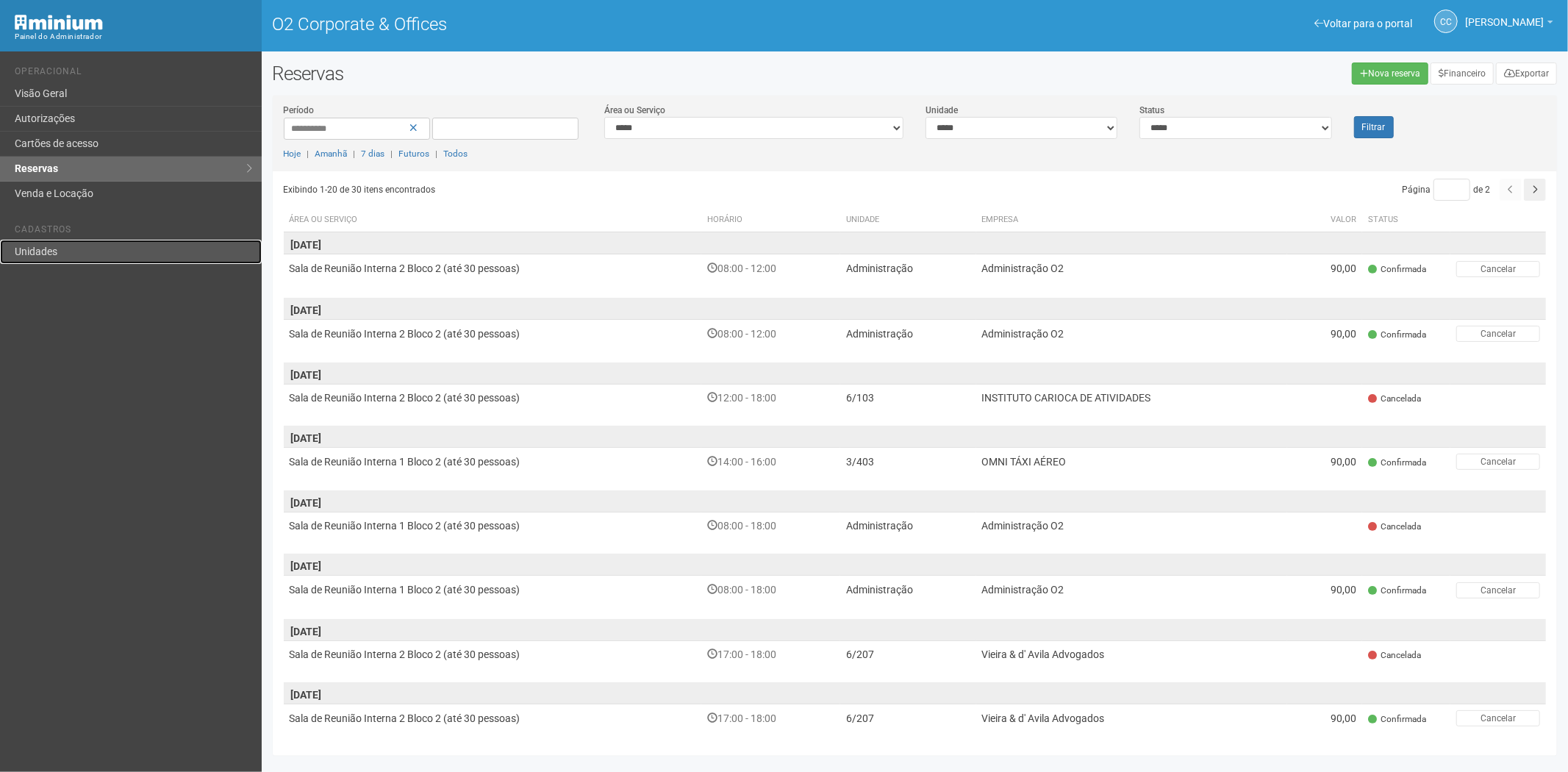
click at [64, 240] on link "Unidades" at bounding box center [131, 251] width 262 height 24
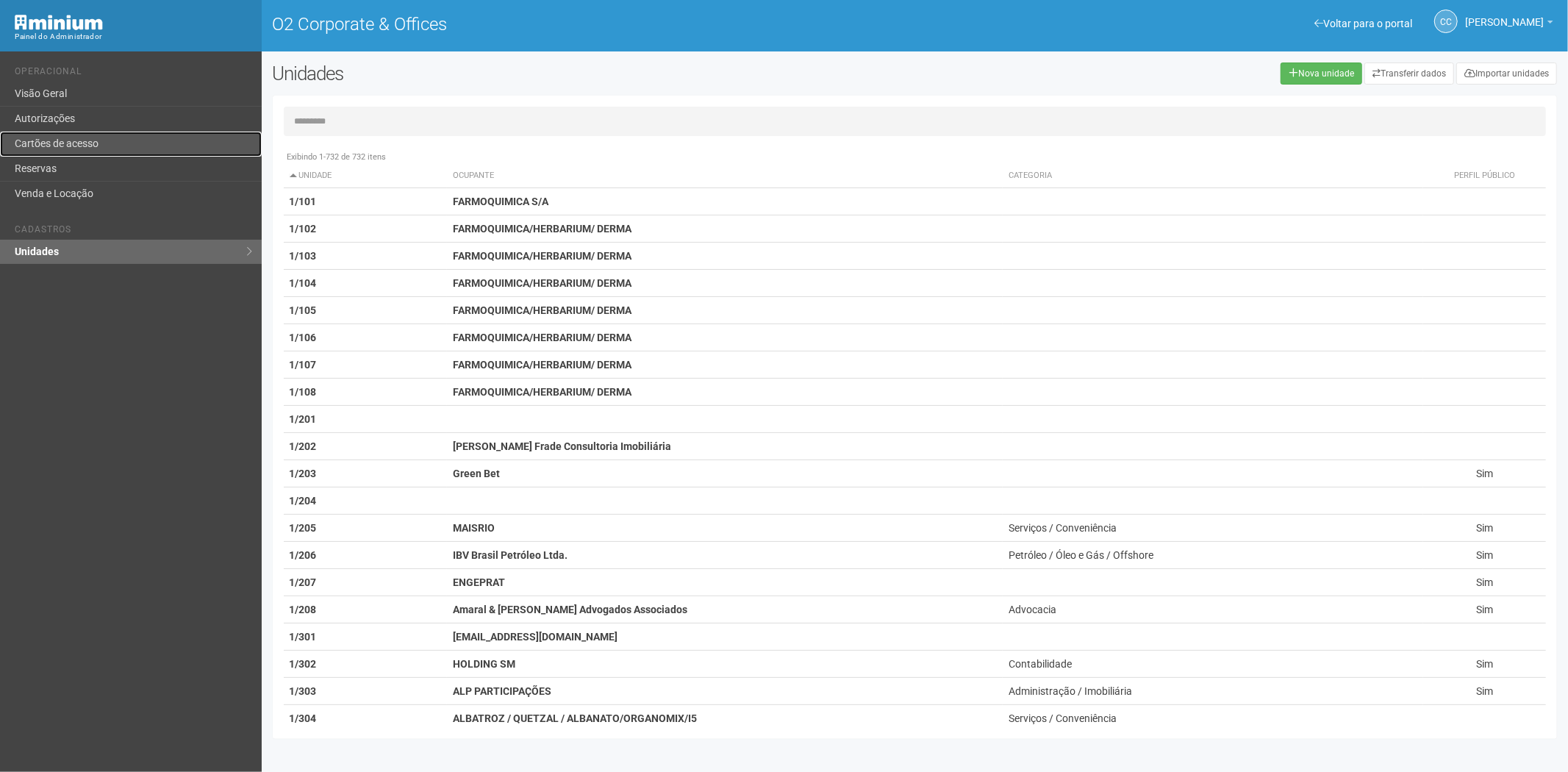
click at [111, 140] on link "Cartões de acesso" at bounding box center [131, 144] width 262 height 25
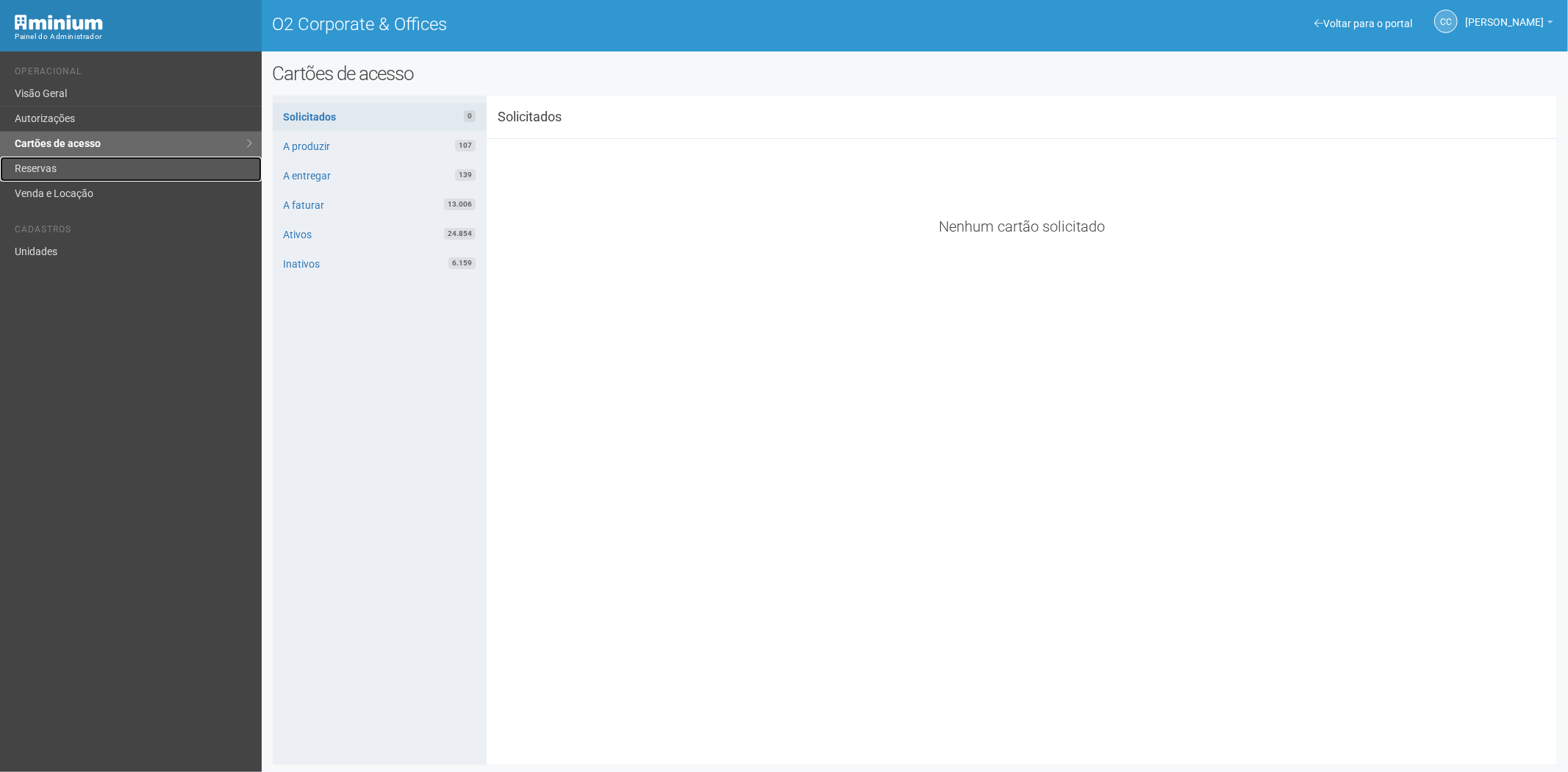
click at [64, 171] on link "Reservas" at bounding box center [131, 170] width 262 height 25
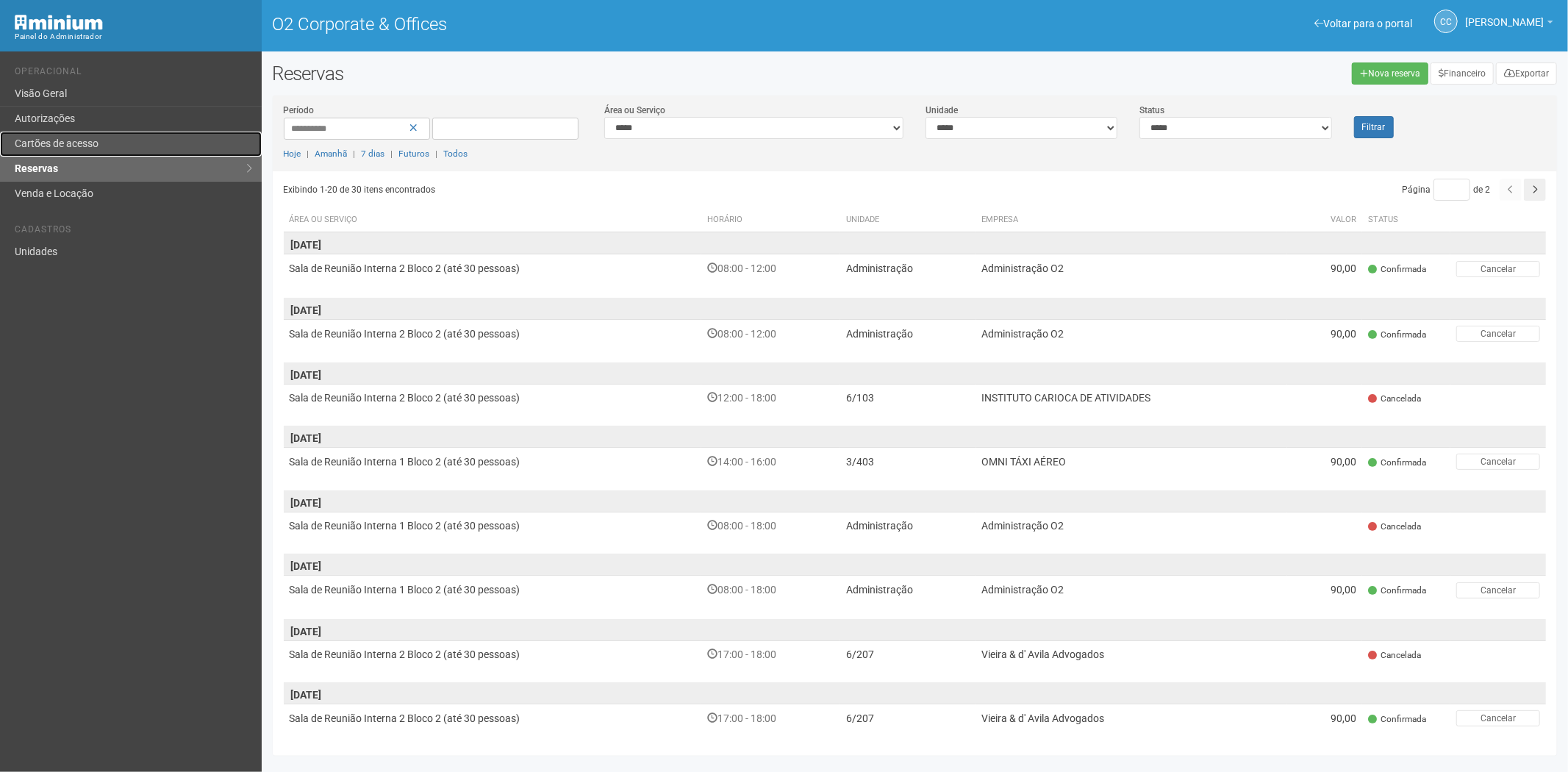
click at [84, 140] on link "Cartões de acesso" at bounding box center [131, 144] width 262 height 25
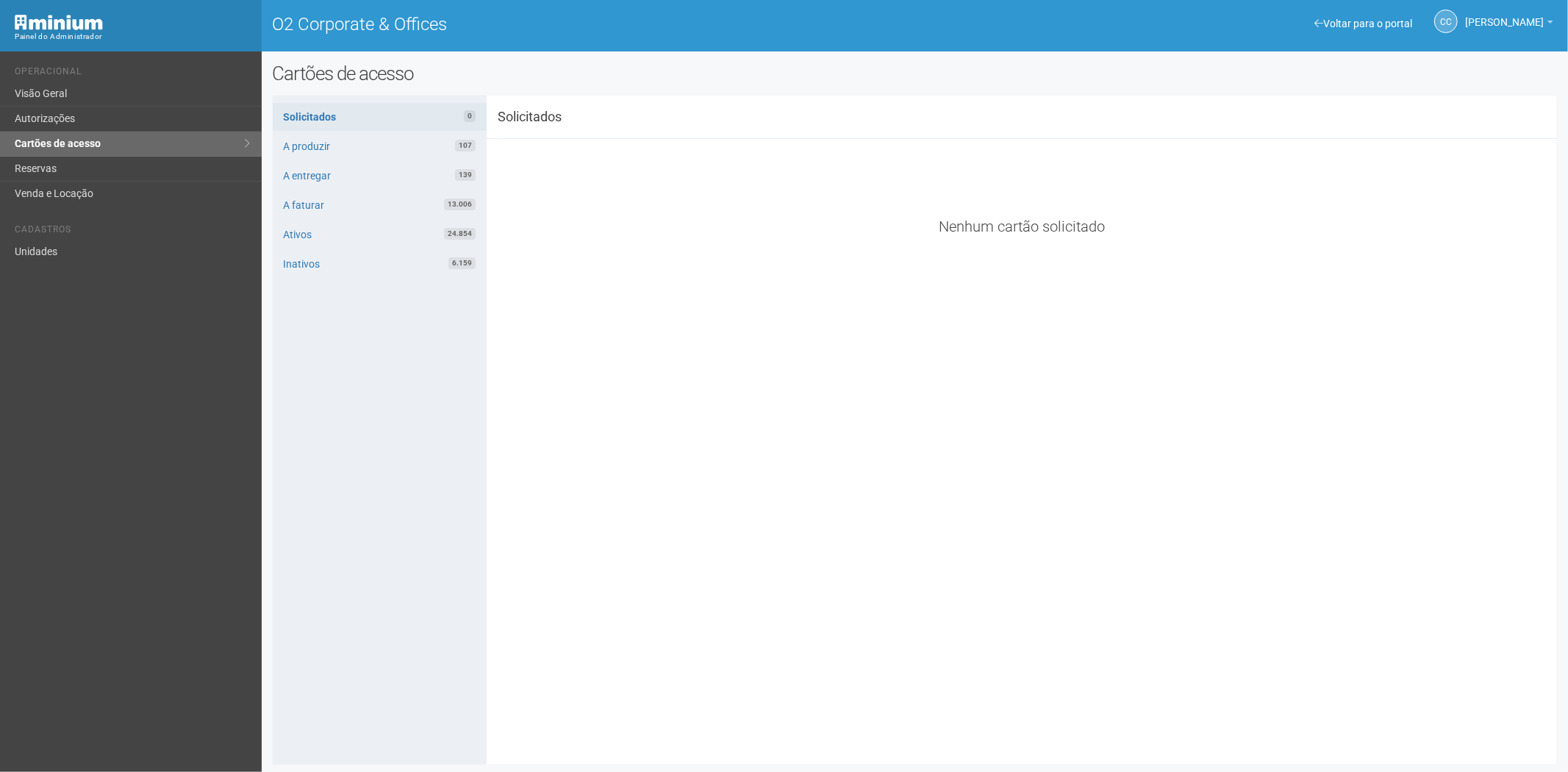
click at [623, 489] on div "**********" at bounding box center [915, 429] width 1285 height 647
click at [50, 167] on link "Reservas" at bounding box center [131, 170] width 262 height 25
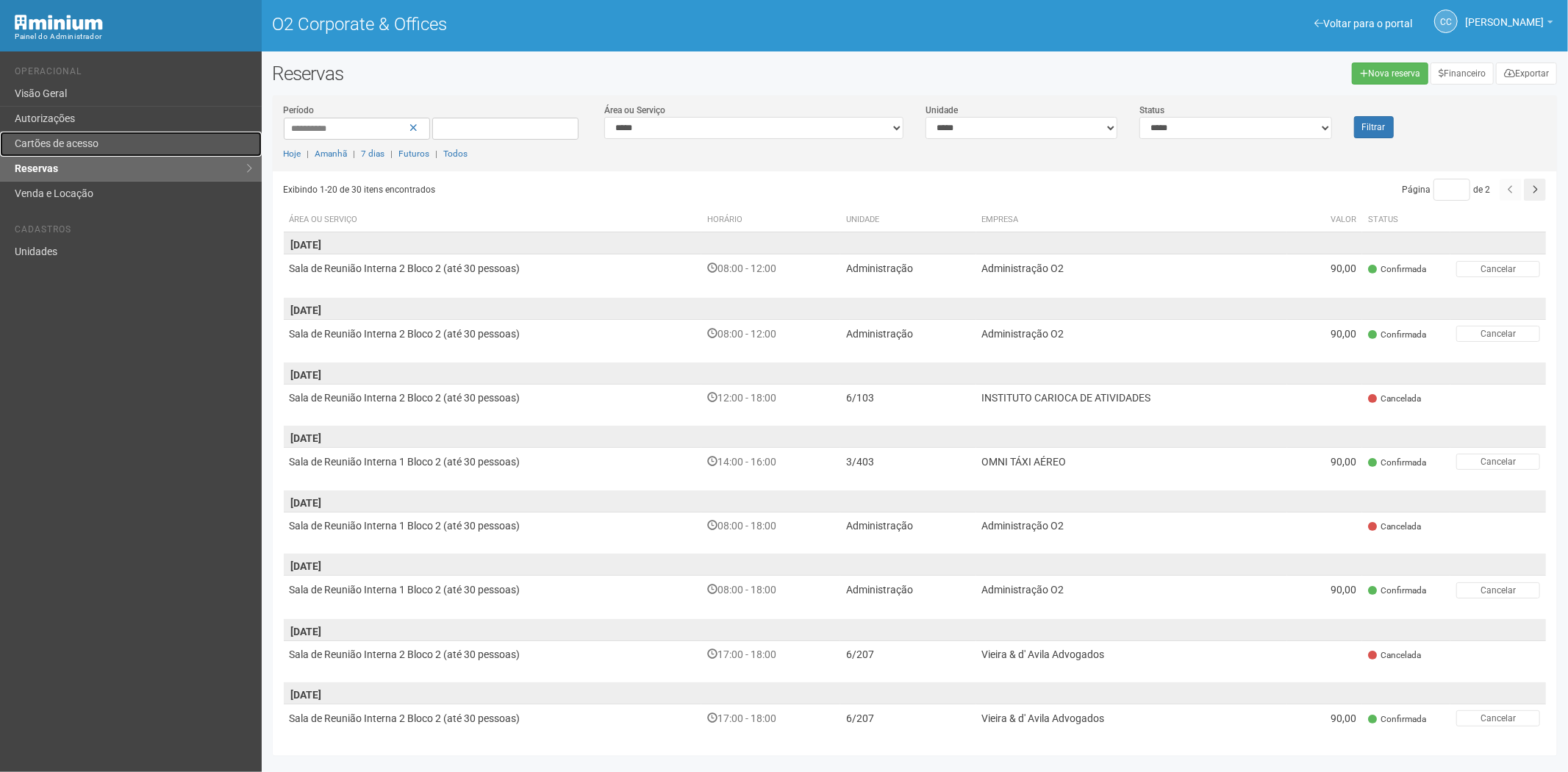
click at [119, 132] on link "Cartões de acesso" at bounding box center [131, 144] width 262 height 25
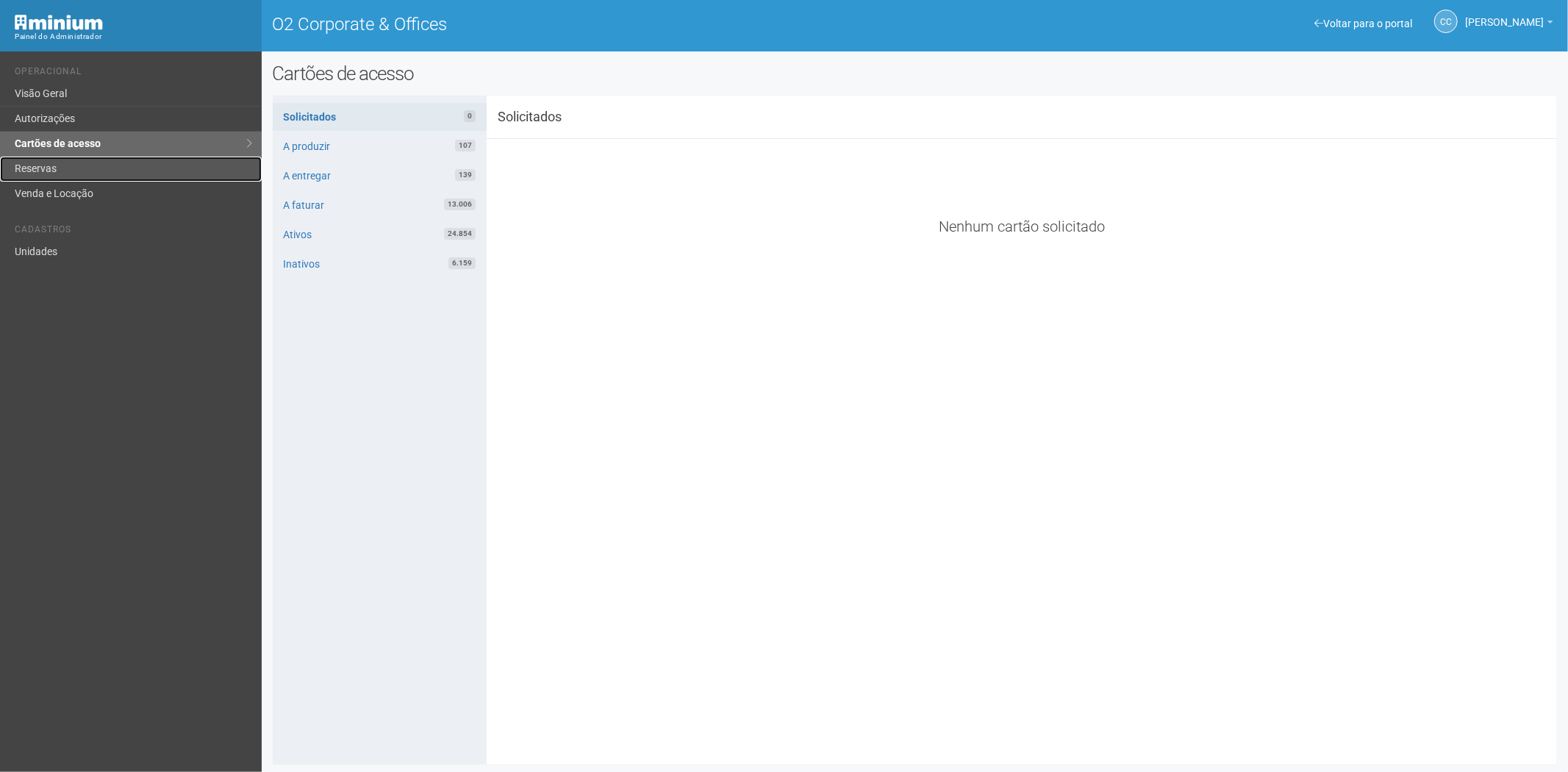
click at [64, 159] on link "Reservas" at bounding box center [131, 170] width 262 height 25
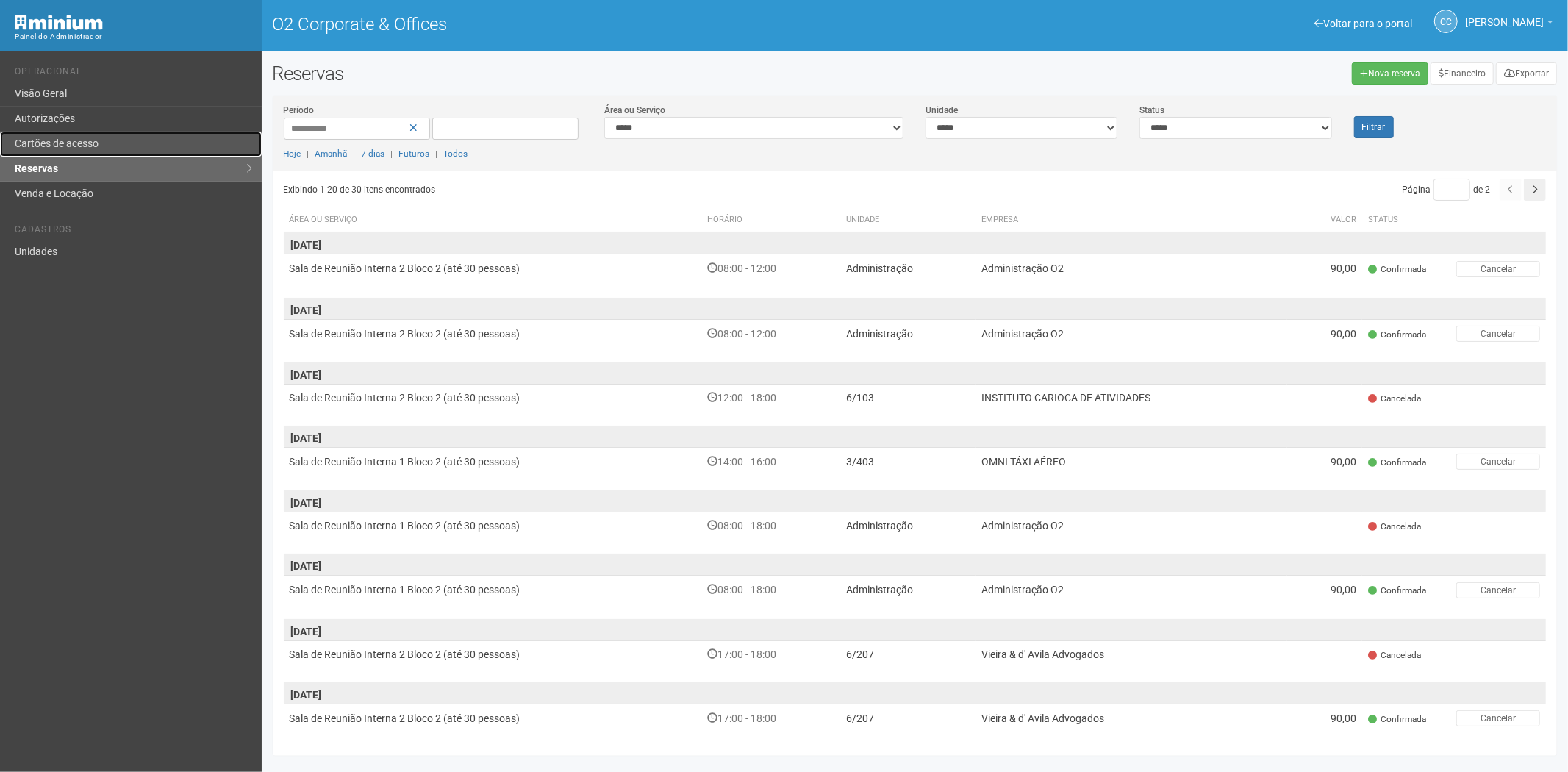
click at [120, 140] on link "Cartões de acesso" at bounding box center [131, 144] width 262 height 25
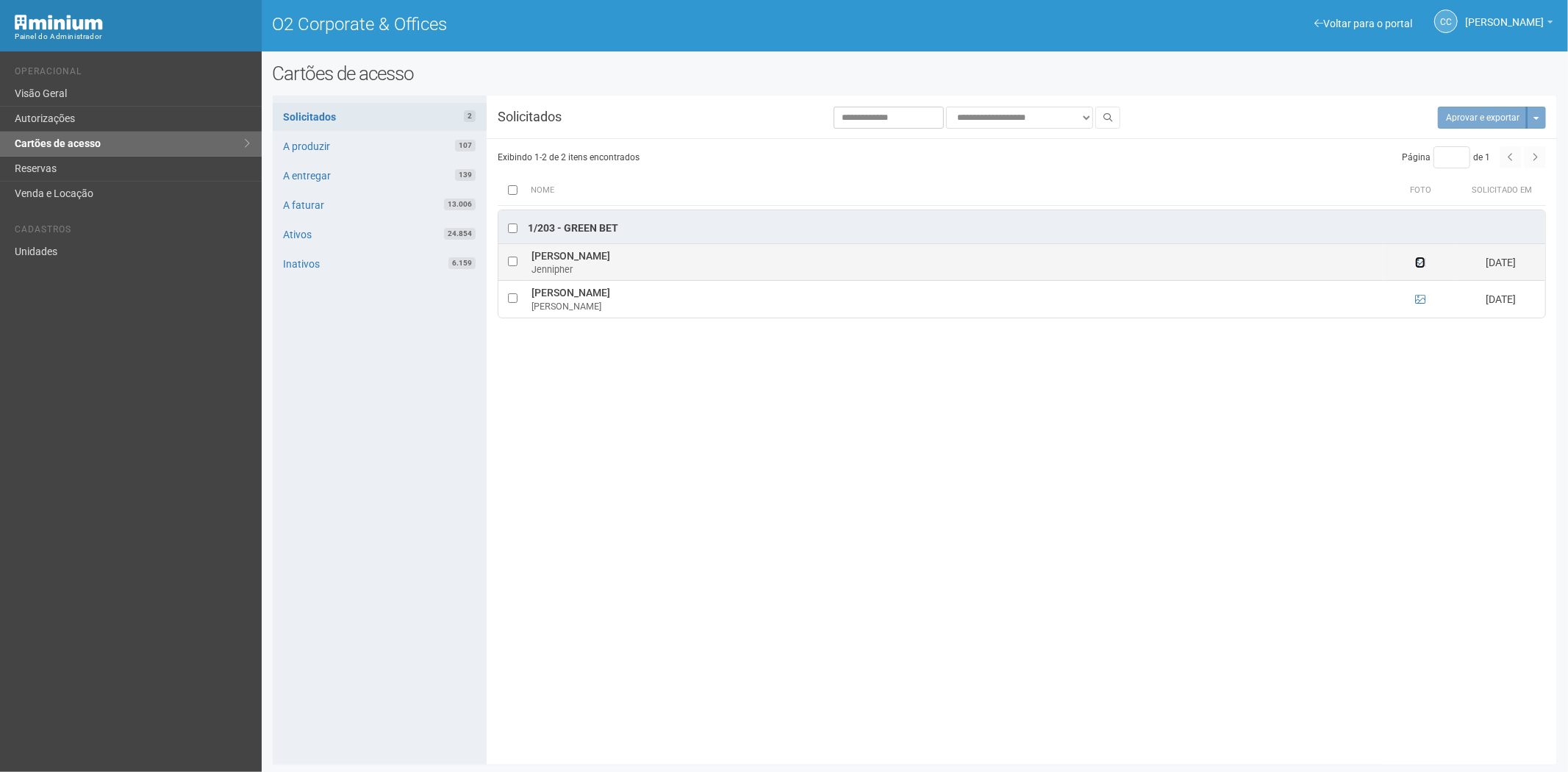
click at [1420, 262] on icon at bounding box center [1420, 262] width 10 height 10
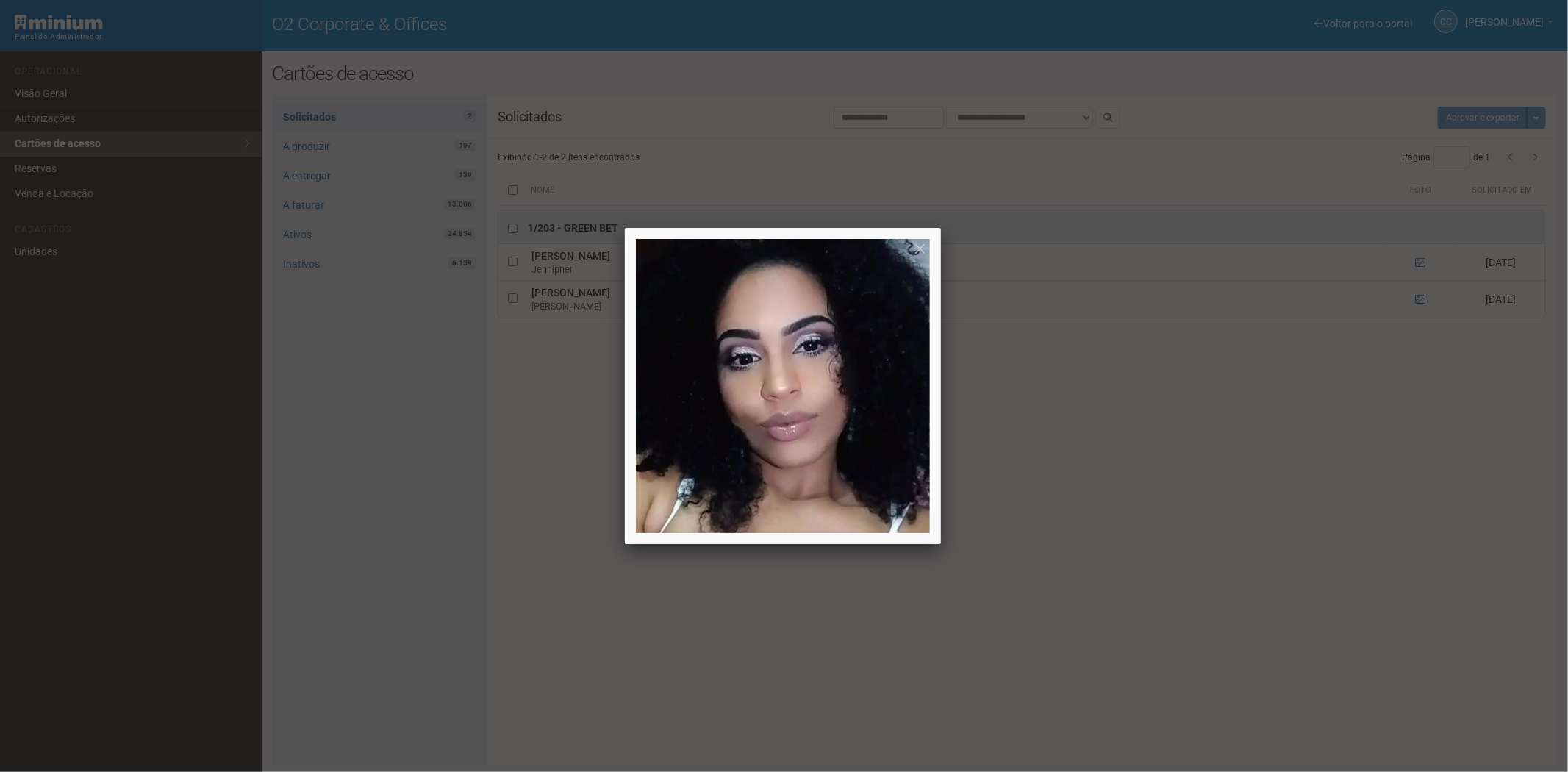
click at [1419, 262] on div at bounding box center [784, 386] width 1568 height 772
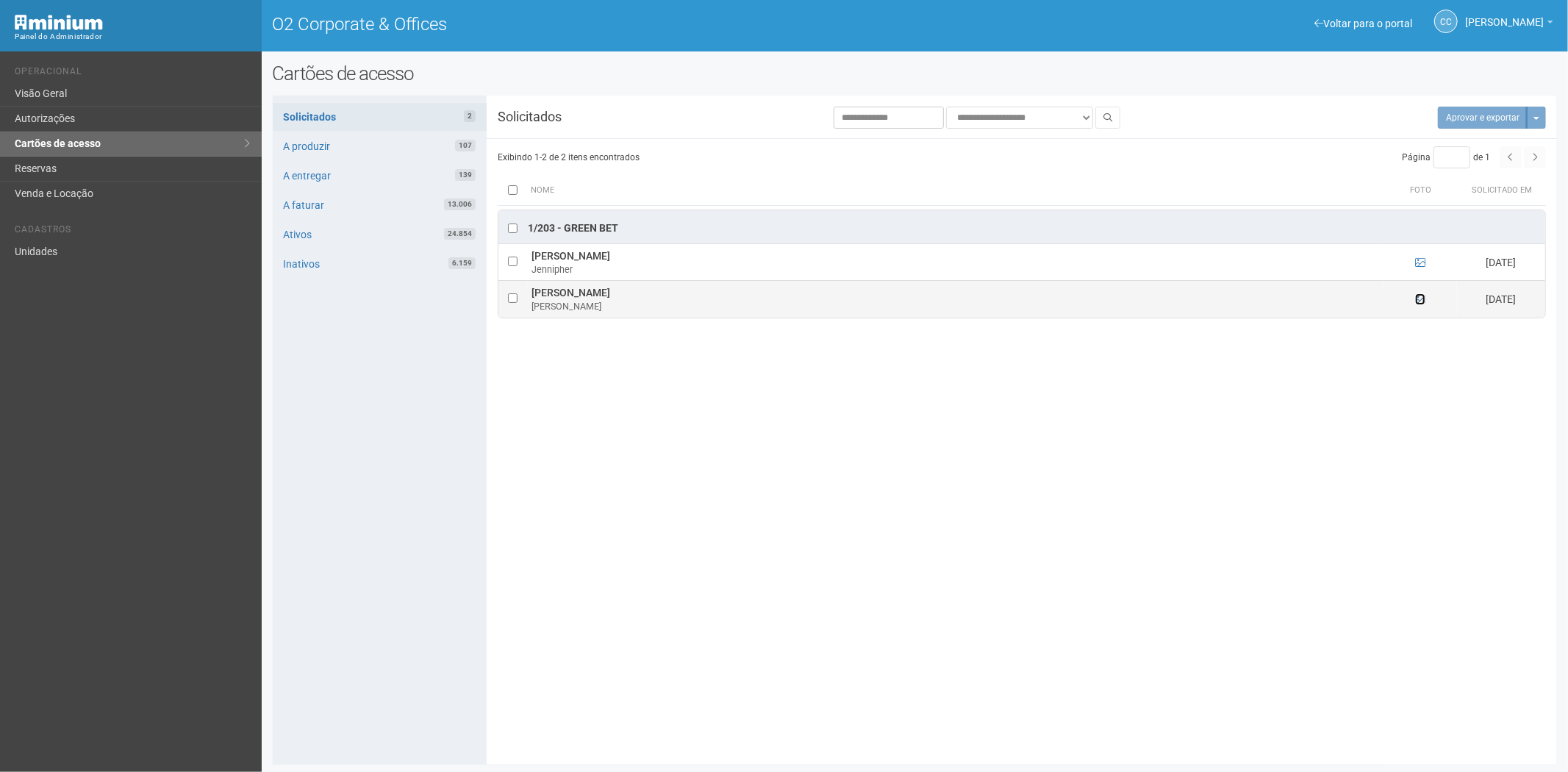
click at [1415, 299] on icon at bounding box center [1420, 300] width 10 height 10
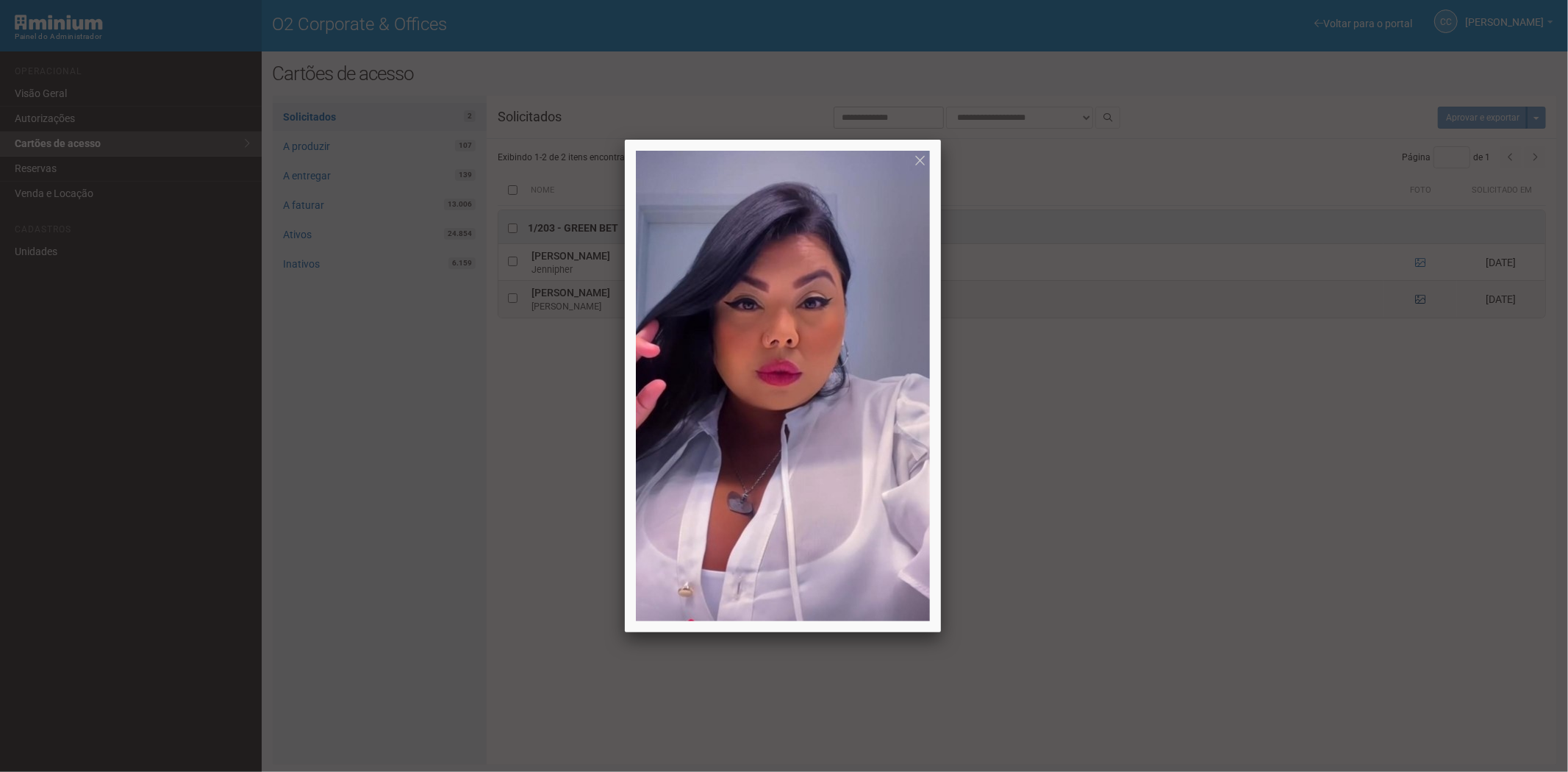
click at [1415, 299] on div at bounding box center [784, 386] width 1568 height 772
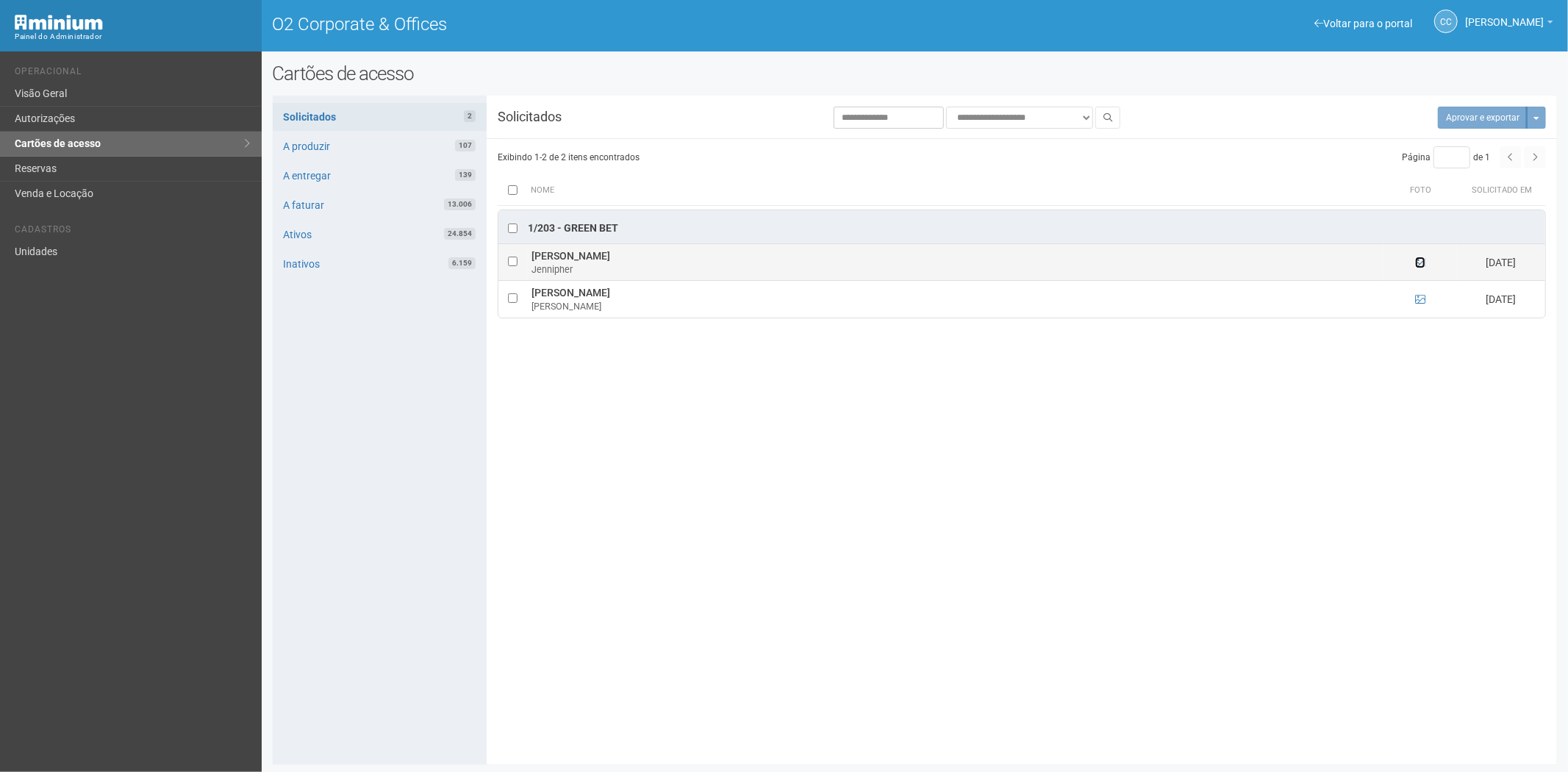
click at [1419, 263] on icon at bounding box center [1420, 262] width 10 height 10
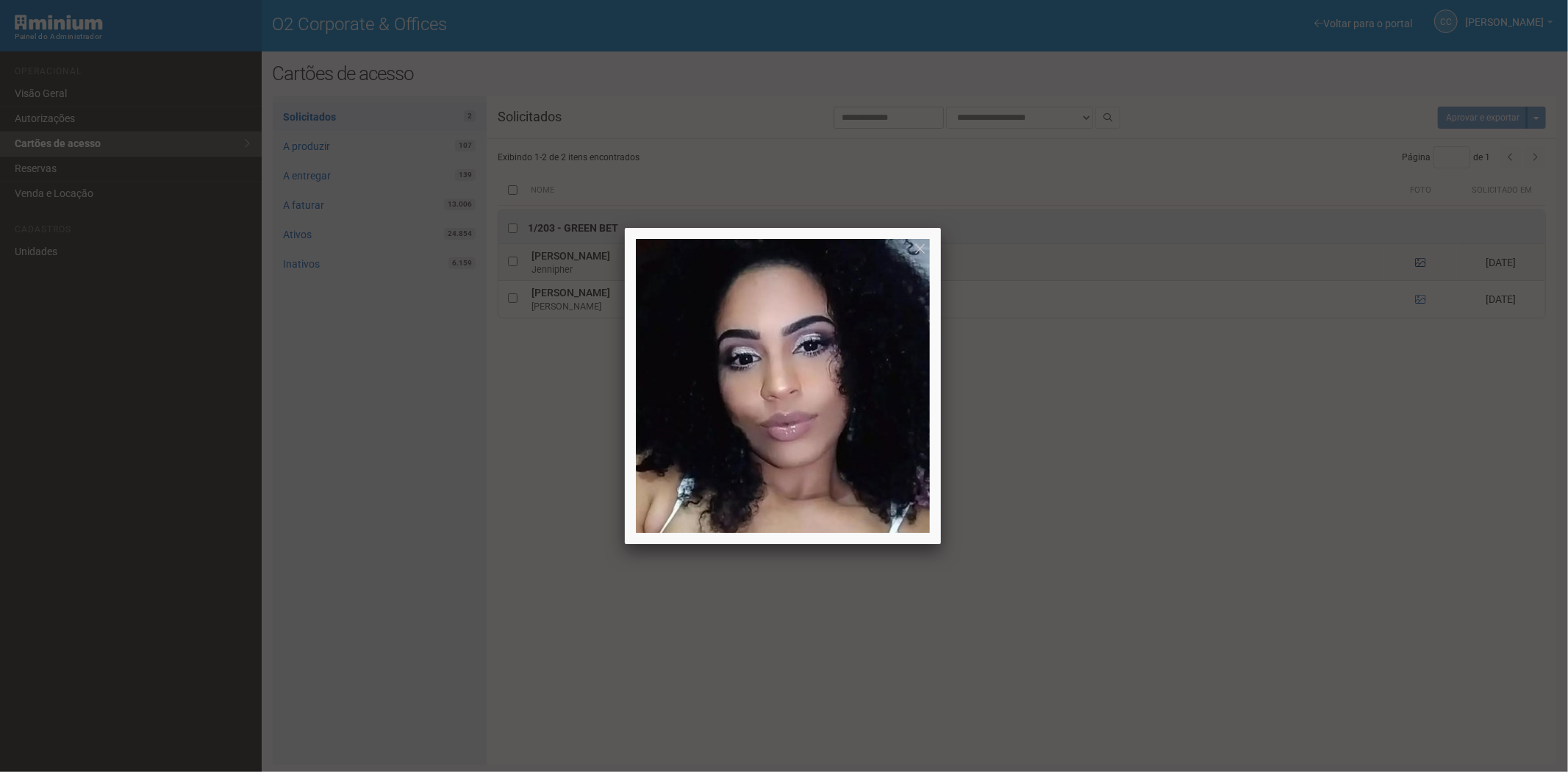
click at [1419, 263] on div at bounding box center [784, 386] width 1568 height 772
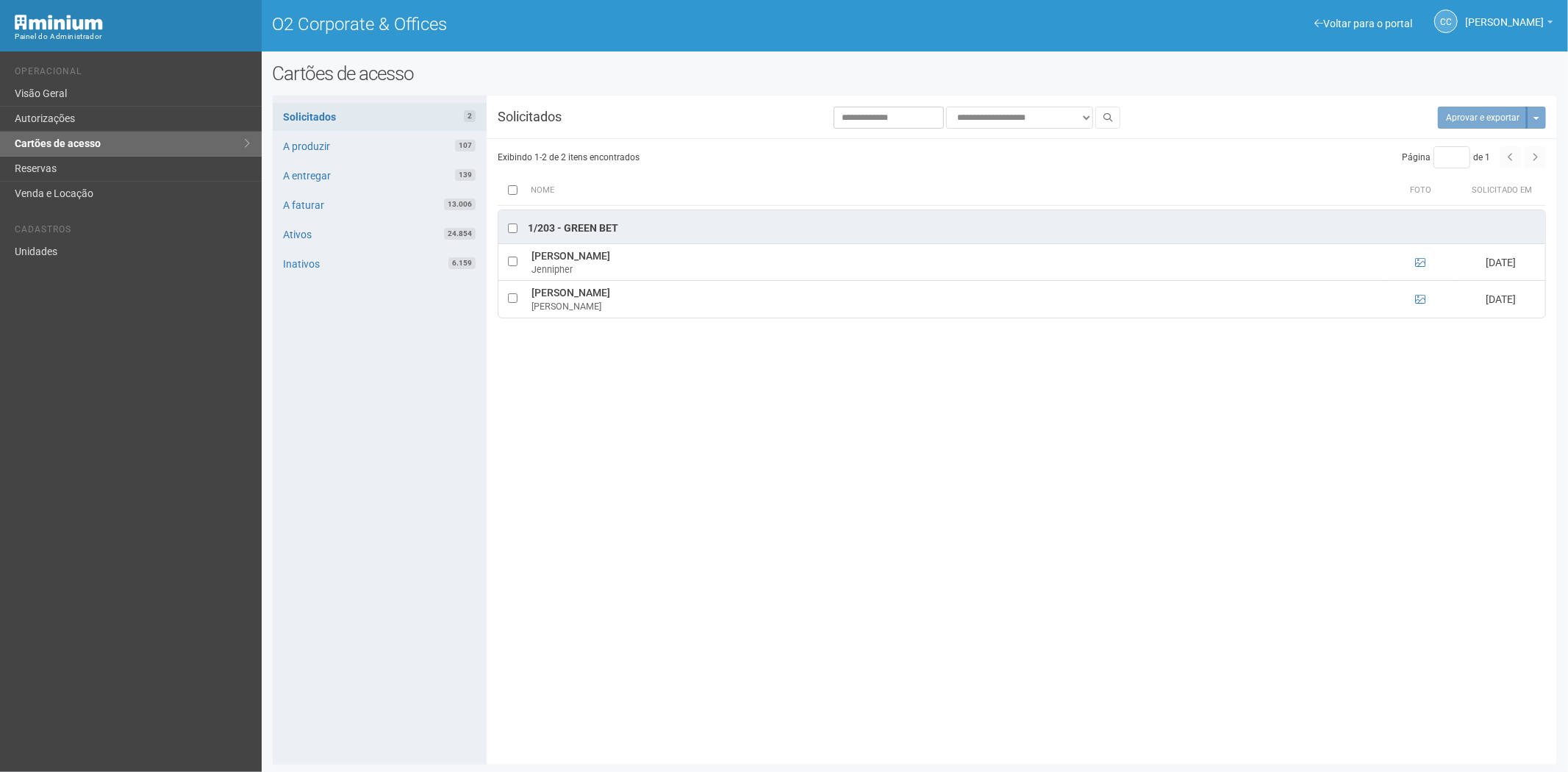
click at [511, 223] on div "1/203 - Green Bet" at bounding box center [1022, 226] width 1047 height 33
click at [513, 235] on div at bounding box center [512, 228] width 14 height 14
click at [1445, 117] on button "Aprovar e exportar 2" at bounding box center [1475, 117] width 105 height 22
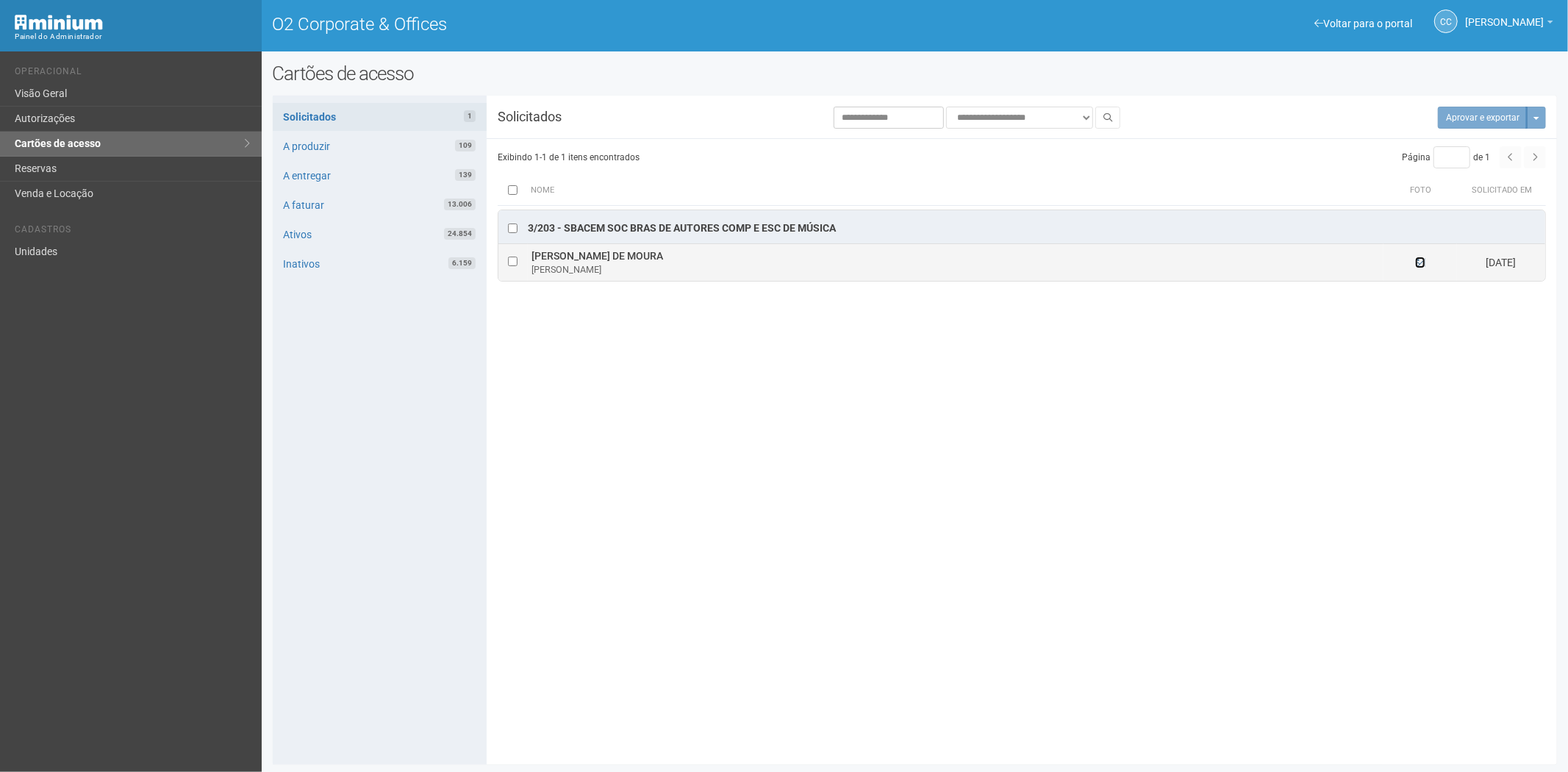
click at [1419, 262] on icon at bounding box center [1420, 262] width 10 height 10
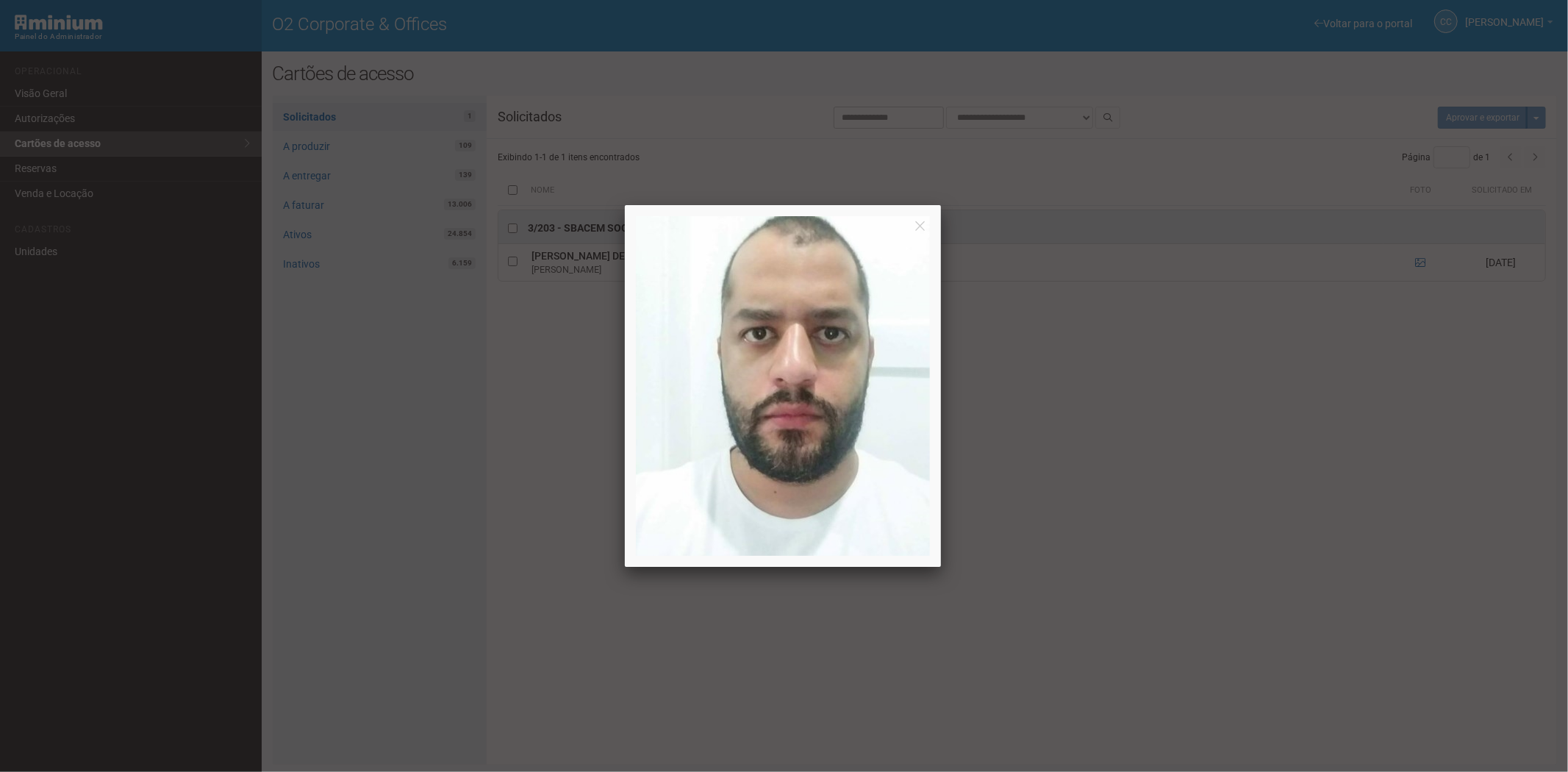
click at [1419, 265] on div at bounding box center [784, 386] width 1568 height 772
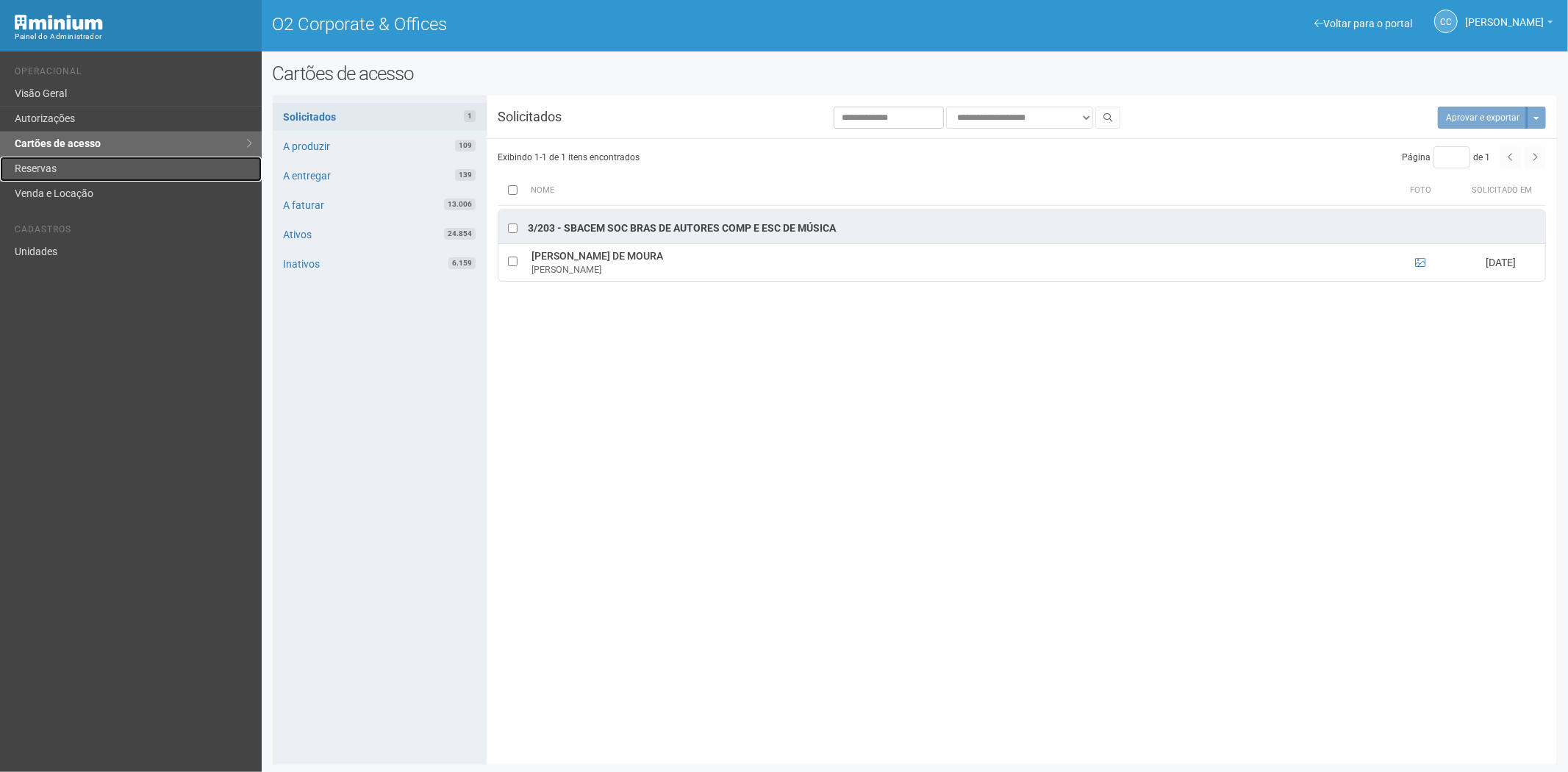
click at [57, 165] on link "Reservas" at bounding box center [131, 170] width 262 height 25
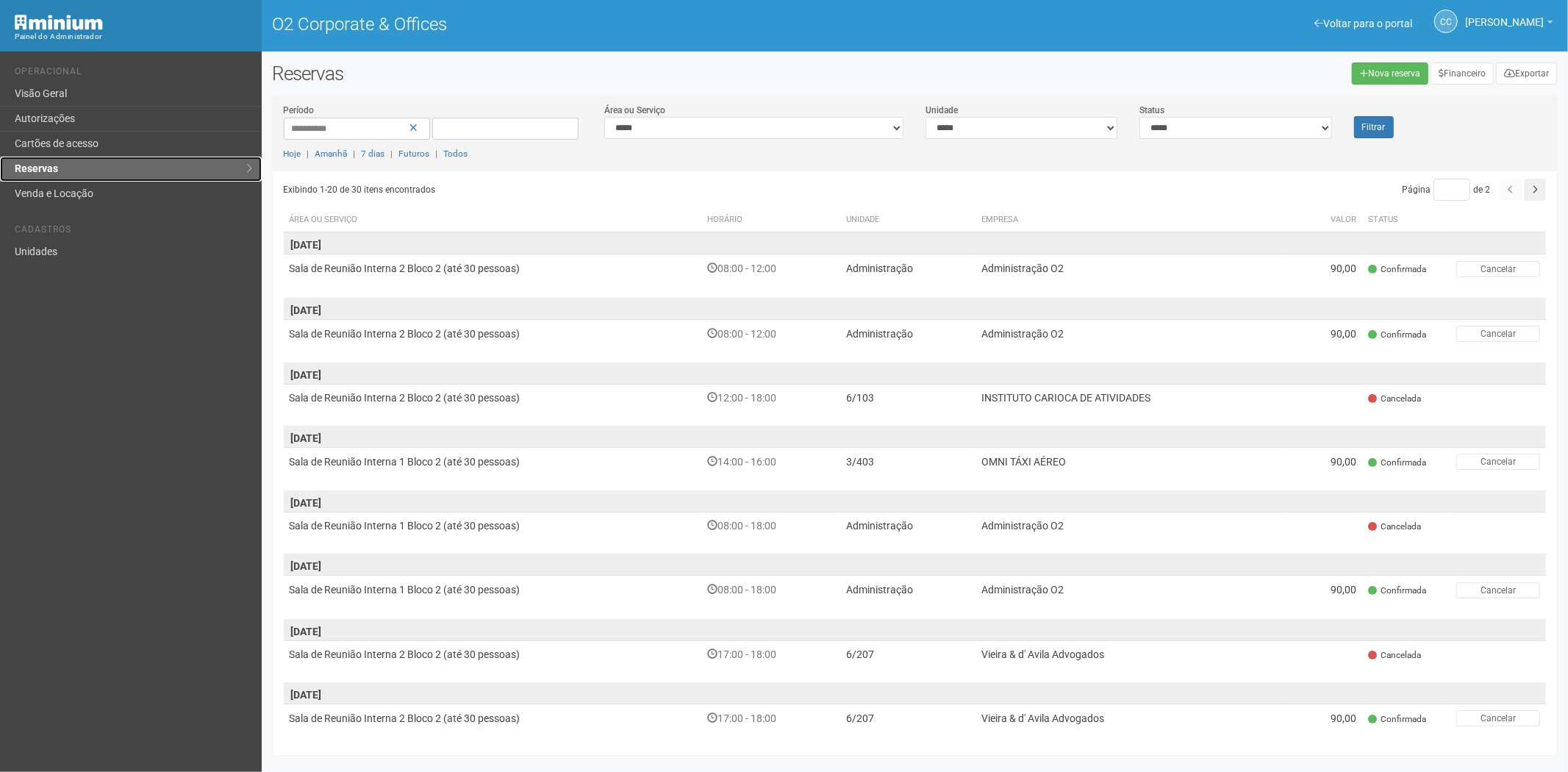
click at [63, 157] on link "Reservas" at bounding box center [131, 170] width 262 height 25
click at [111, 151] on link "Cartões de acesso" at bounding box center [131, 144] width 262 height 25
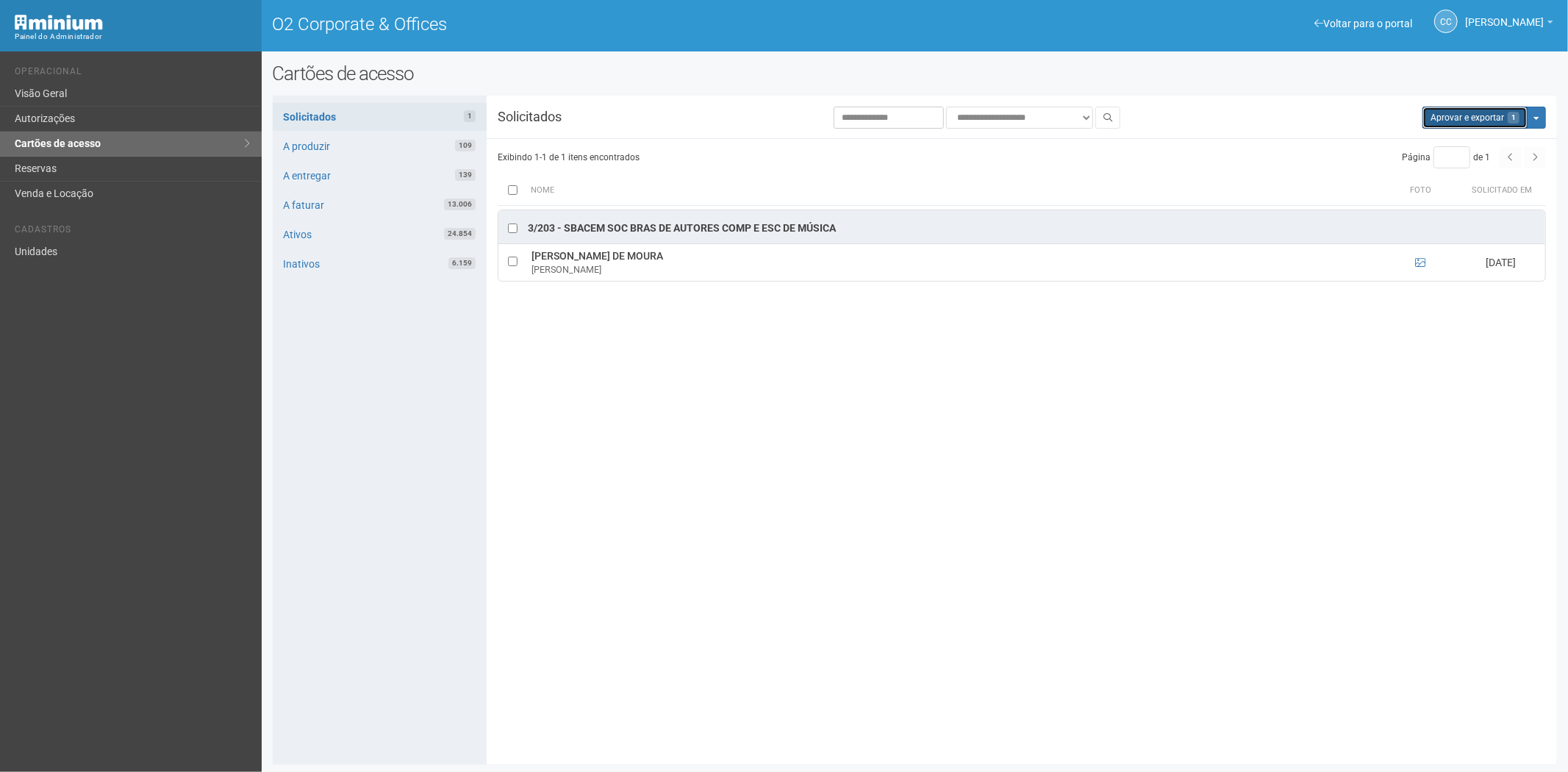
click at [1442, 121] on button "Aprovar e exportar 1" at bounding box center [1475, 117] width 105 height 22
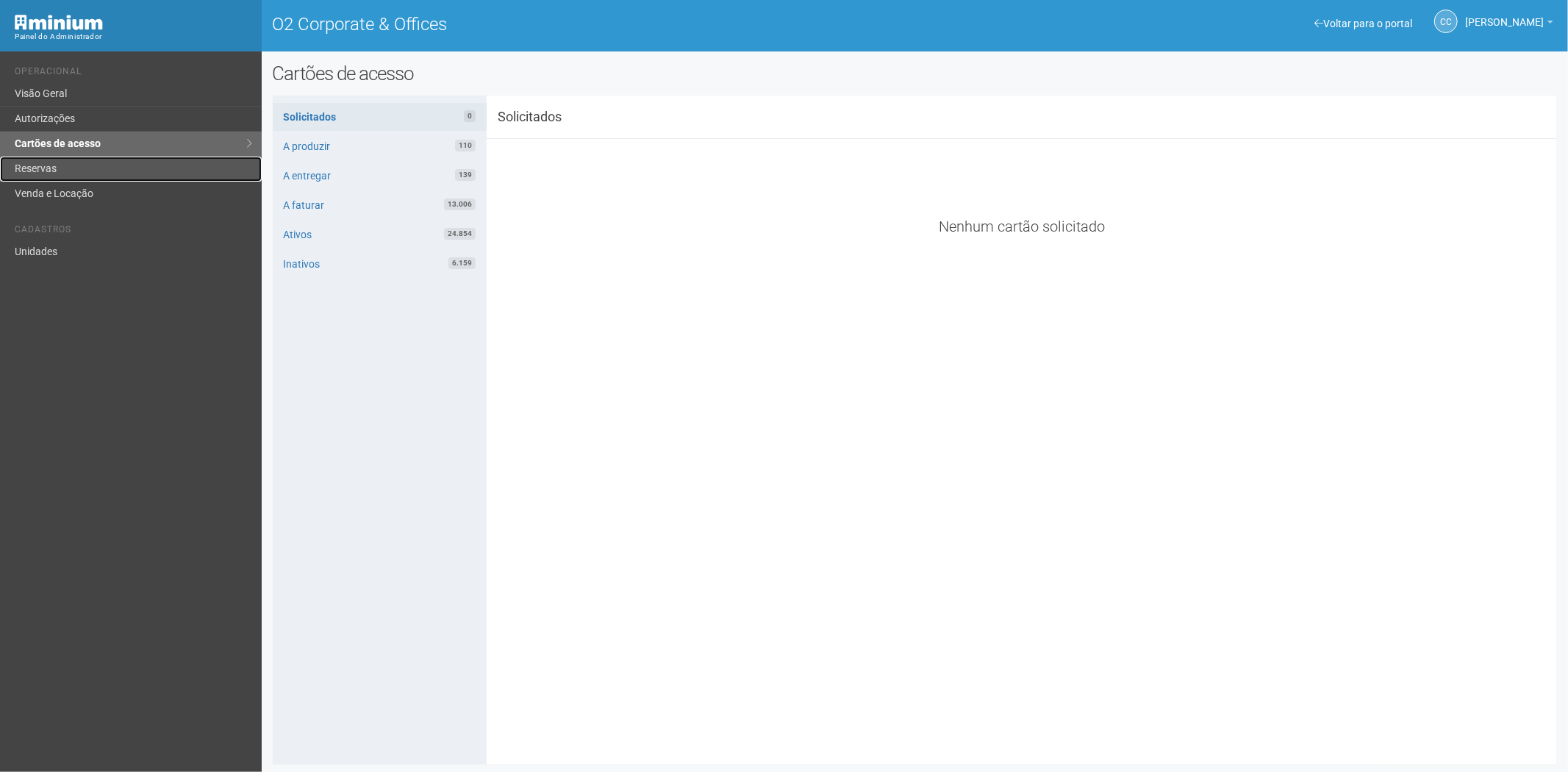
click at [52, 172] on link "Reservas" at bounding box center [131, 170] width 262 height 25
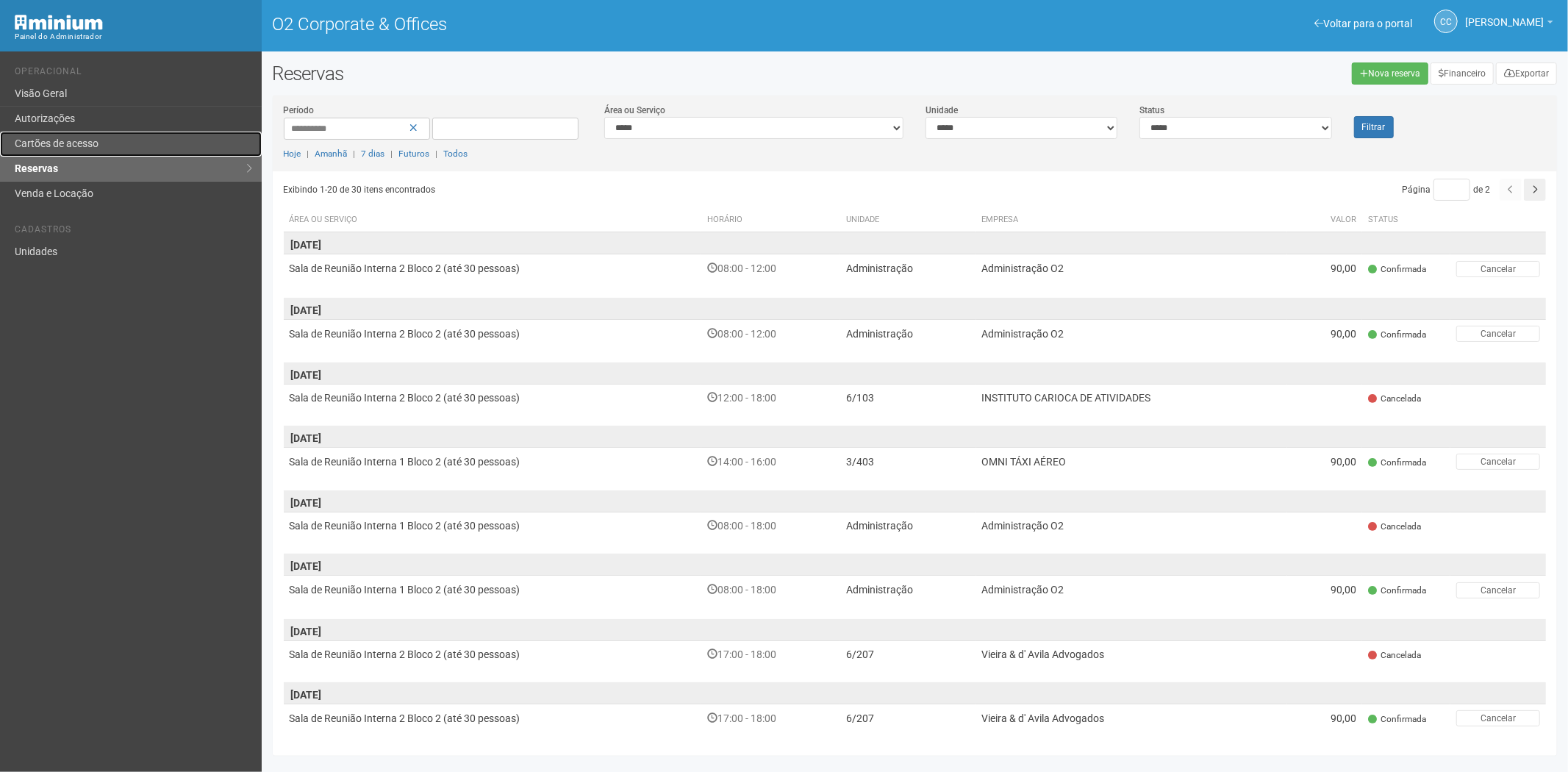
click at [95, 140] on link "Cartões de acesso" at bounding box center [131, 144] width 262 height 25
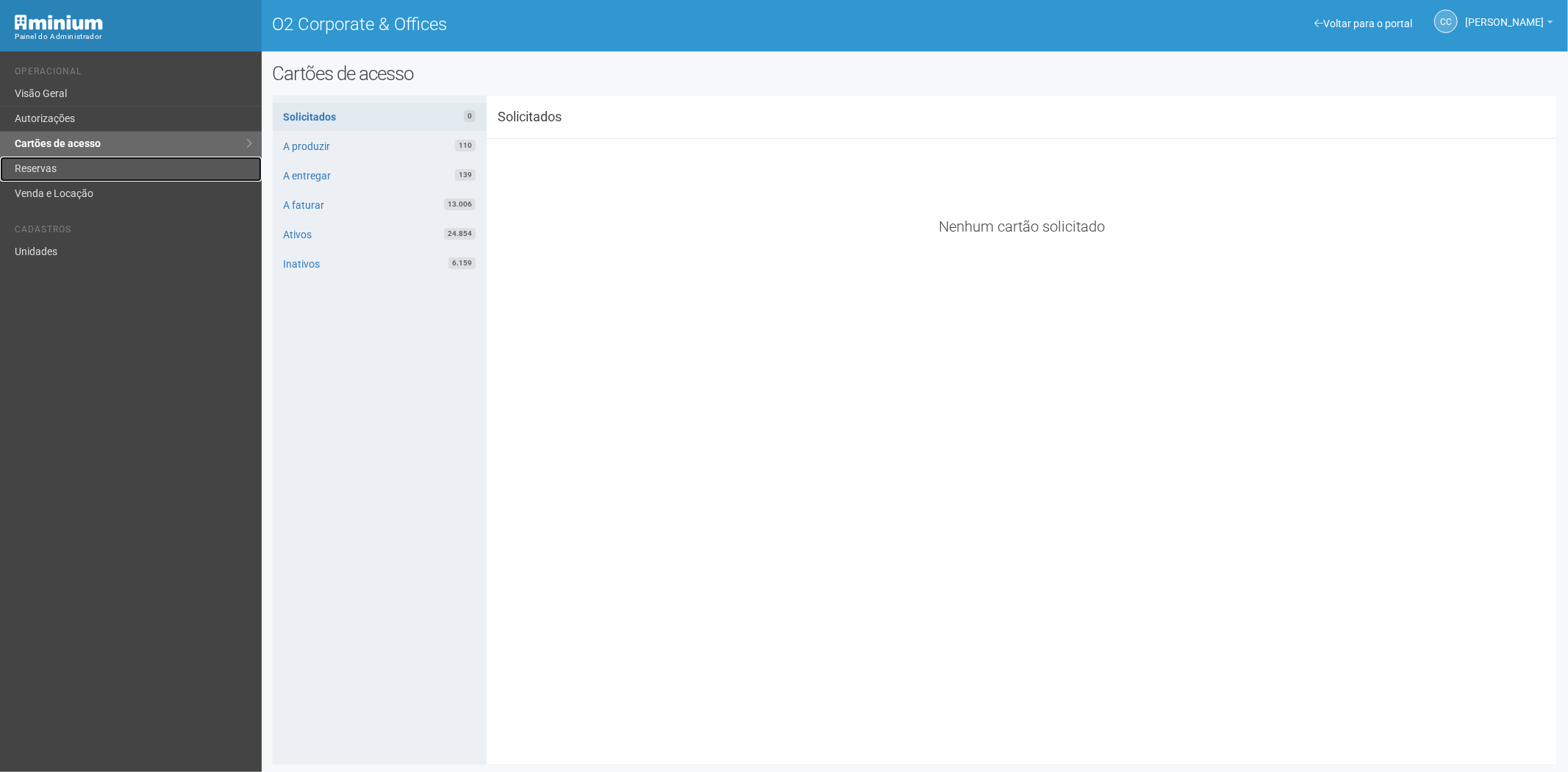
click at [100, 180] on link "Reservas" at bounding box center [131, 170] width 262 height 25
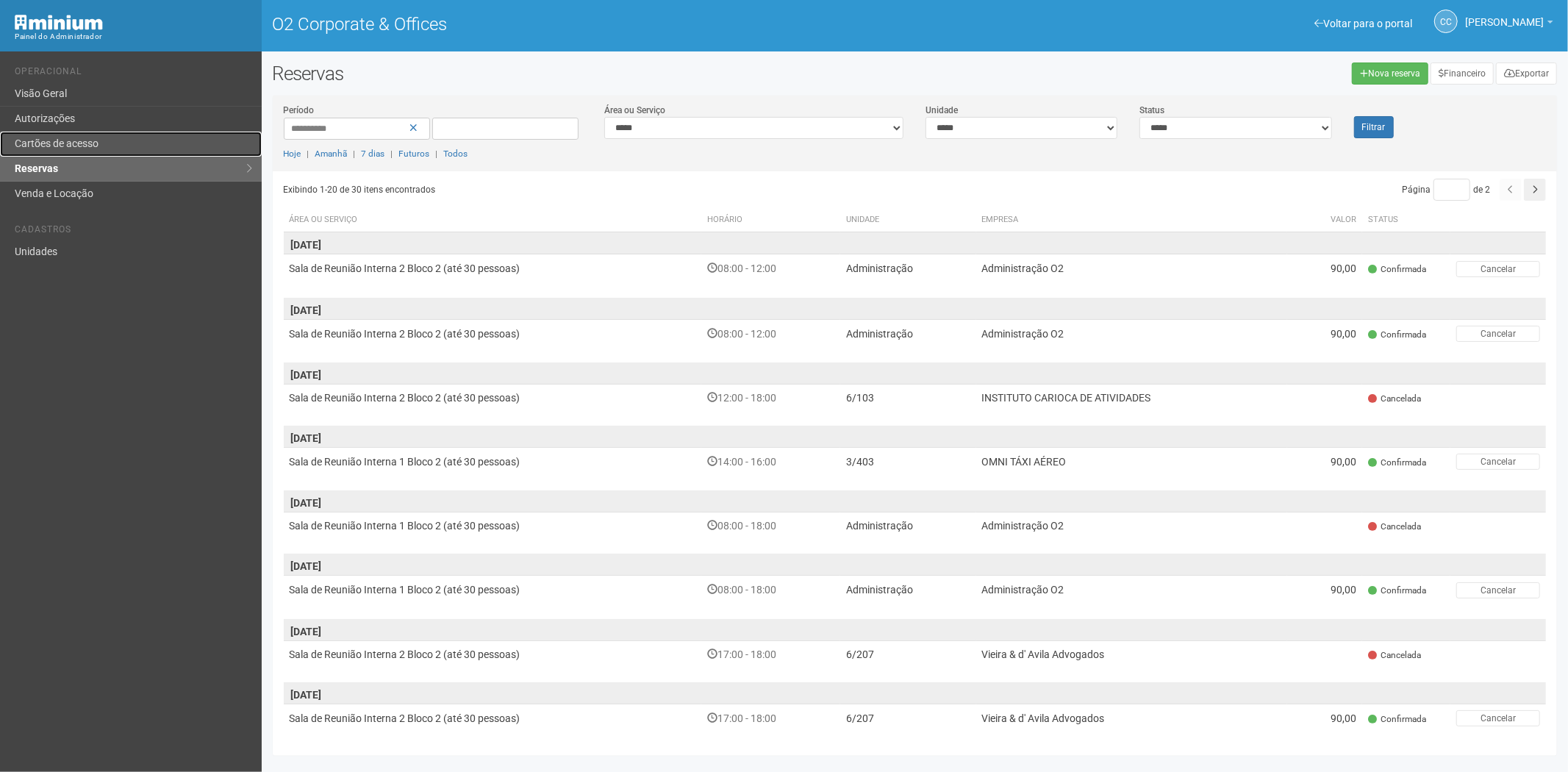
click at [78, 142] on link "Cartões de acesso" at bounding box center [131, 144] width 262 height 25
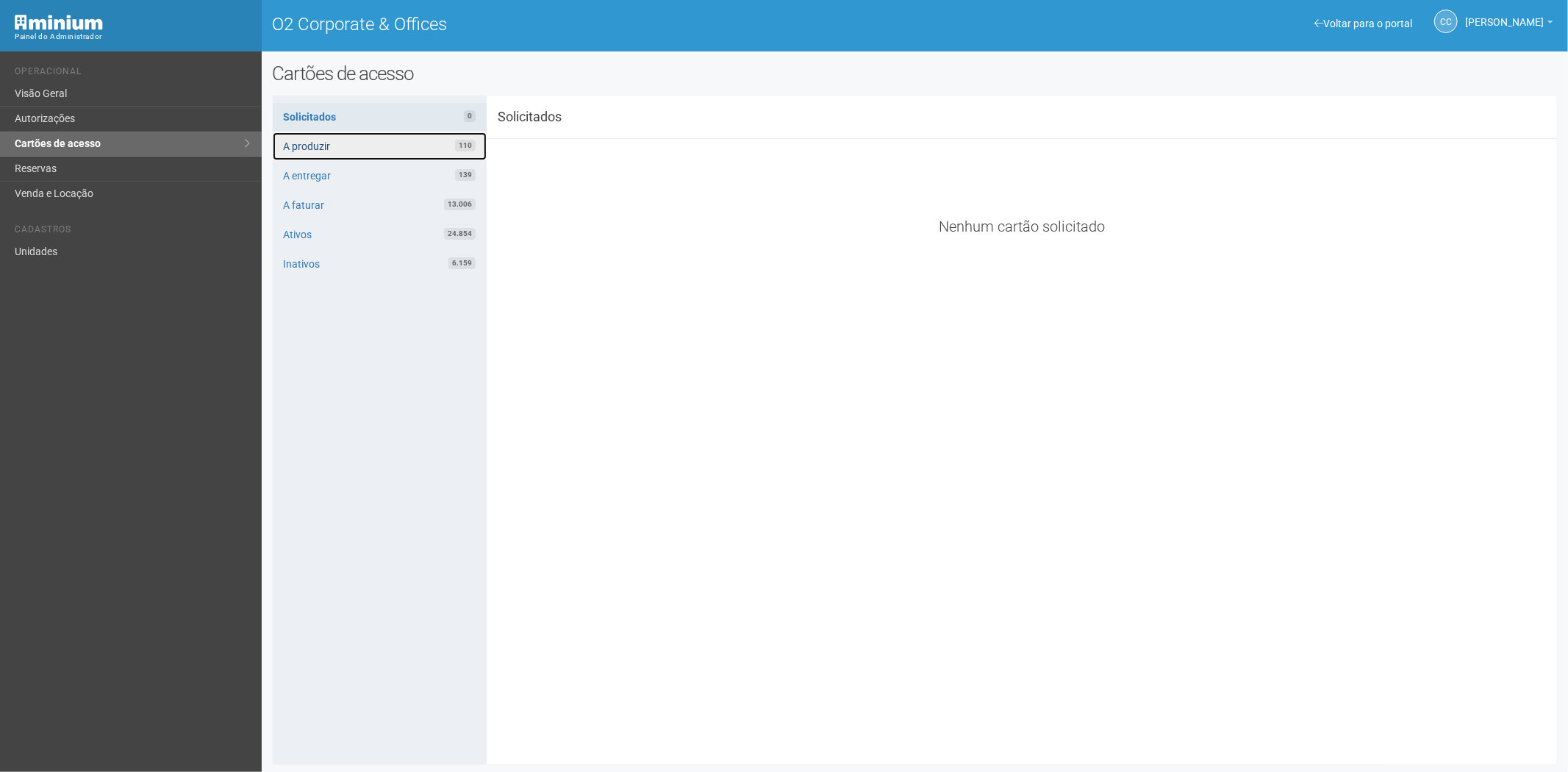
click at [343, 145] on link "A produzir 110" at bounding box center [380, 146] width 214 height 28
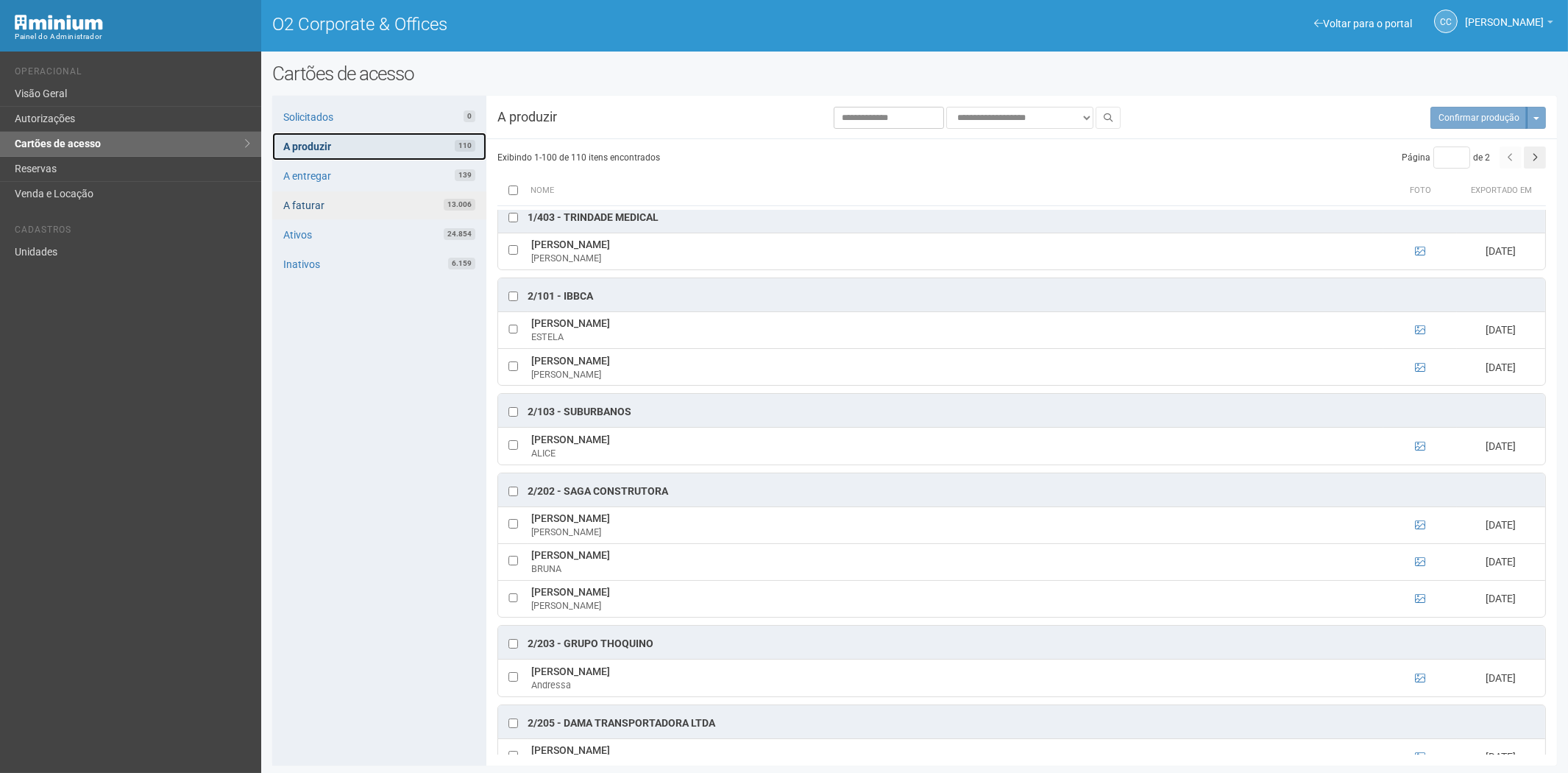
scroll to position [736, 0]
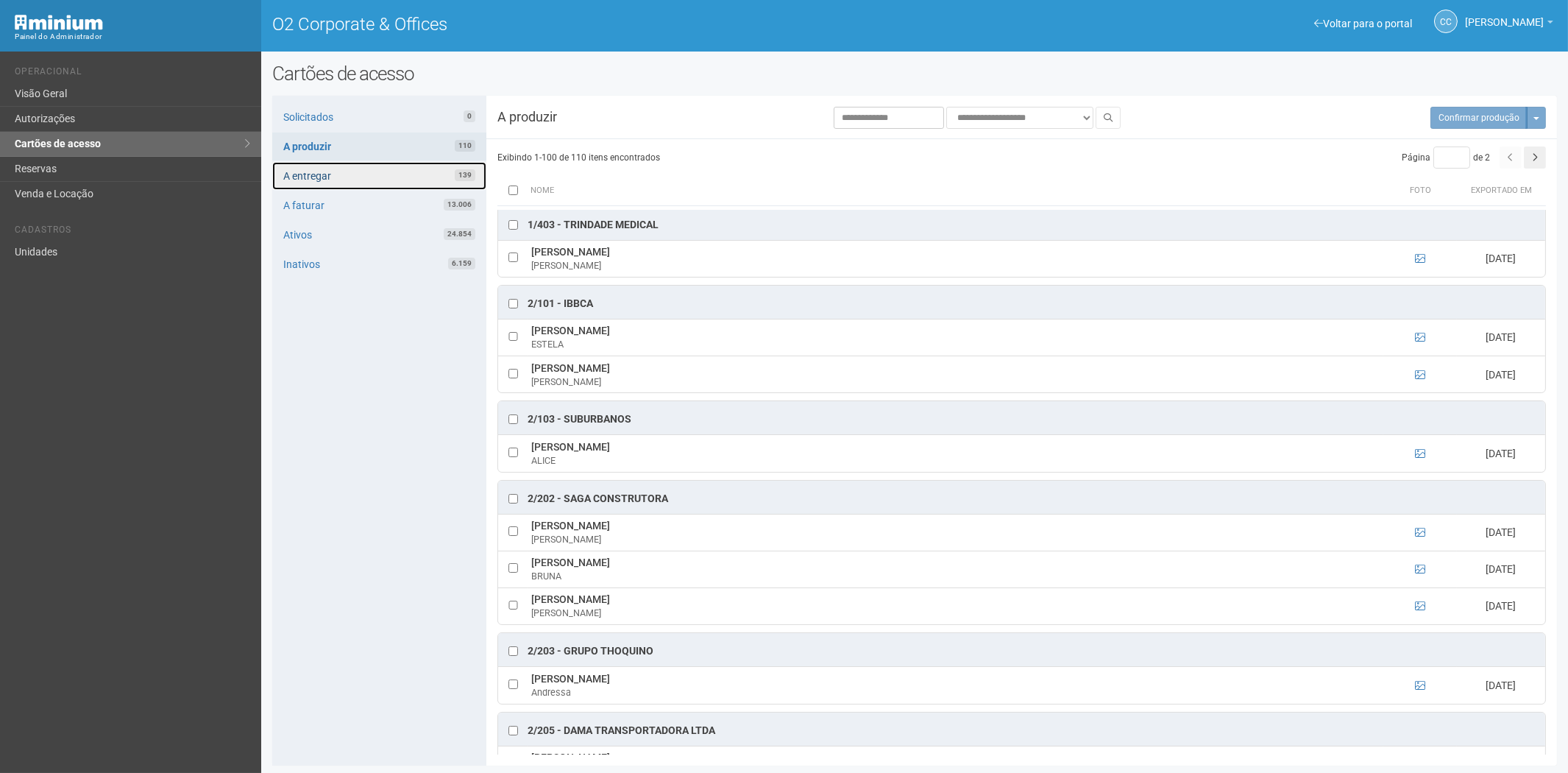
click at [333, 171] on link "A entregar 139" at bounding box center [379, 176] width 214 height 28
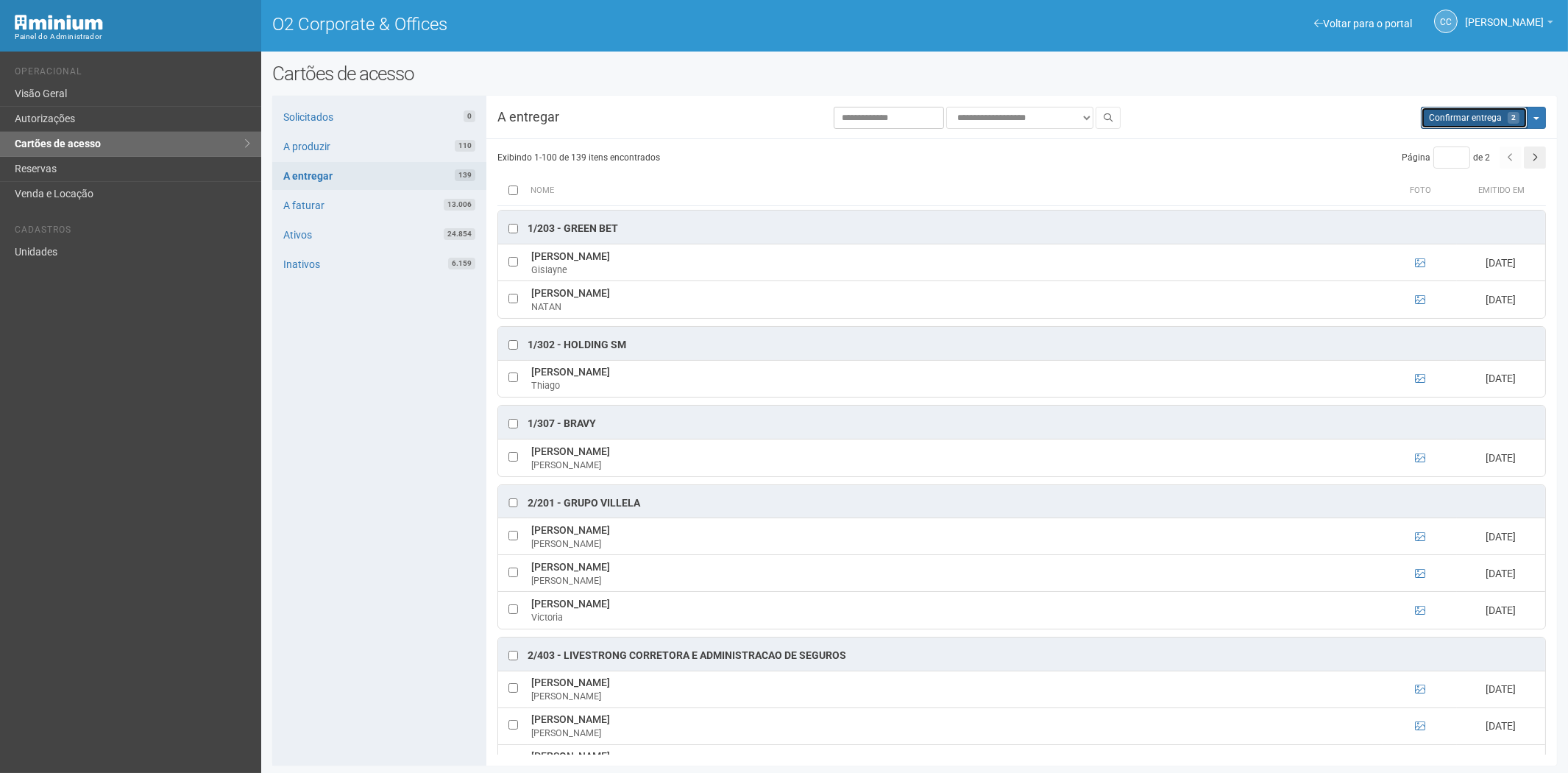
click at [1447, 119] on span "Confirmar entrega" at bounding box center [1465, 117] width 73 height 10
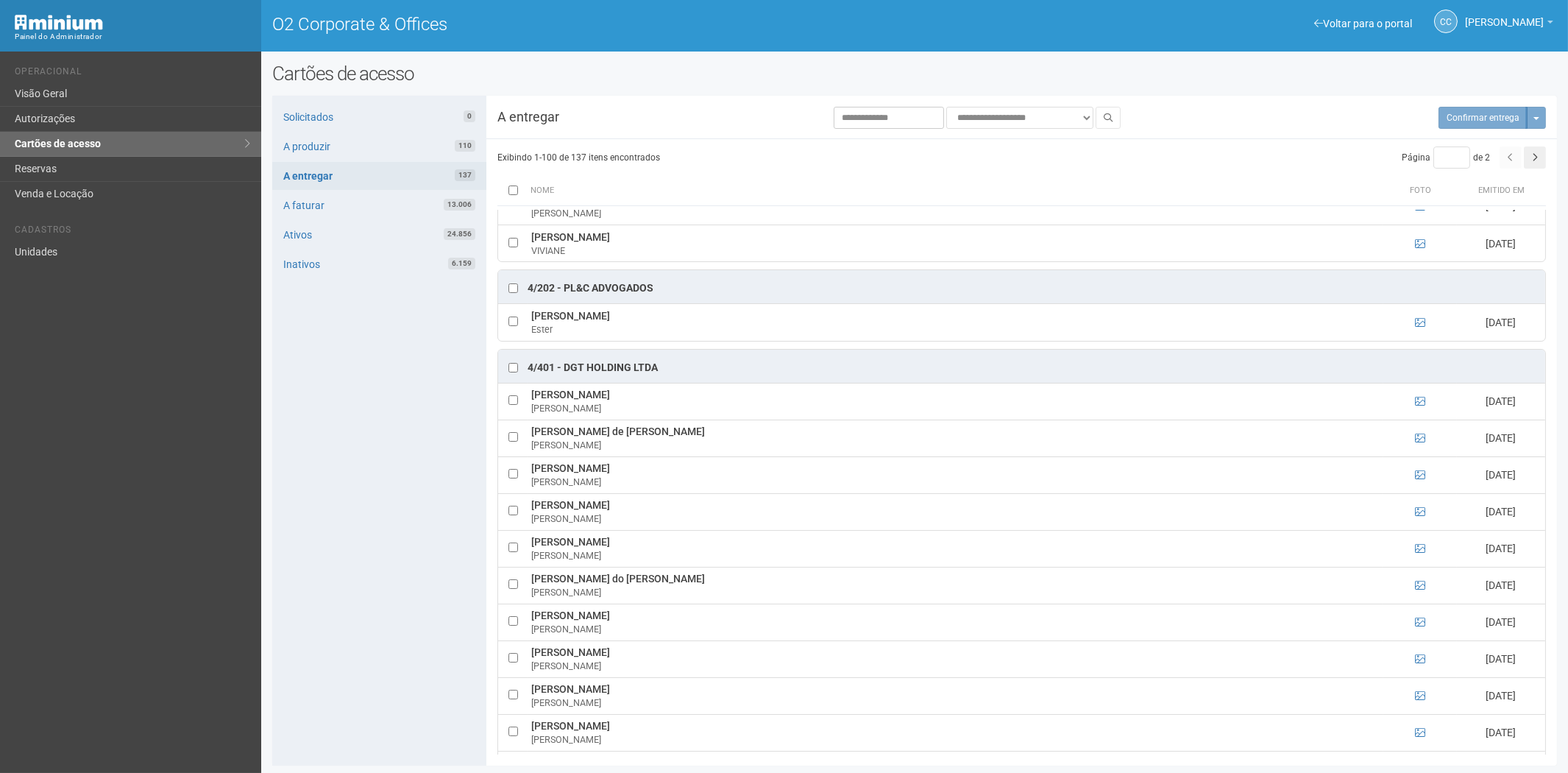
scroll to position [1063, 0]
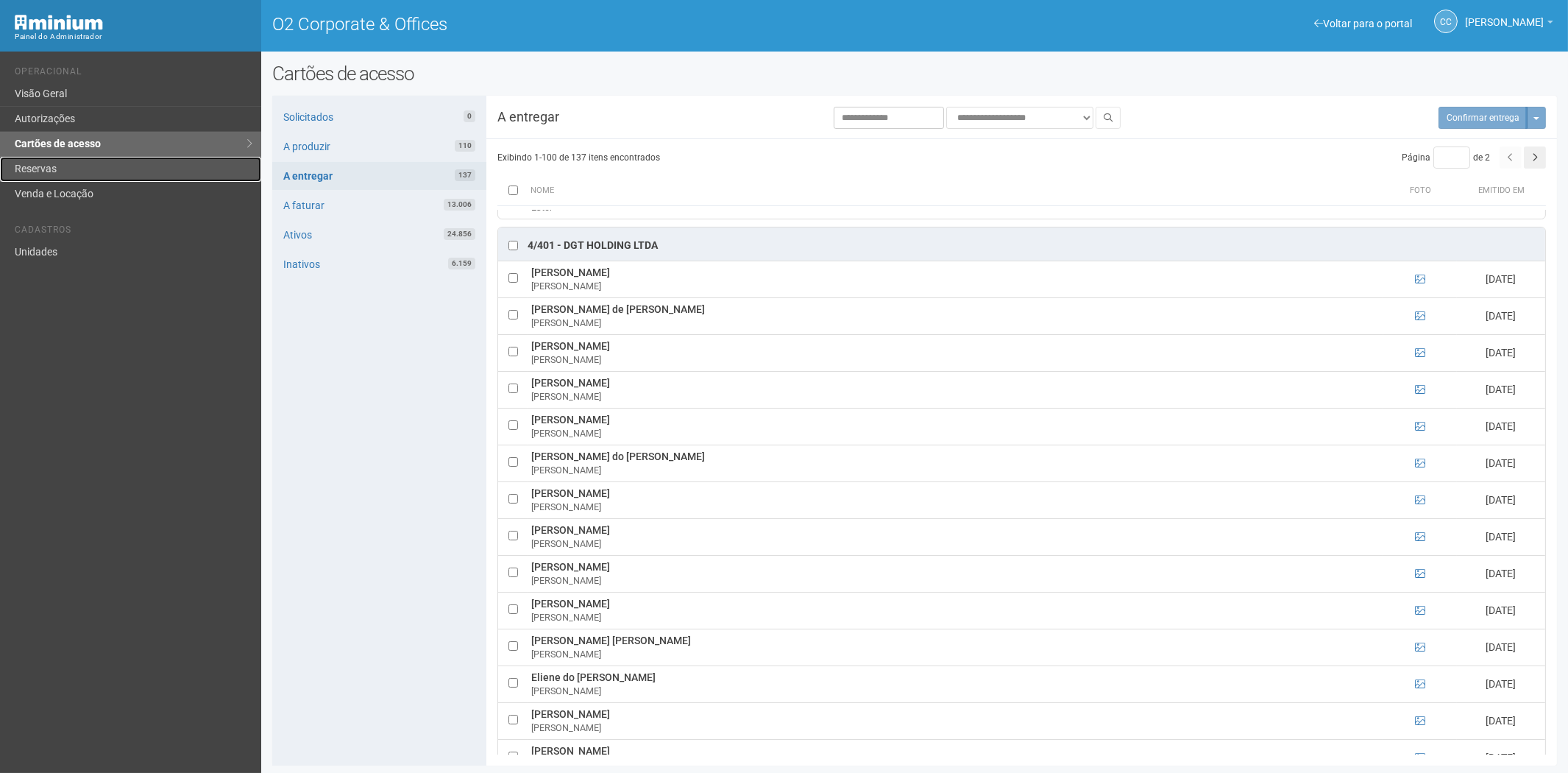
click at [73, 172] on link "Reservas" at bounding box center [130, 170] width 261 height 25
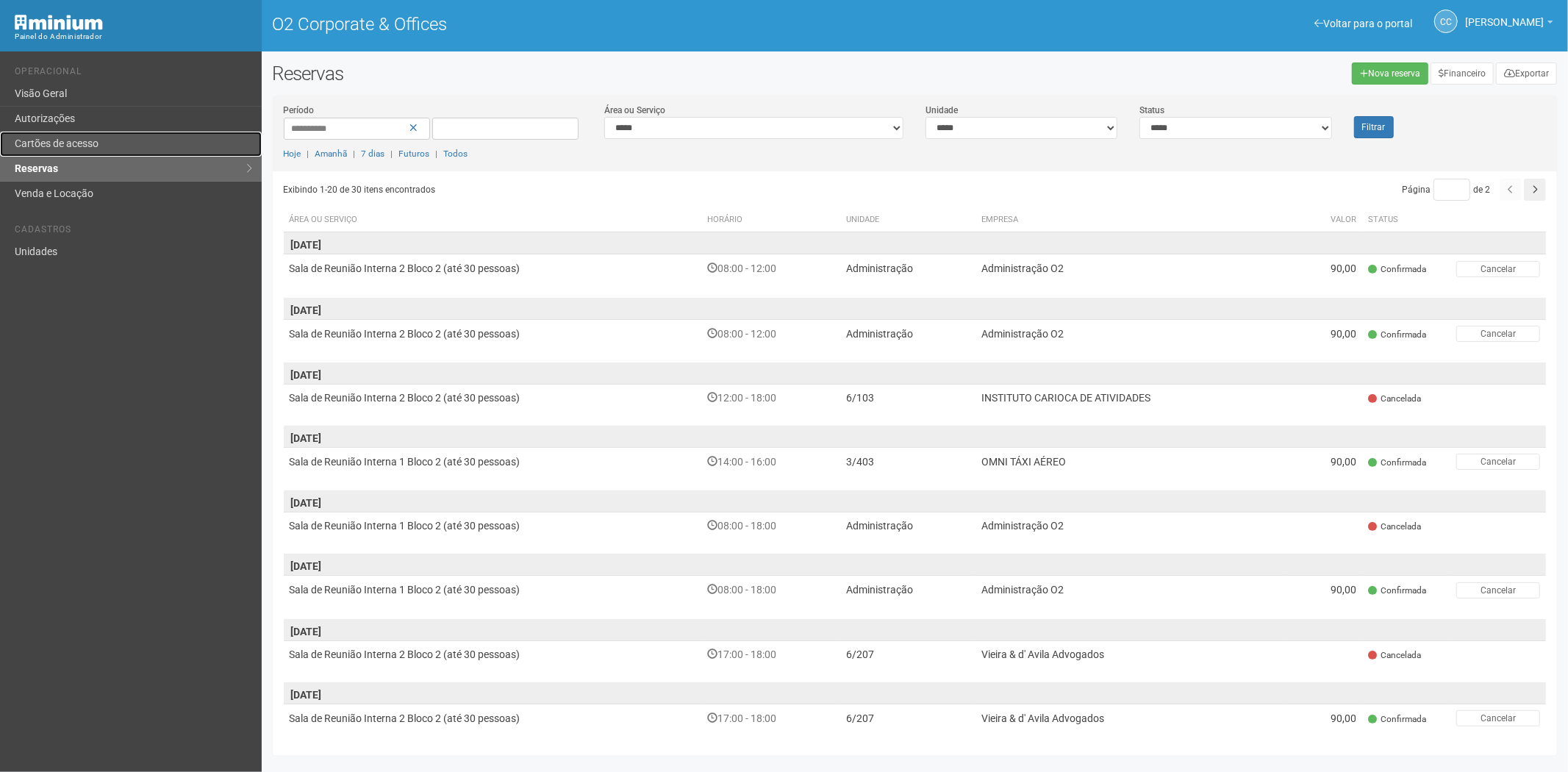
click at [99, 143] on link "Cartões de acesso" at bounding box center [131, 144] width 262 height 25
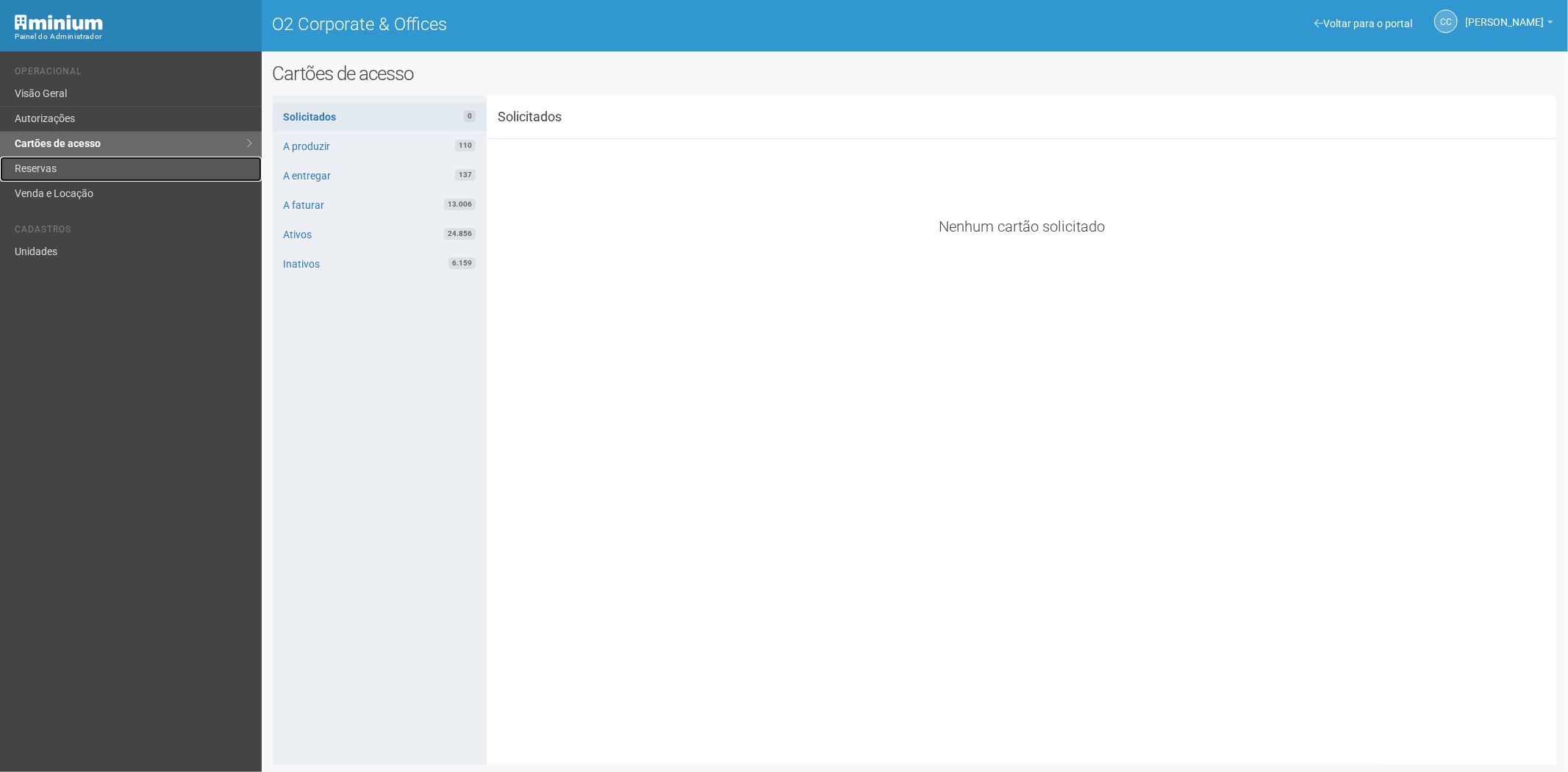
click at [101, 166] on link "Reservas" at bounding box center [131, 170] width 262 height 25
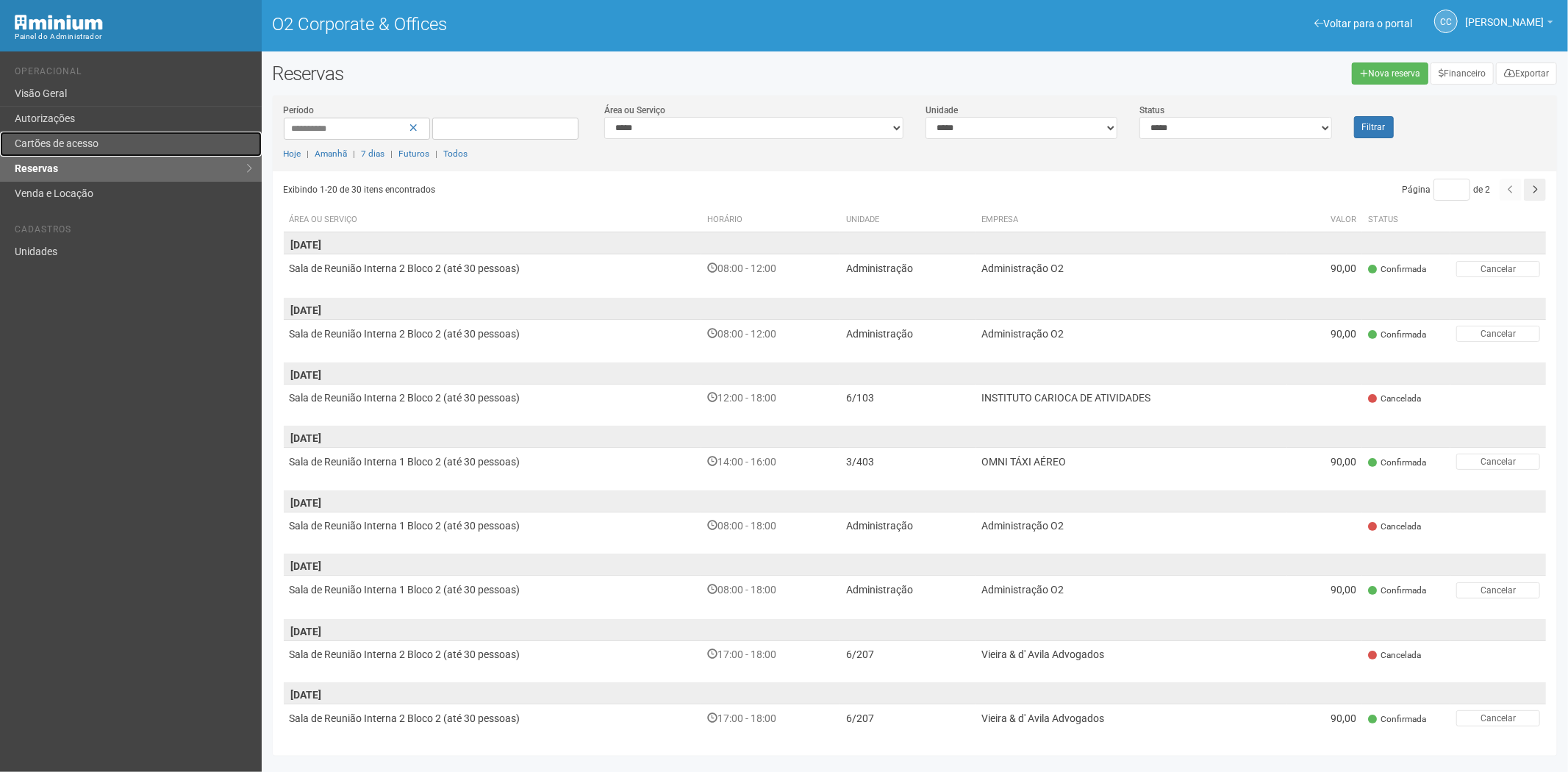
click at [43, 133] on link "Cartões de acesso" at bounding box center [131, 144] width 262 height 25
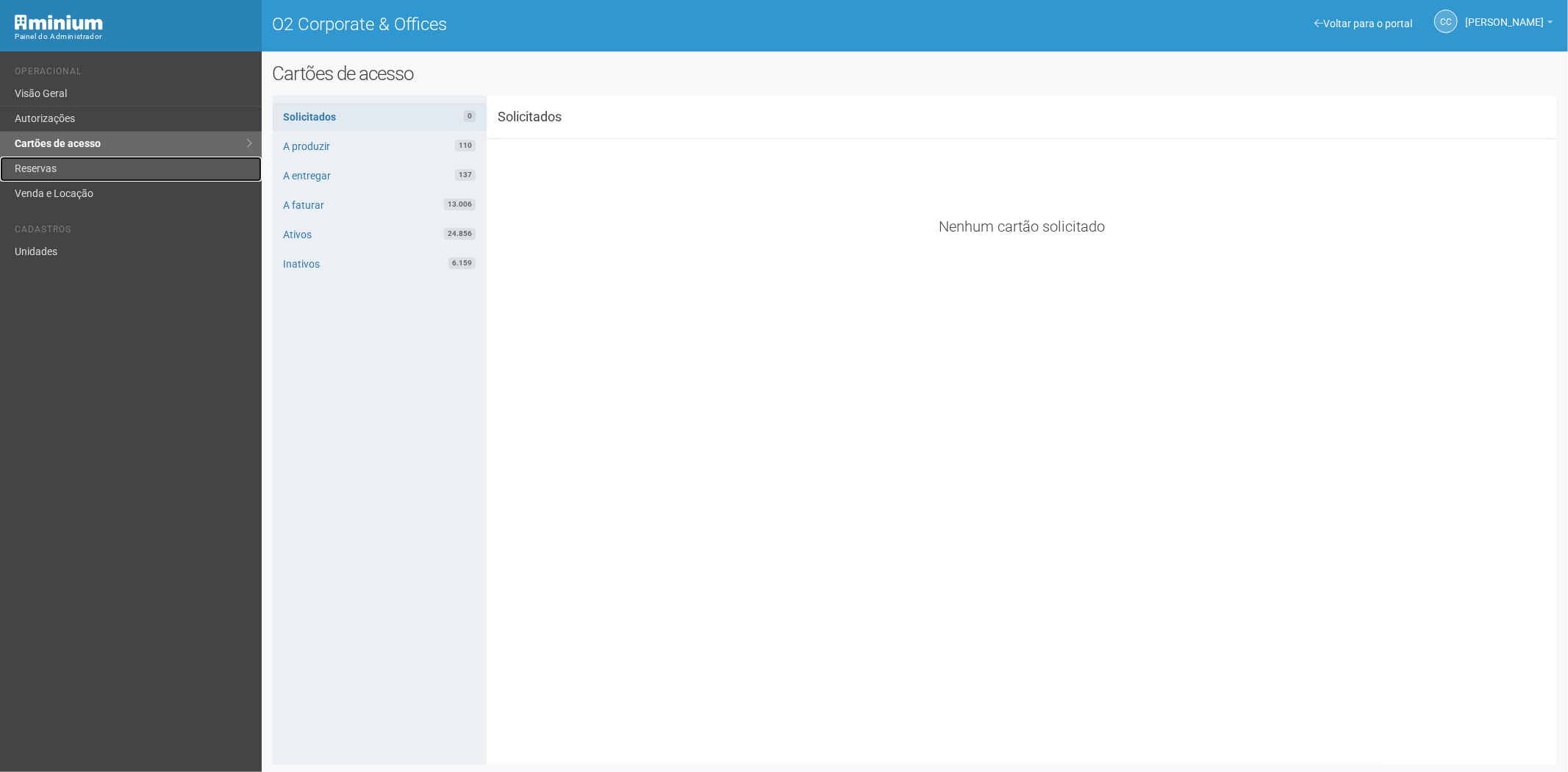
click at [51, 162] on link "Reservas" at bounding box center [131, 170] width 262 height 25
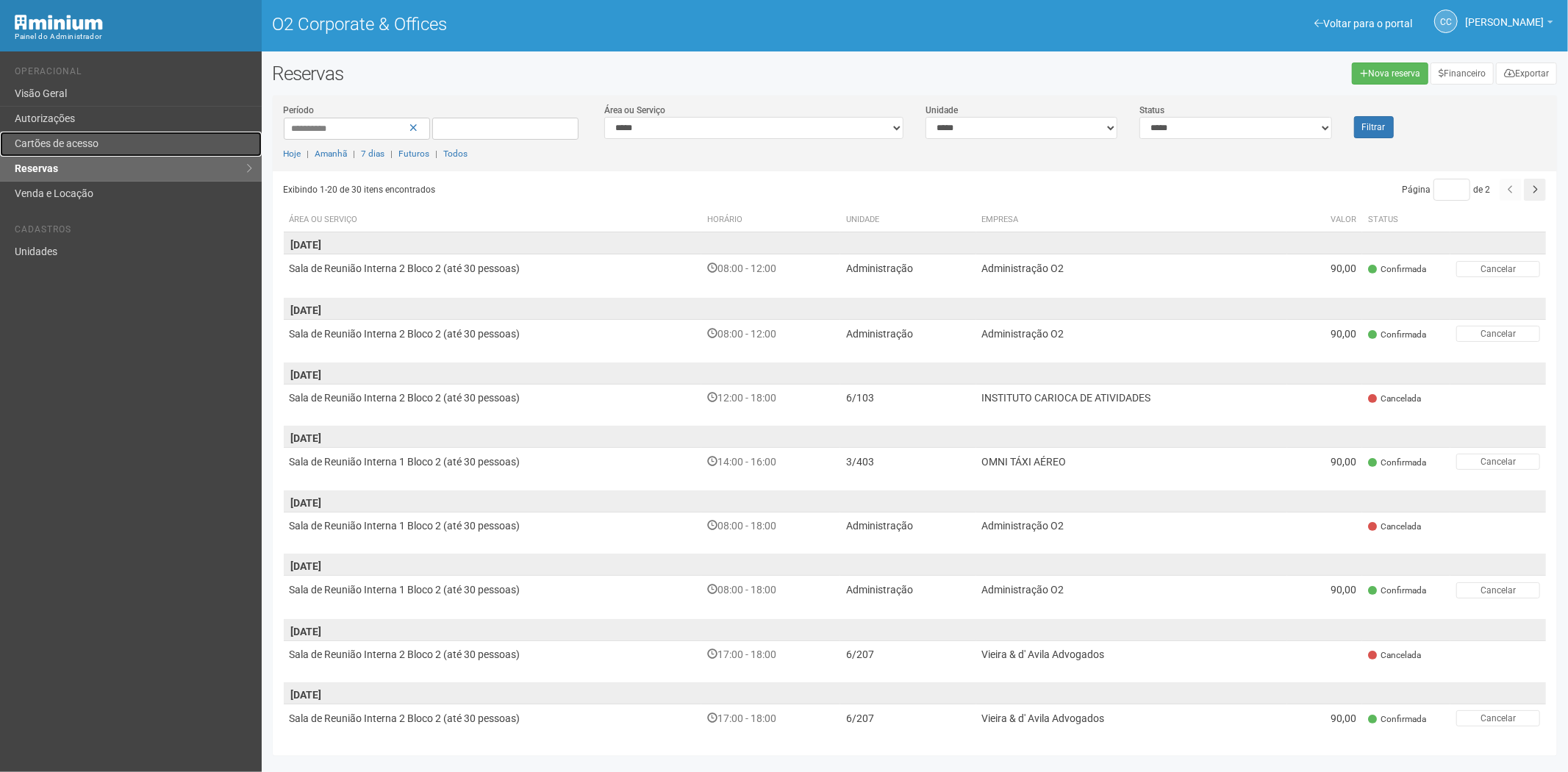
click at [89, 155] on link "Cartões de acesso" at bounding box center [131, 144] width 262 height 25
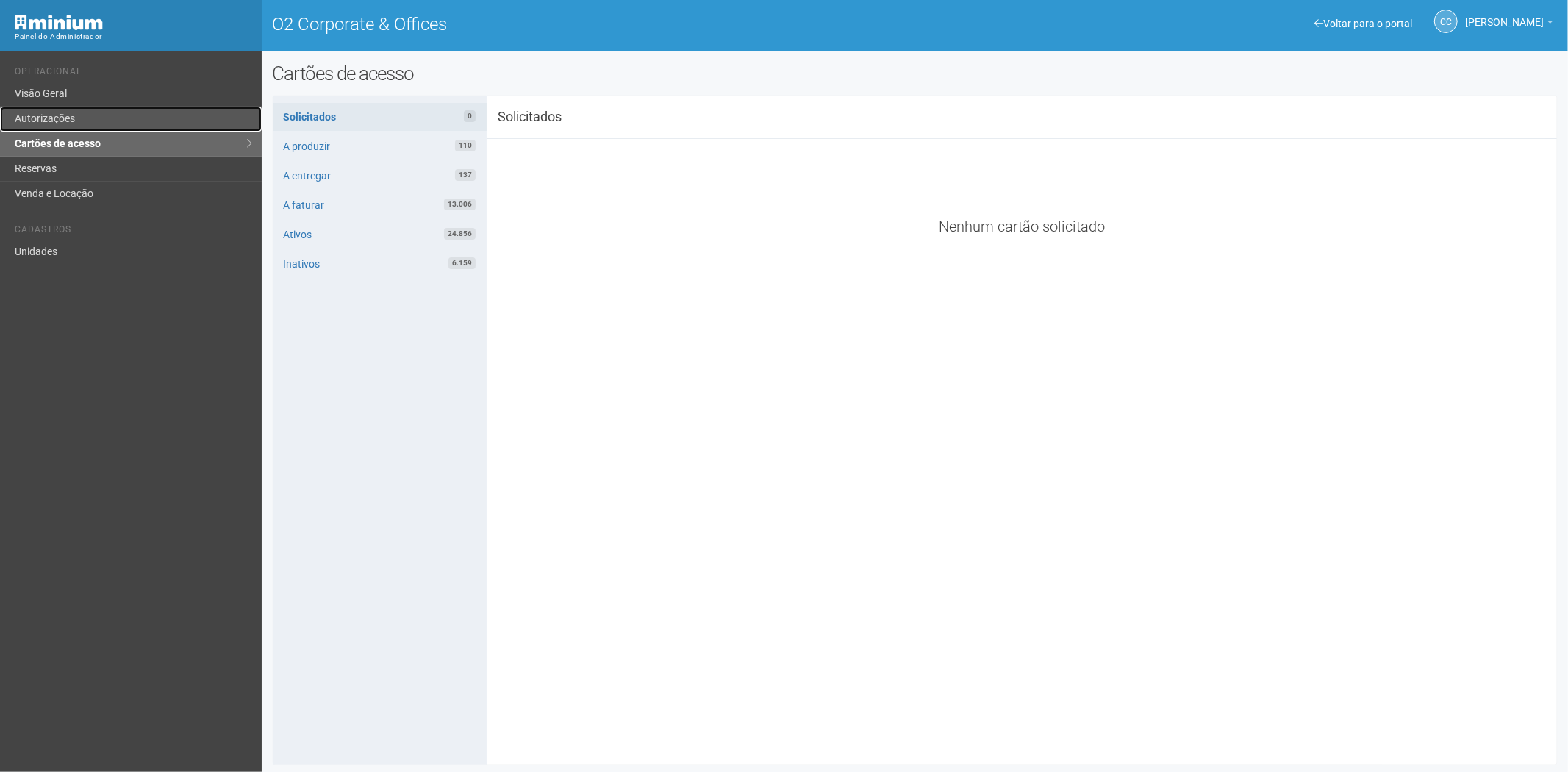
click at [84, 117] on link "Autorizações" at bounding box center [131, 119] width 262 height 25
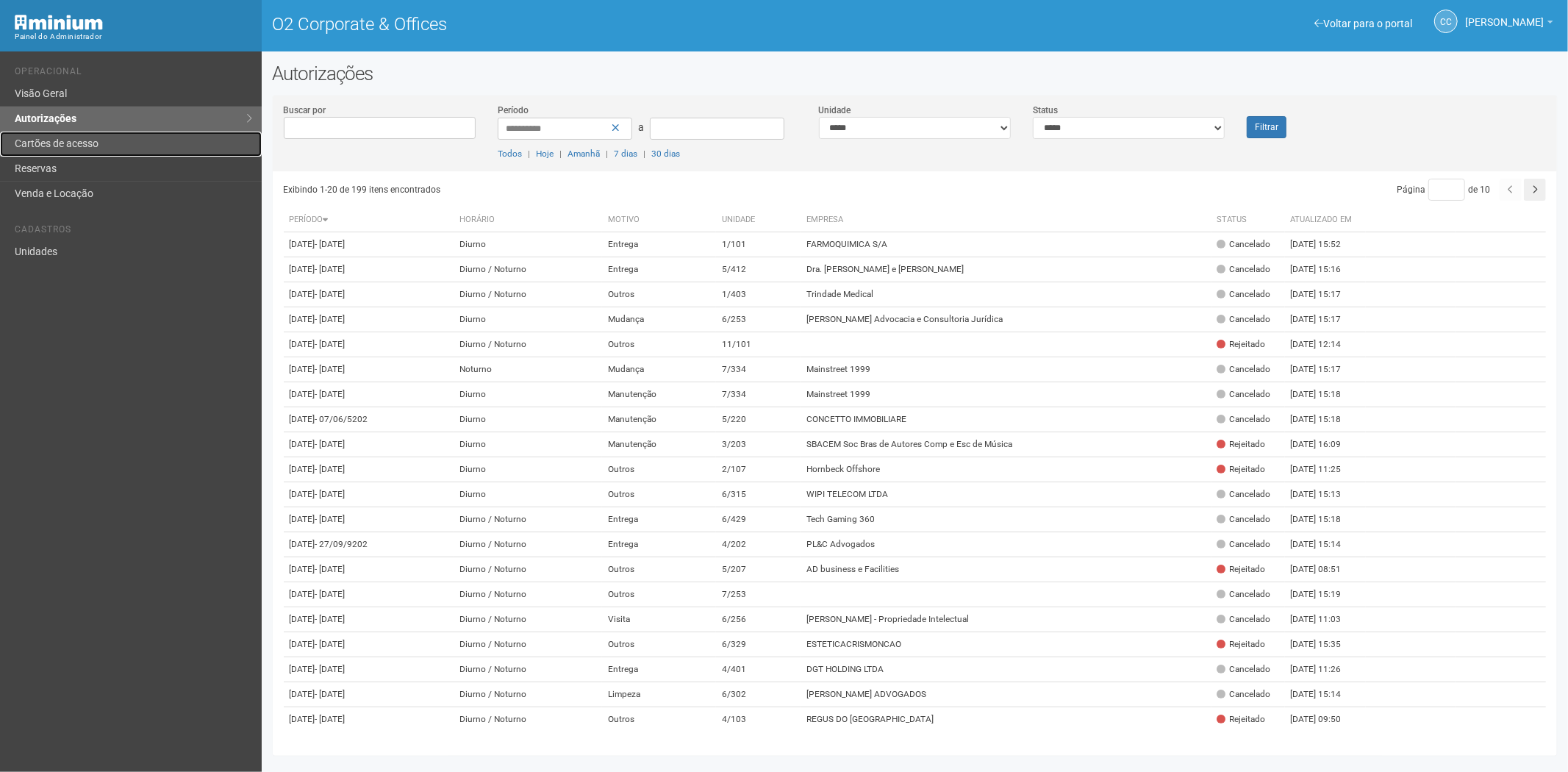
click at [107, 150] on link "Cartões de acesso" at bounding box center [131, 144] width 262 height 25
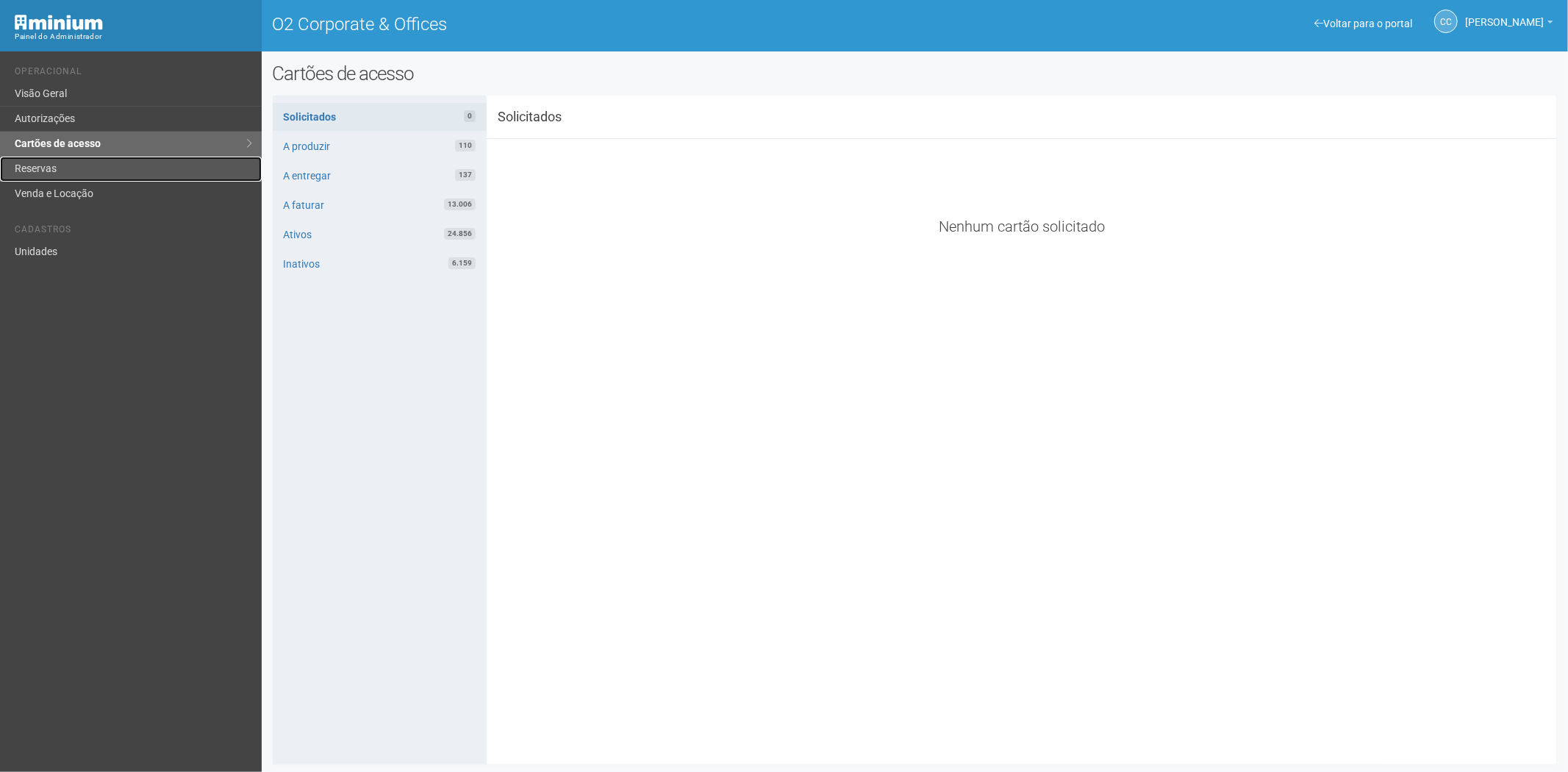
click at [57, 163] on link "Reservas" at bounding box center [131, 170] width 262 height 25
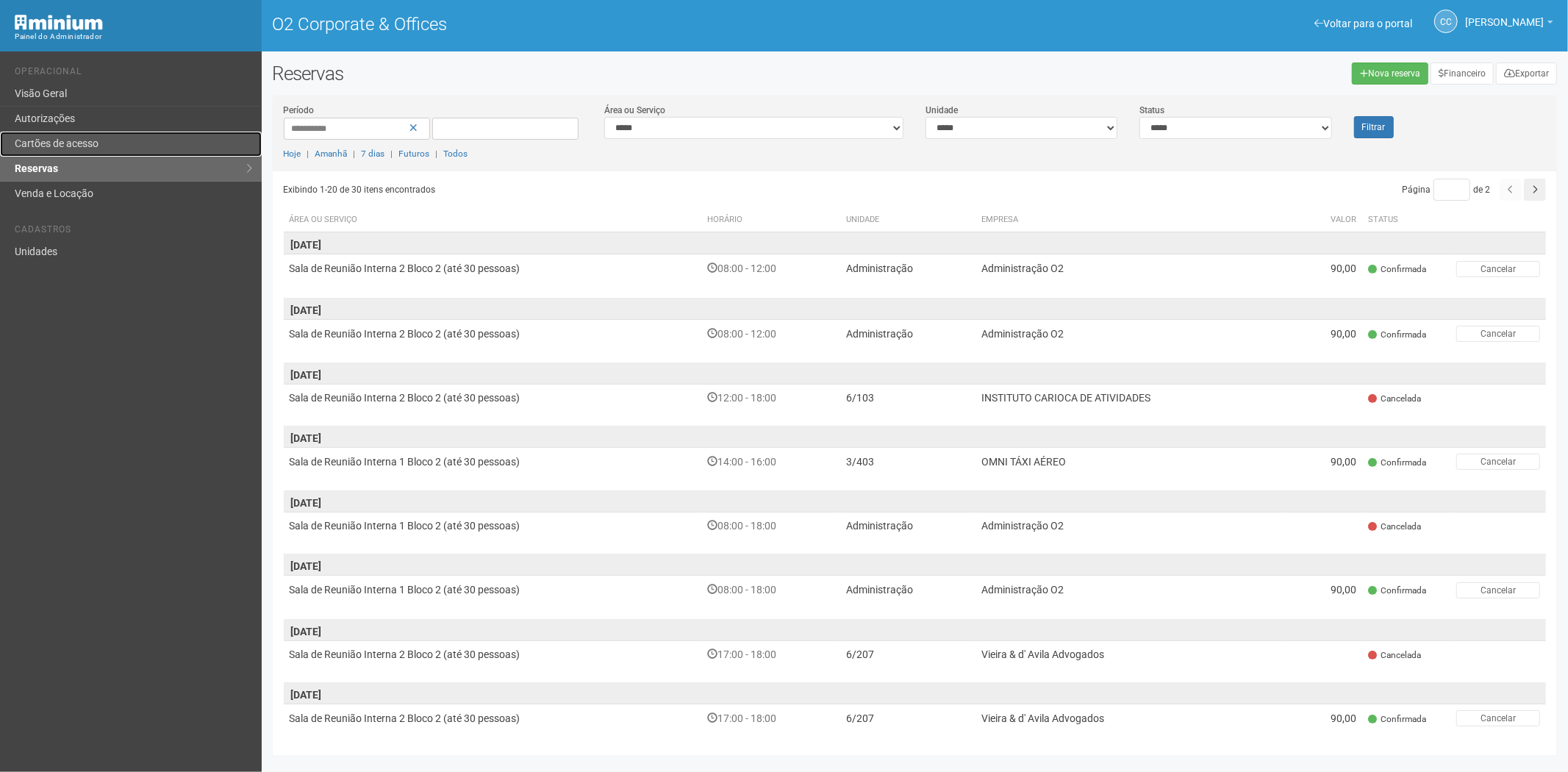
click at [79, 138] on link "Cartões de acesso" at bounding box center [131, 144] width 262 height 25
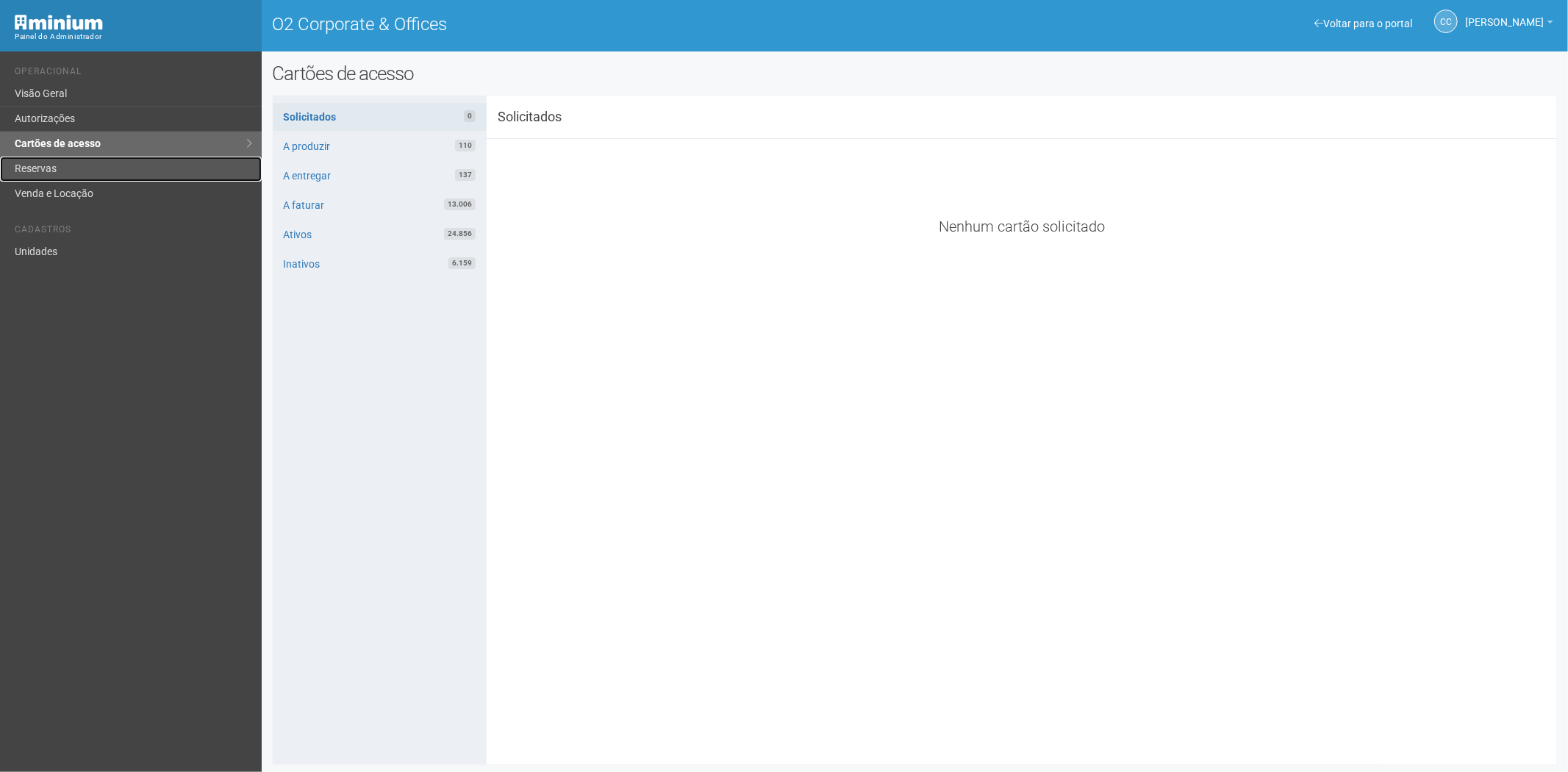
drag, startPoint x: 33, startPoint y: 174, endPoint x: 68, endPoint y: 198, distance: 42.4
click at [34, 175] on link "Reservas" at bounding box center [131, 170] width 262 height 25
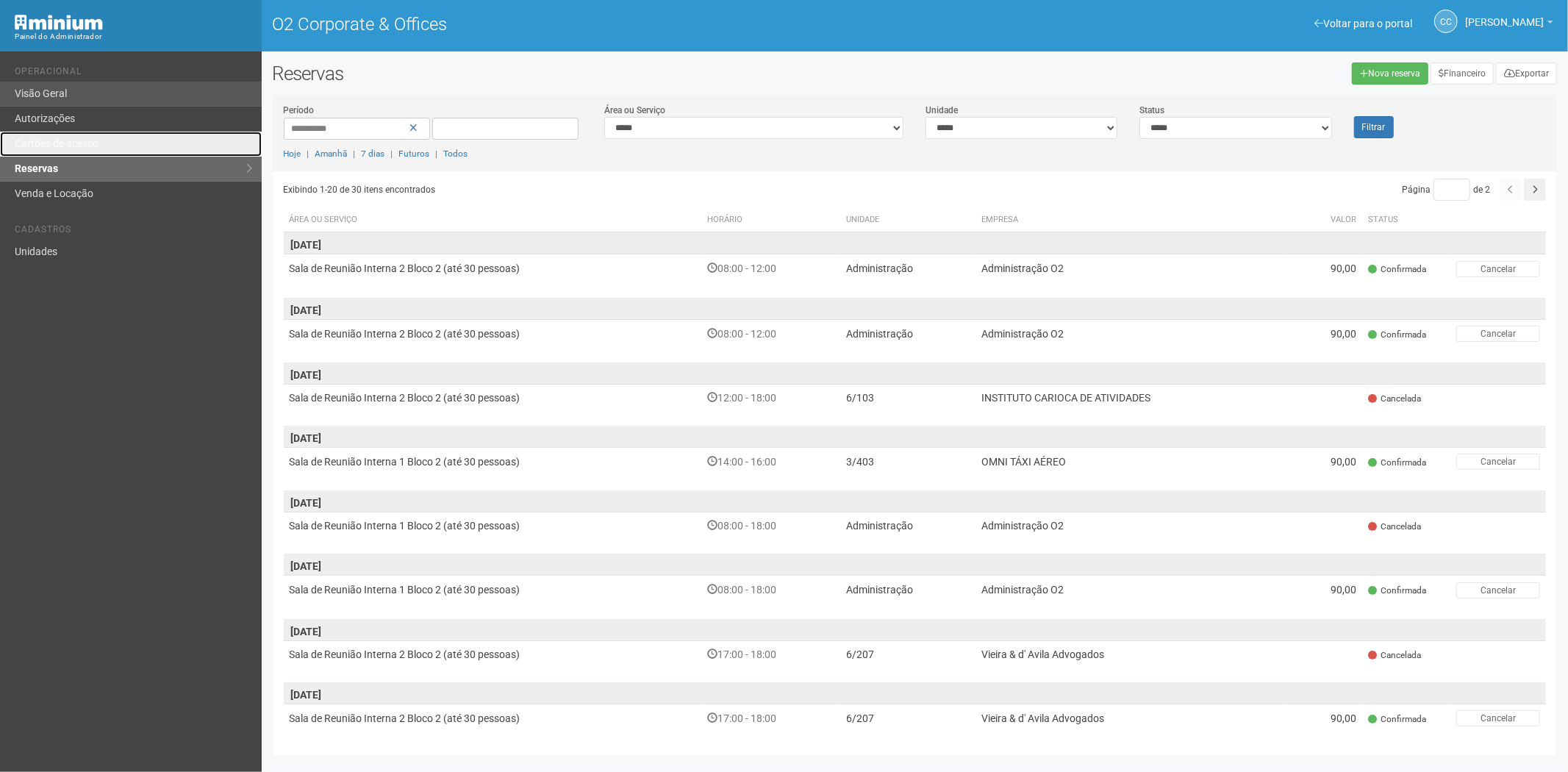
drag, startPoint x: 83, startPoint y: 142, endPoint x: 81, endPoint y: 92, distance: 50.0
click at [83, 141] on link "Cartões de acesso" at bounding box center [131, 144] width 262 height 25
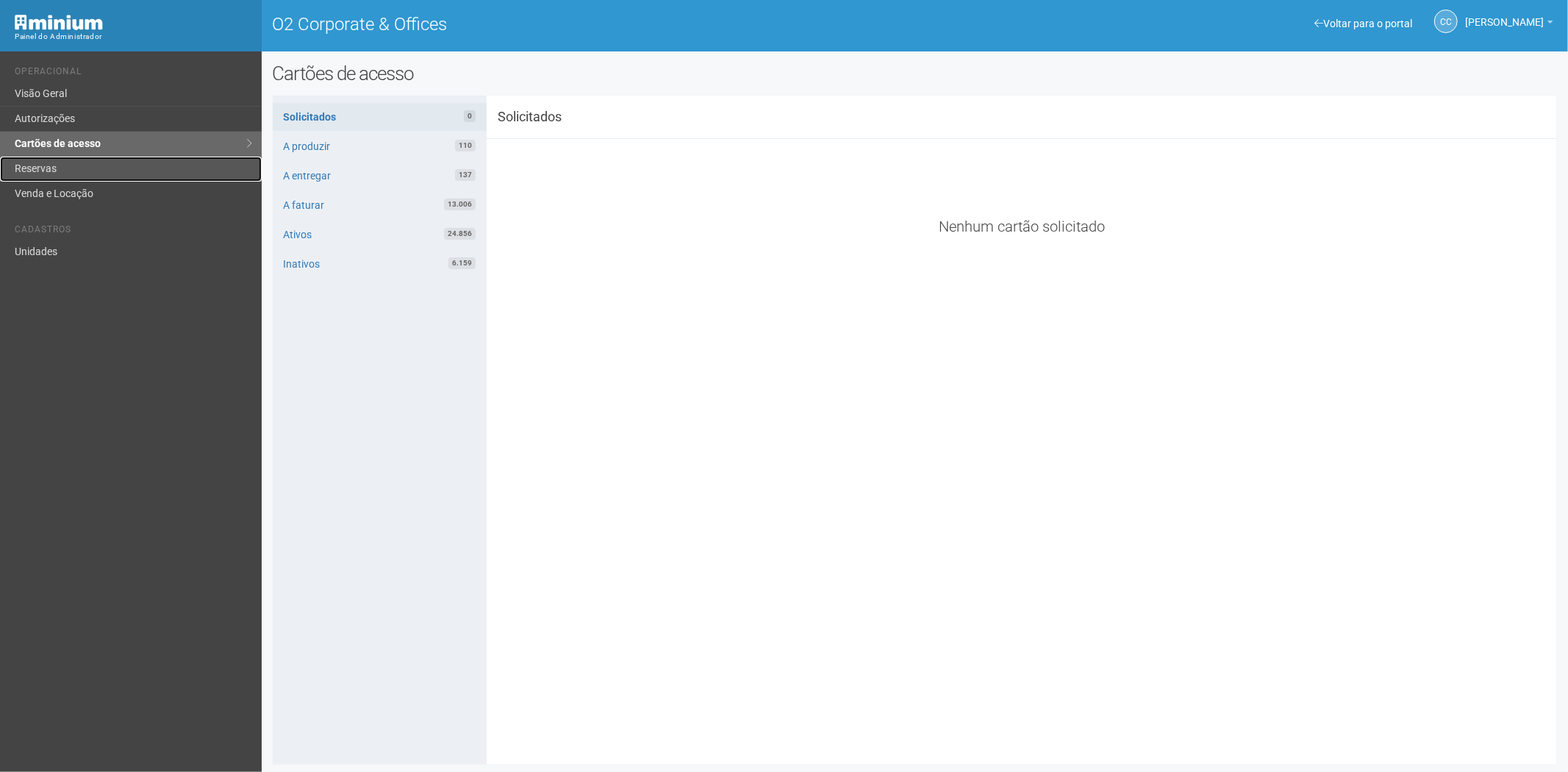
click at [52, 164] on link "Reservas" at bounding box center [131, 170] width 262 height 25
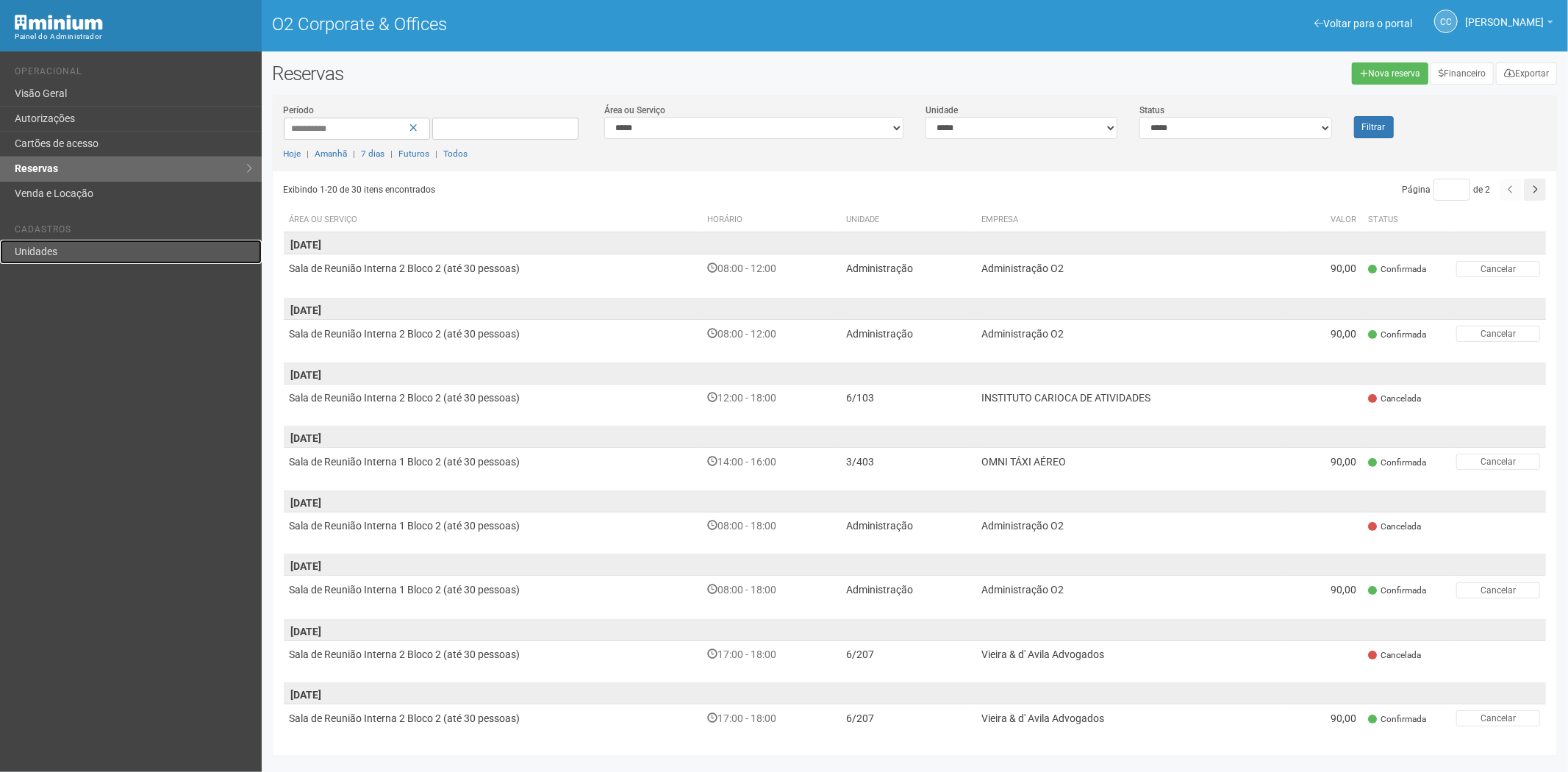
click at [83, 254] on link "Unidades" at bounding box center [131, 251] width 262 height 24
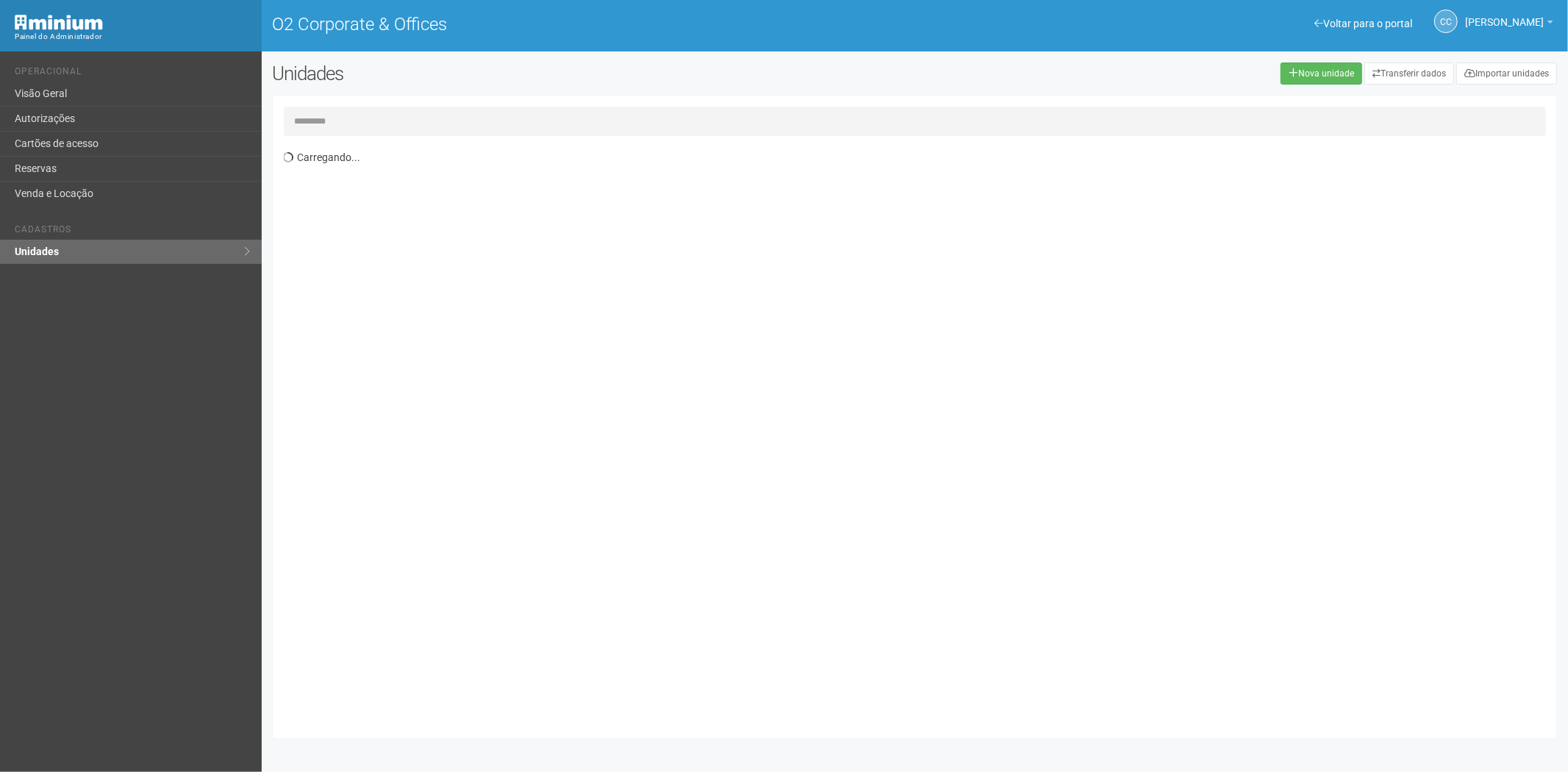
click at [351, 129] on input "text" at bounding box center [915, 121] width 1263 height 30
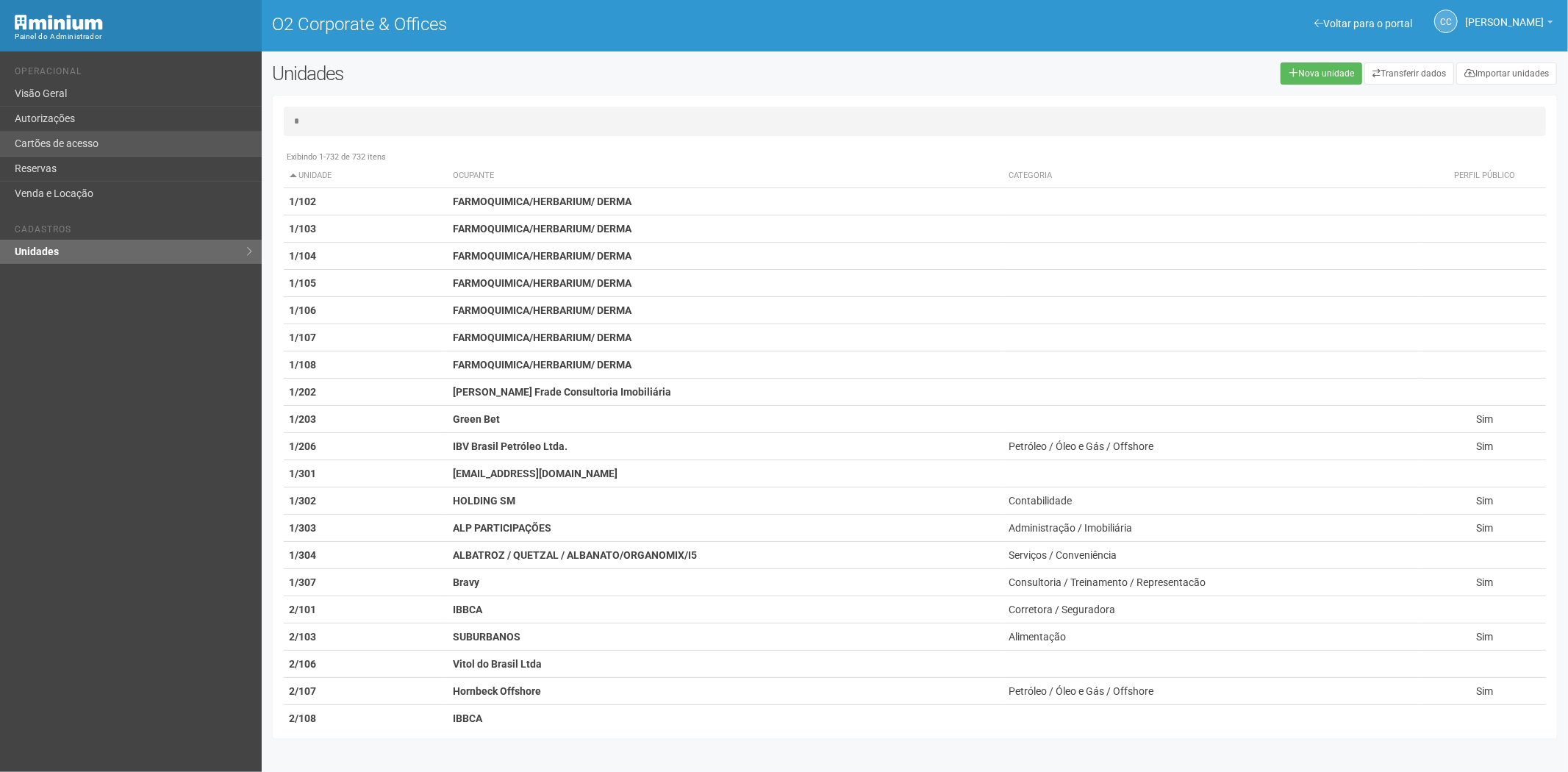
type input "*"
click at [72, 174] on link "Reservas" at bounding box center [131, 170] width 262 height 25
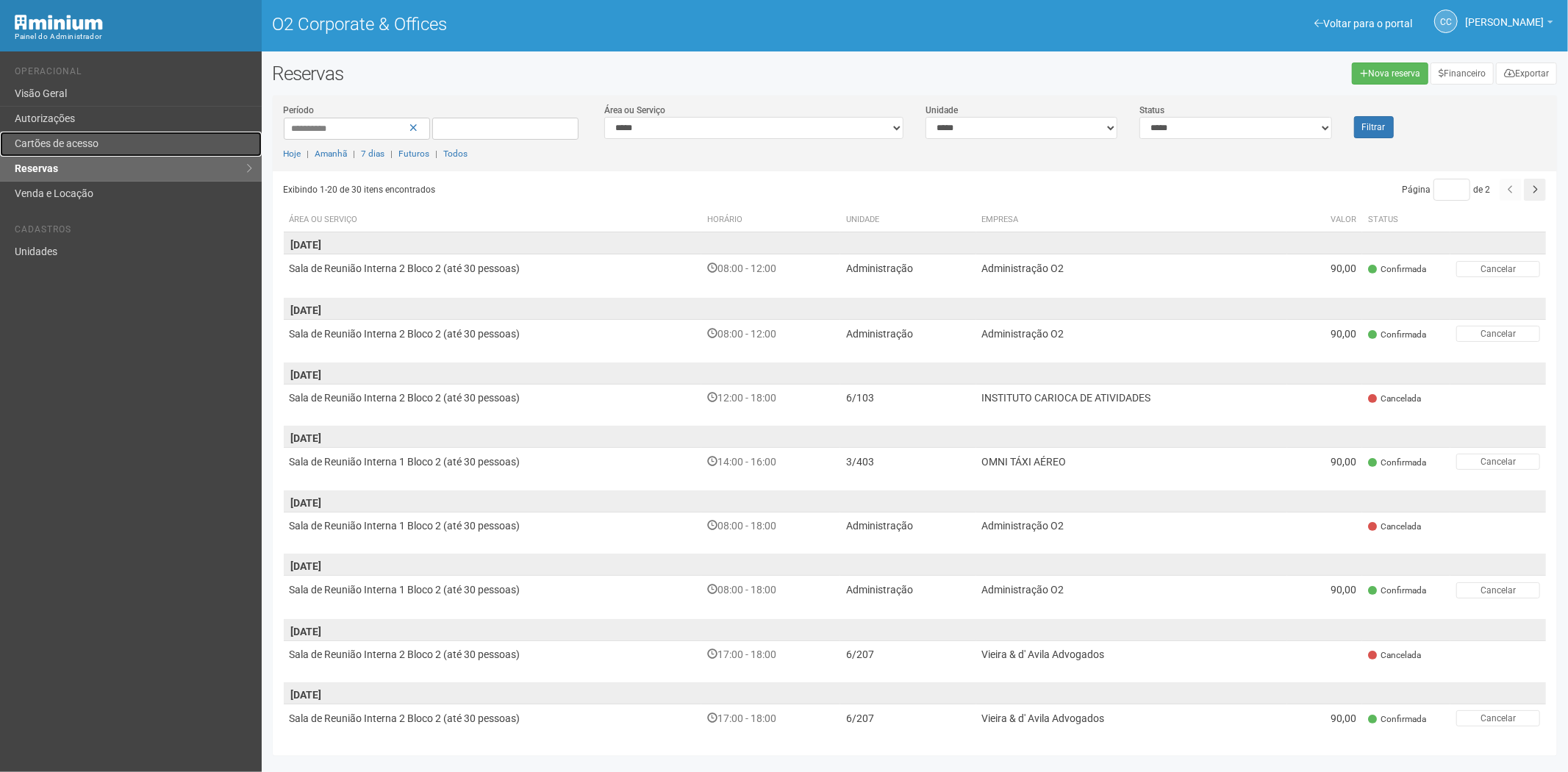
click at [122, 151] on link "Cartões de acesso" at bounding box center [131, 144] width 262 height 25
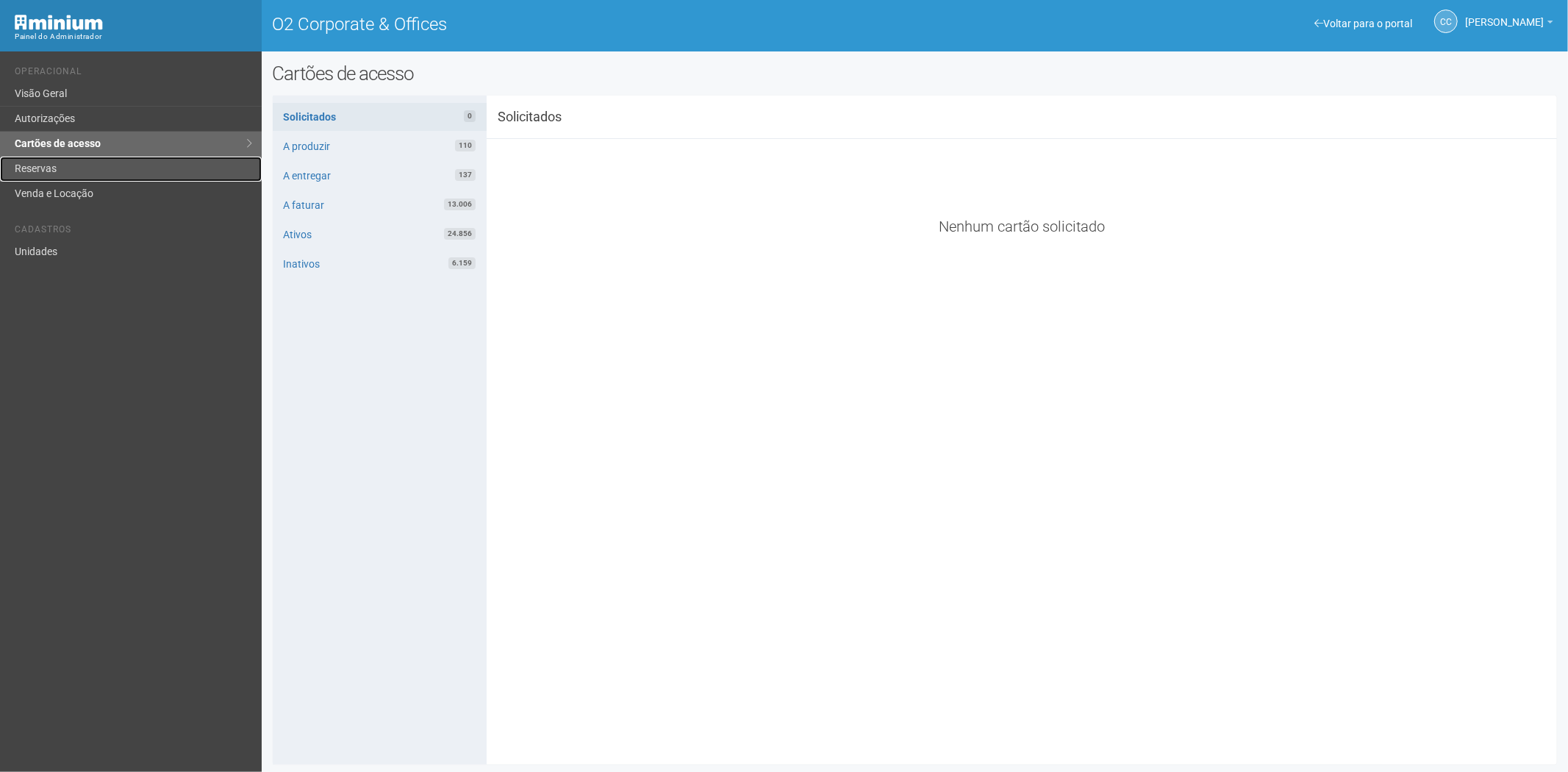
drag, startPoint x: 77, startPoint y: 166, endPoint x: 73, endPoint y: 174, distance: 8.9
click at [77, 166] on link "Reservas" at bounding box center [131, 170] width 262 height 25
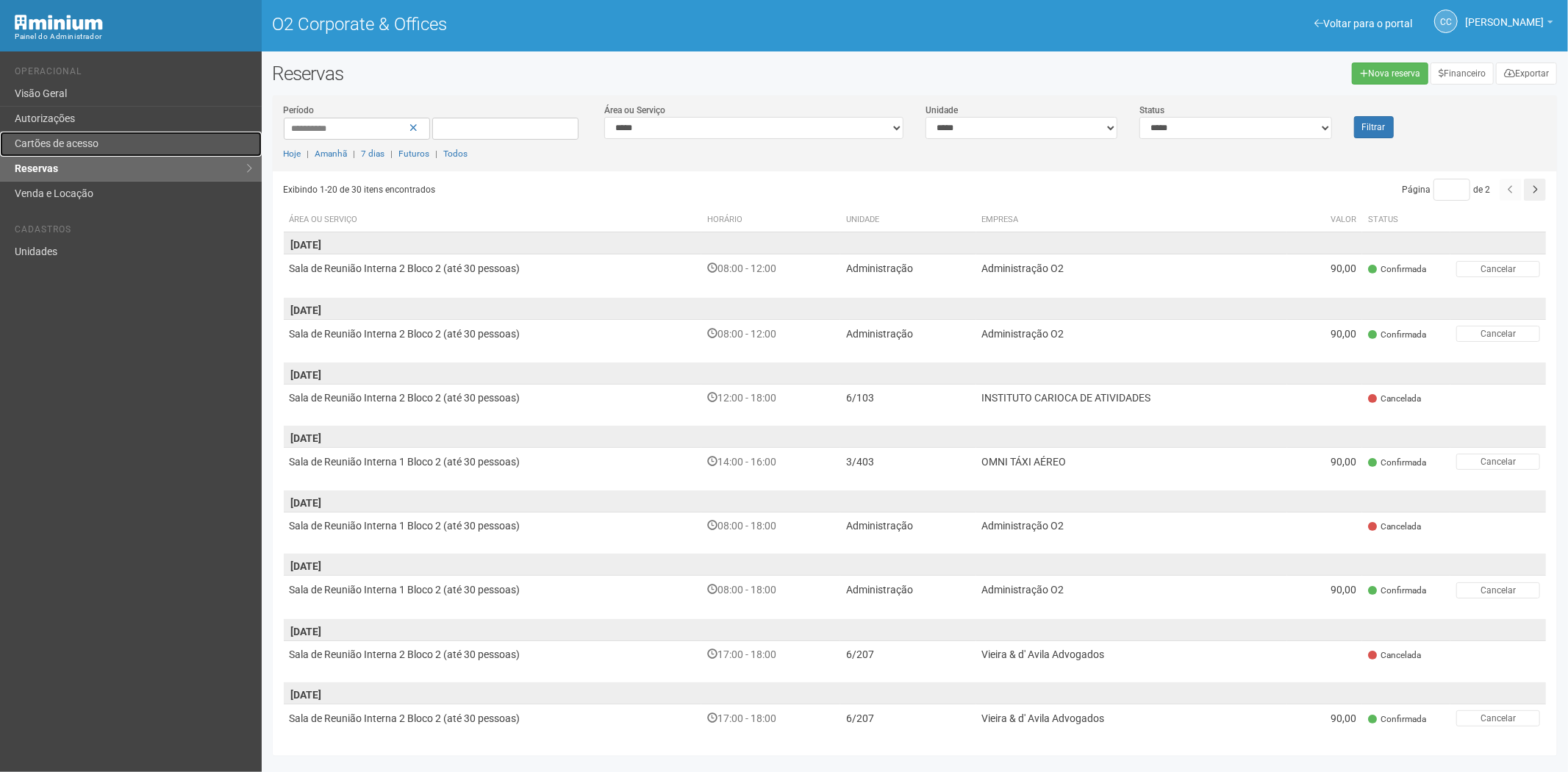
click at [78, 140] on link "Cartões de acesso" at bounding box center [131, 144] width 262 height 25
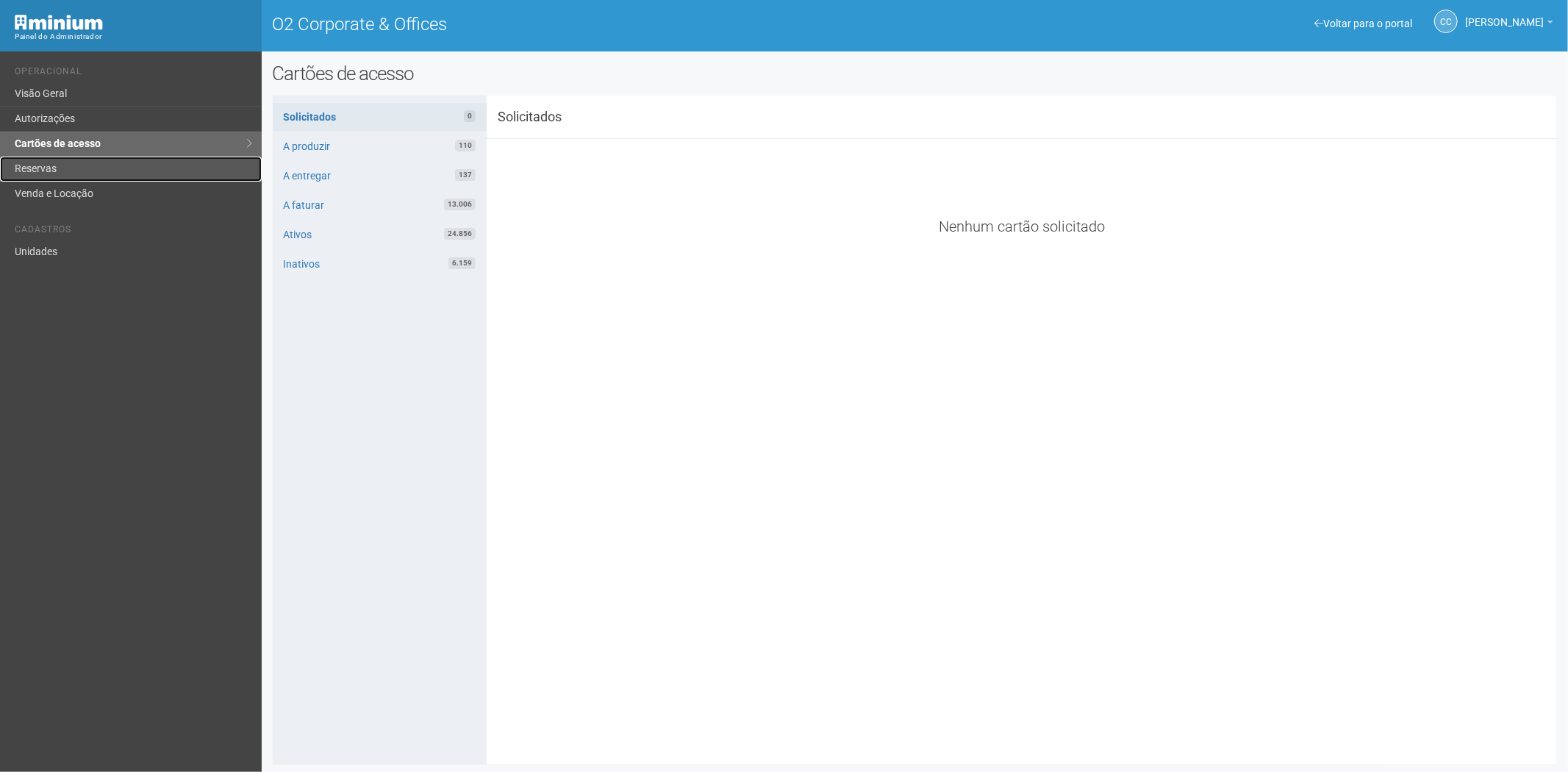
click at [97, 165] on link "Reservas" at bounding box center [131, 170] width 262 height 25
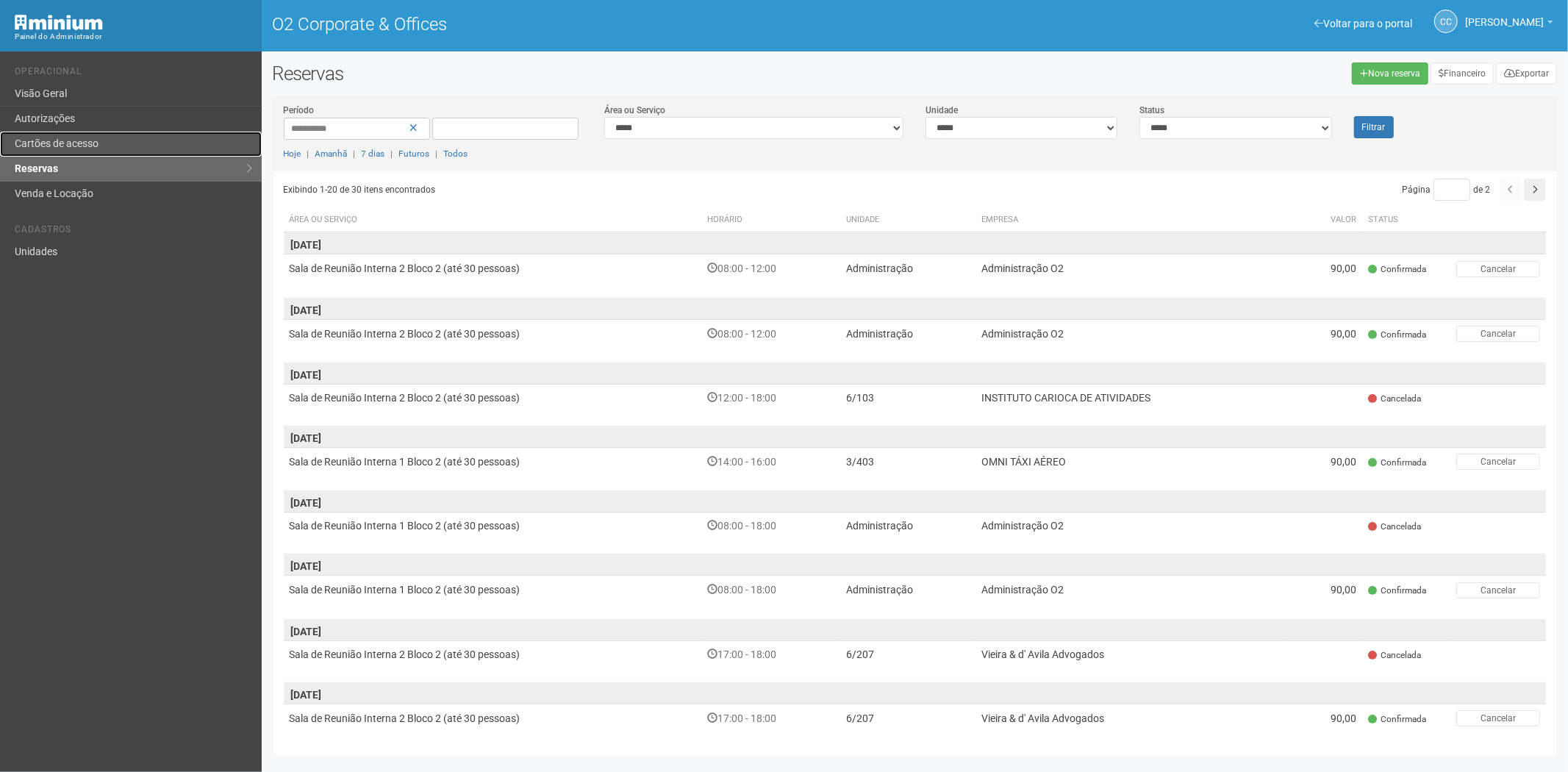
click at [111, 140] on link "Cartões de acesso" at bounding box center [131, 144] width 262 height 25
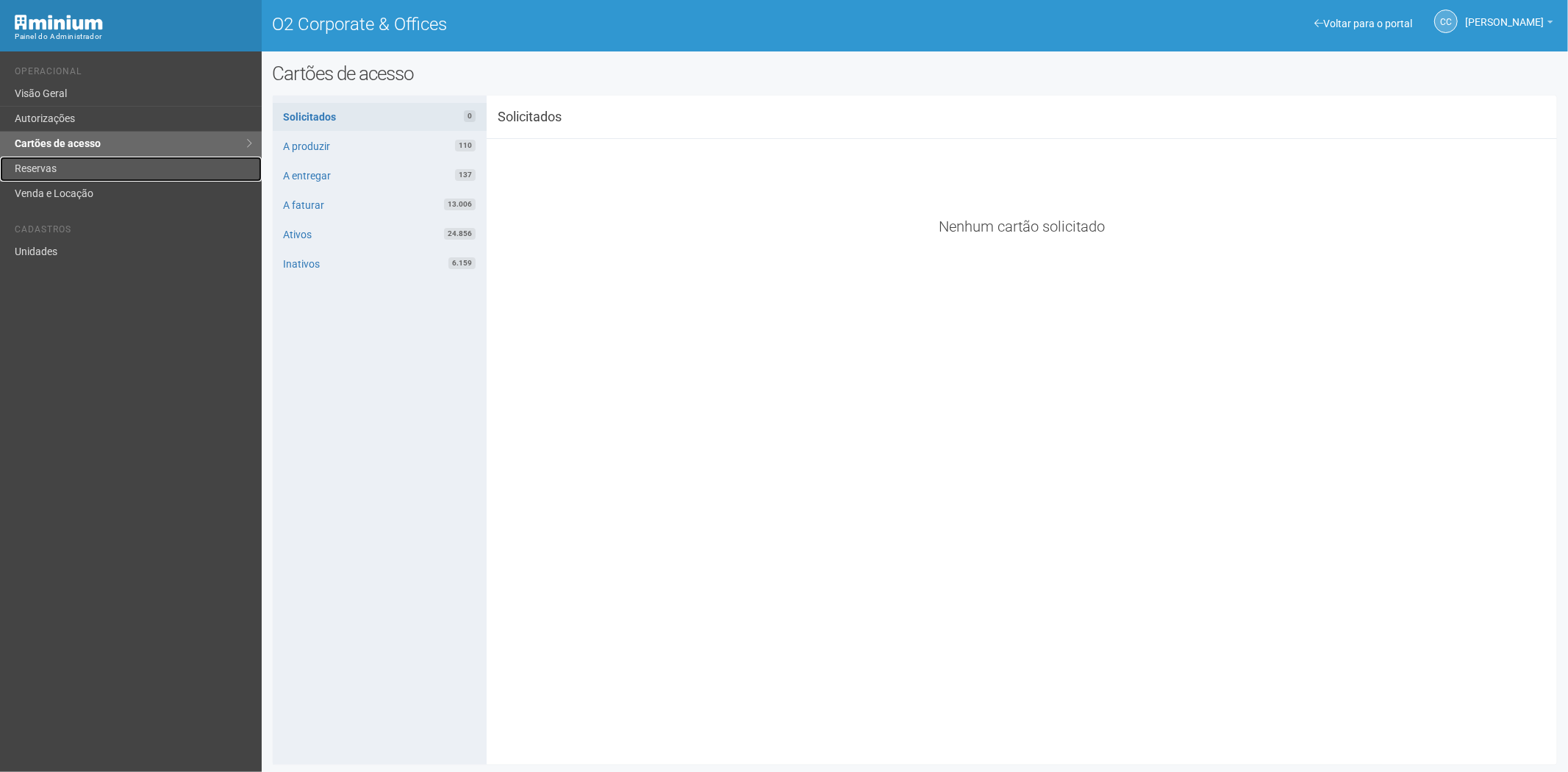
click at [37, 165] on link "Reservas" at bounding box center [131, 170] width 262 height 25
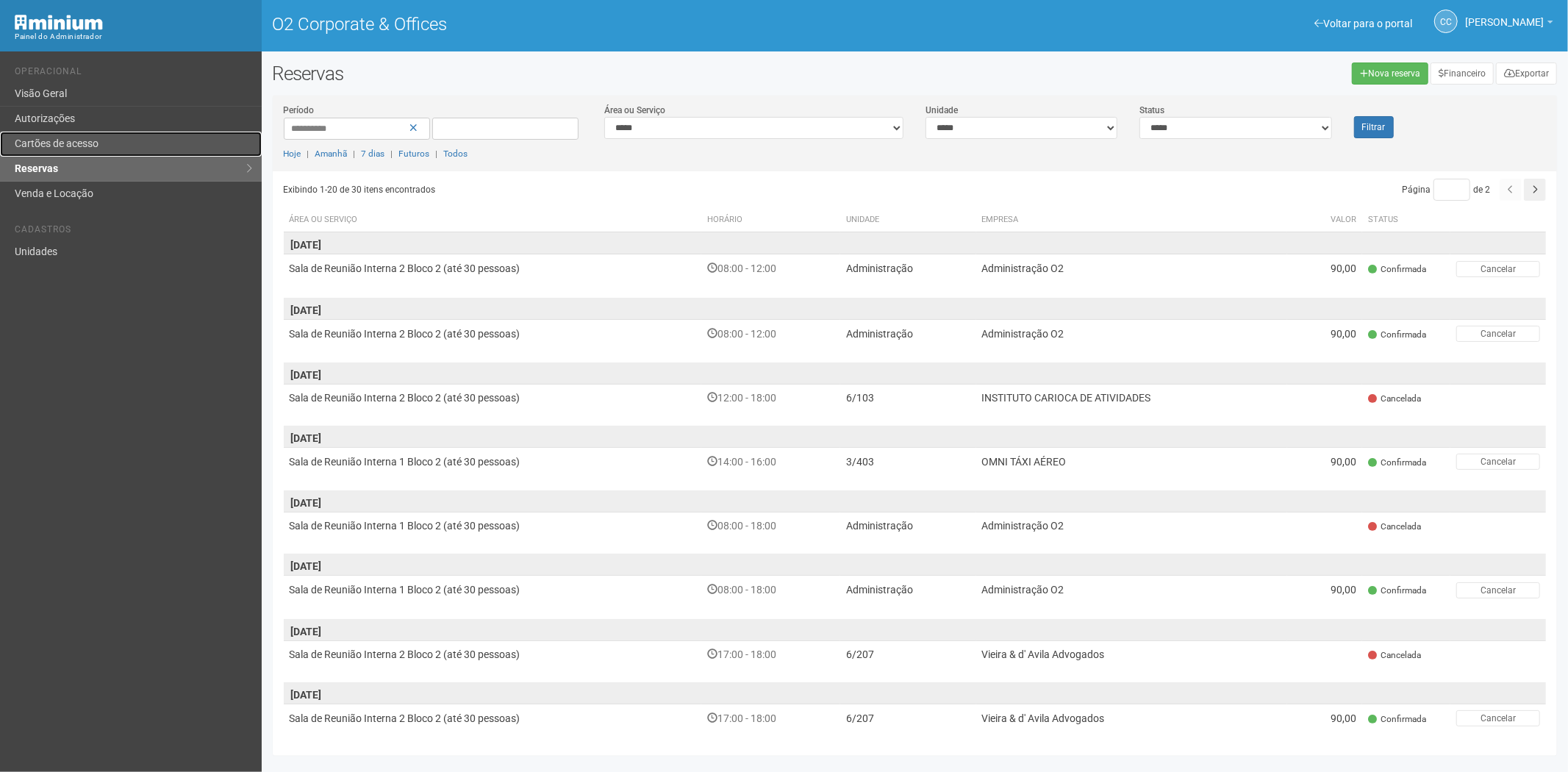
click at [89, 136] on link "Cartões de acesso" at bounding box center [131, 144] width 262 height 25
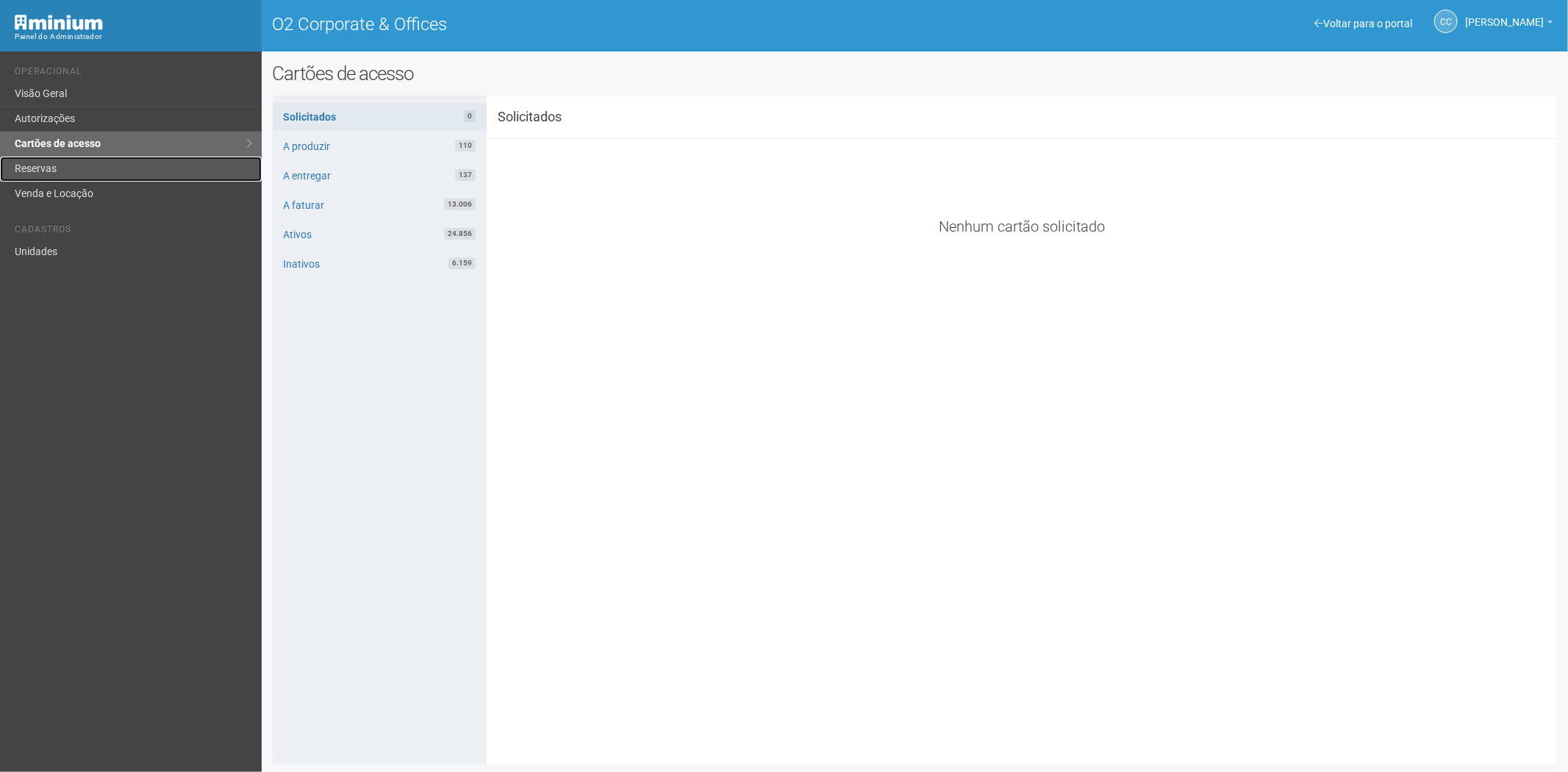
click at [60, 168] on link "Reservas" at bounding box center [131, 170] width 262 height 25
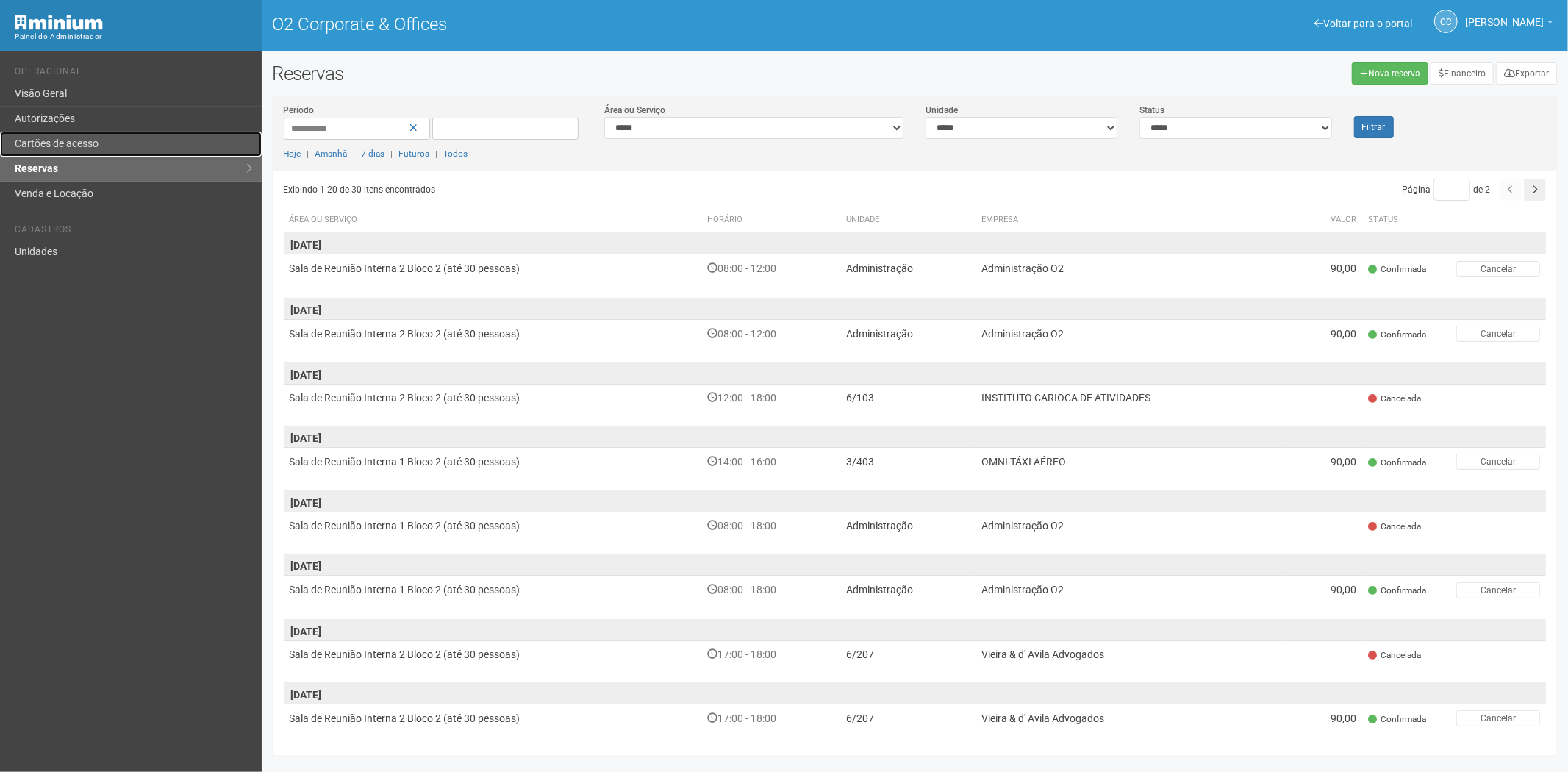
click at [54, 138] on link "Cartões de acesso" at bounding box center [131, 144] width 262 height 25
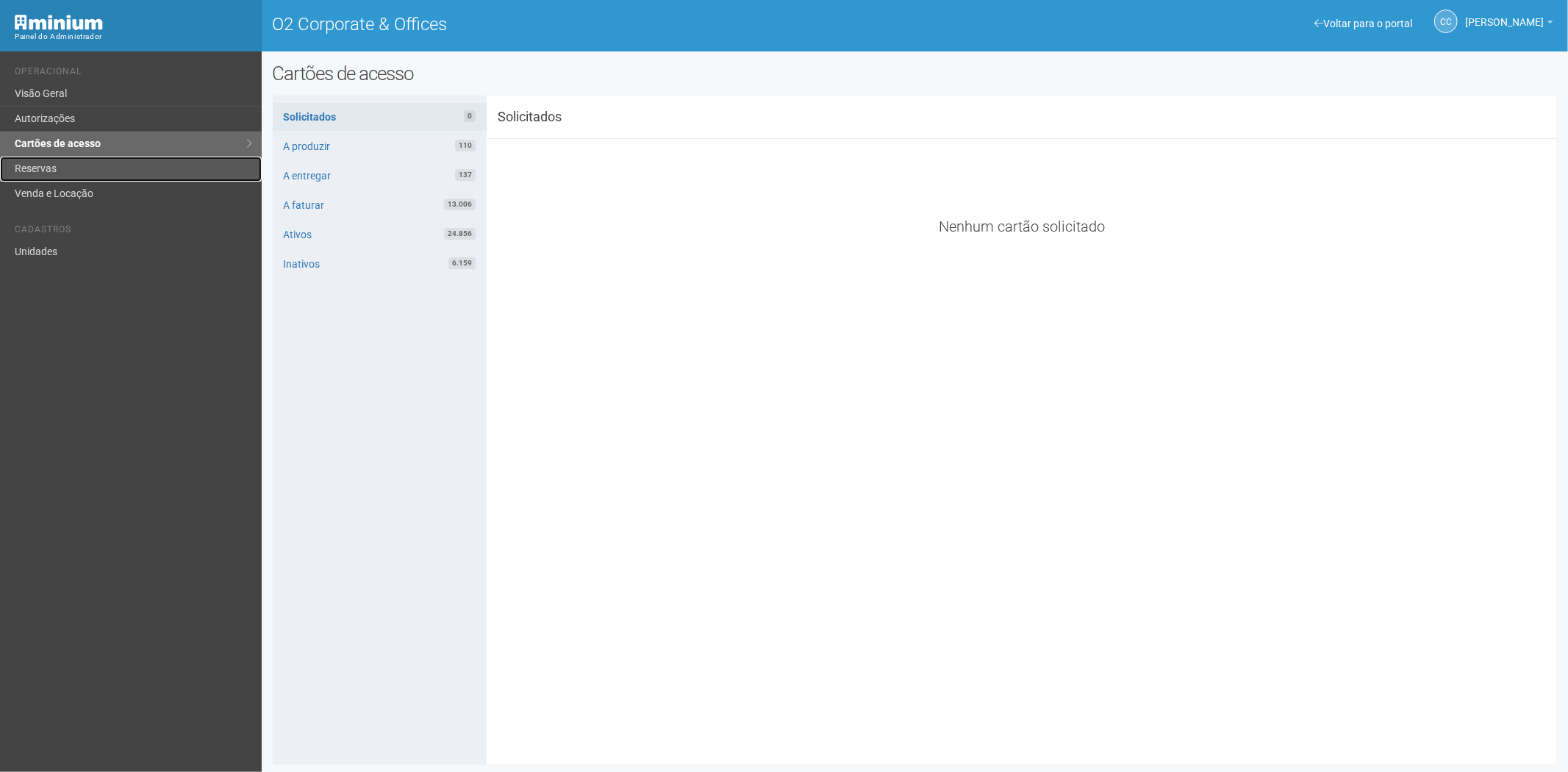
click at [63, 163] on link "Reservas" at bounding box center [131, 170] width 262 height 25
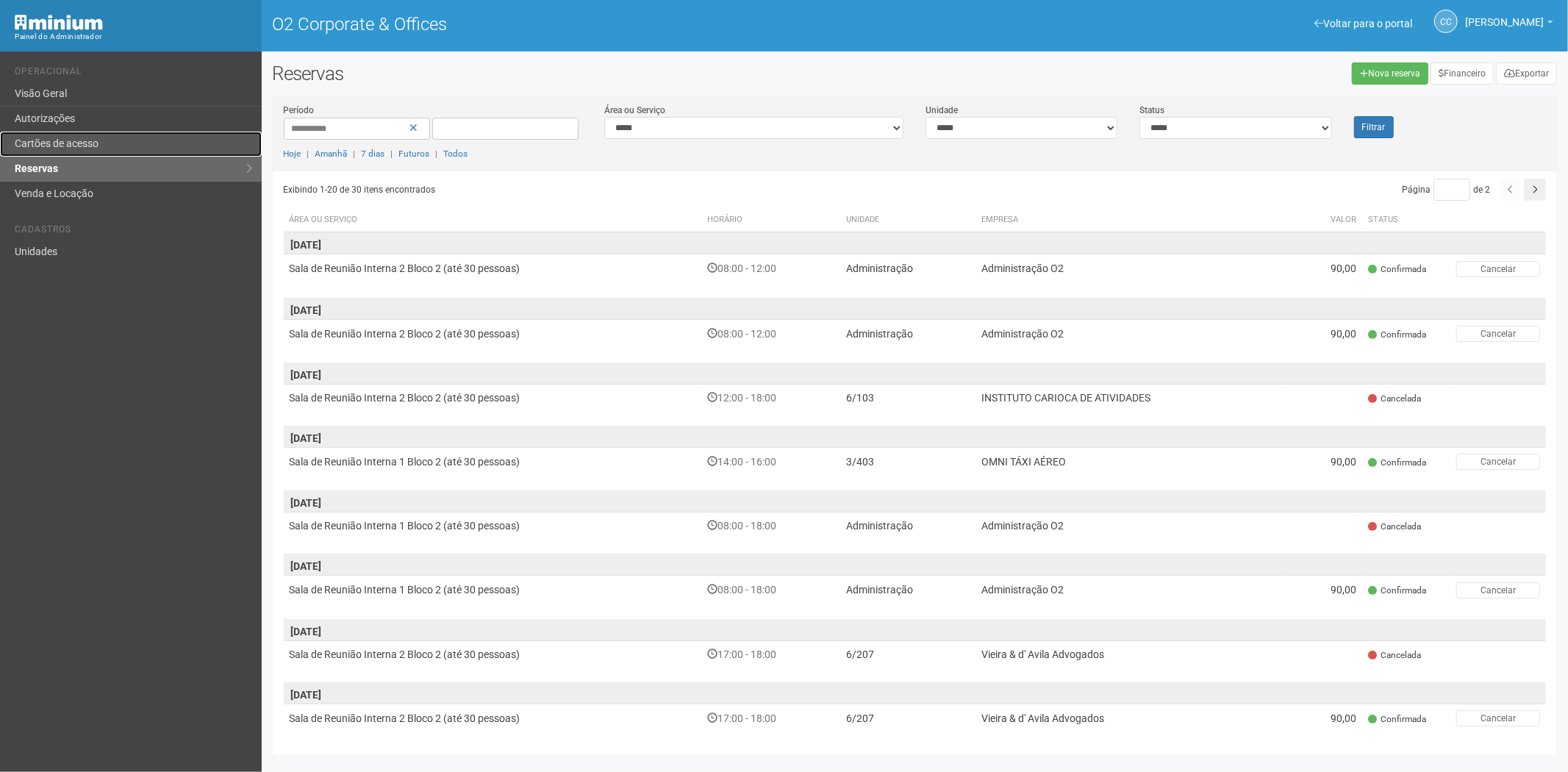
click at [73, 147] on link "Cartões de acesso" at bounding box center [131, 144] width 262 height 25
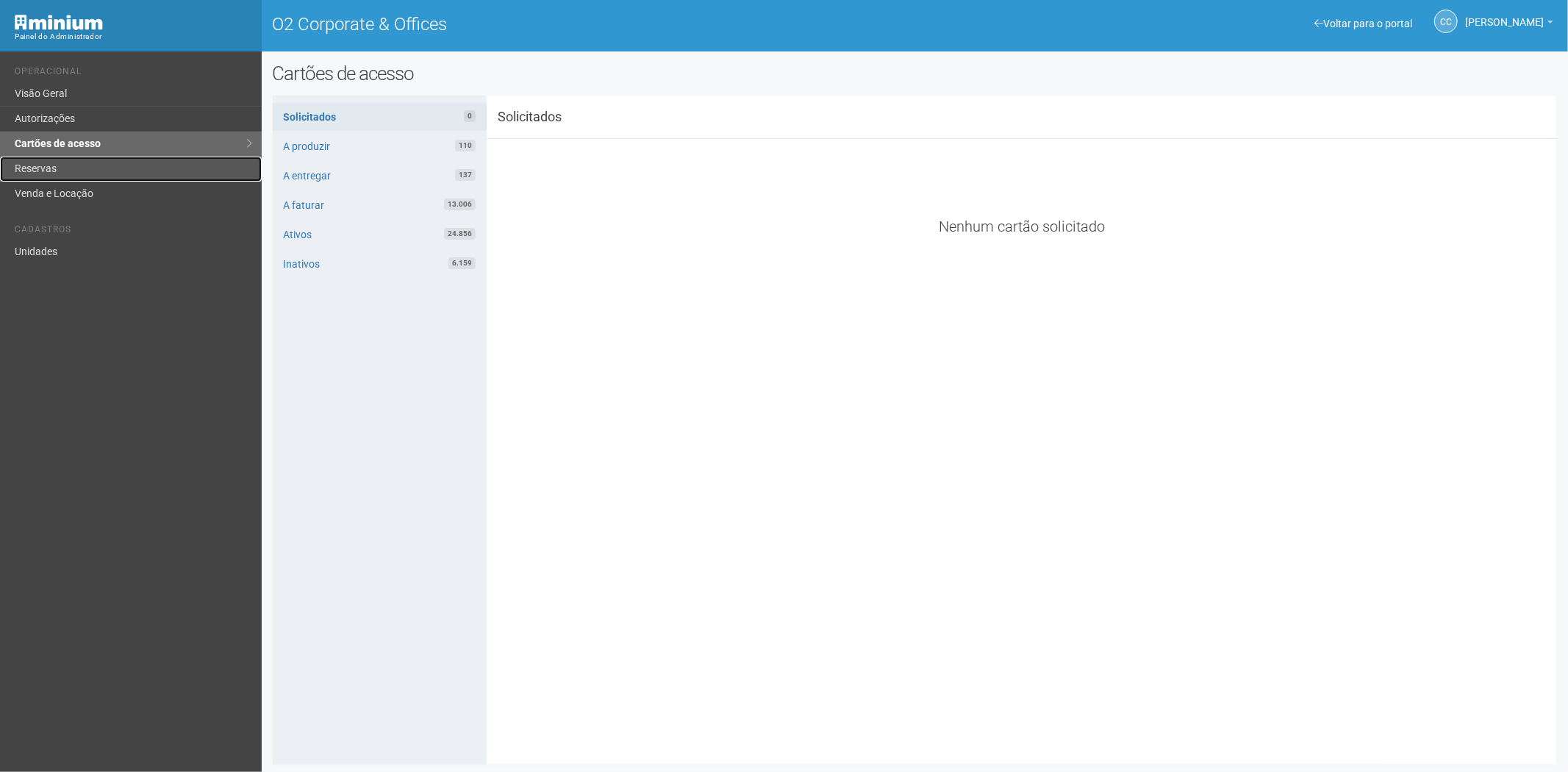
click at [37, 167] on link "Reservas" at bounding box center [131, 170] width 262 height 25
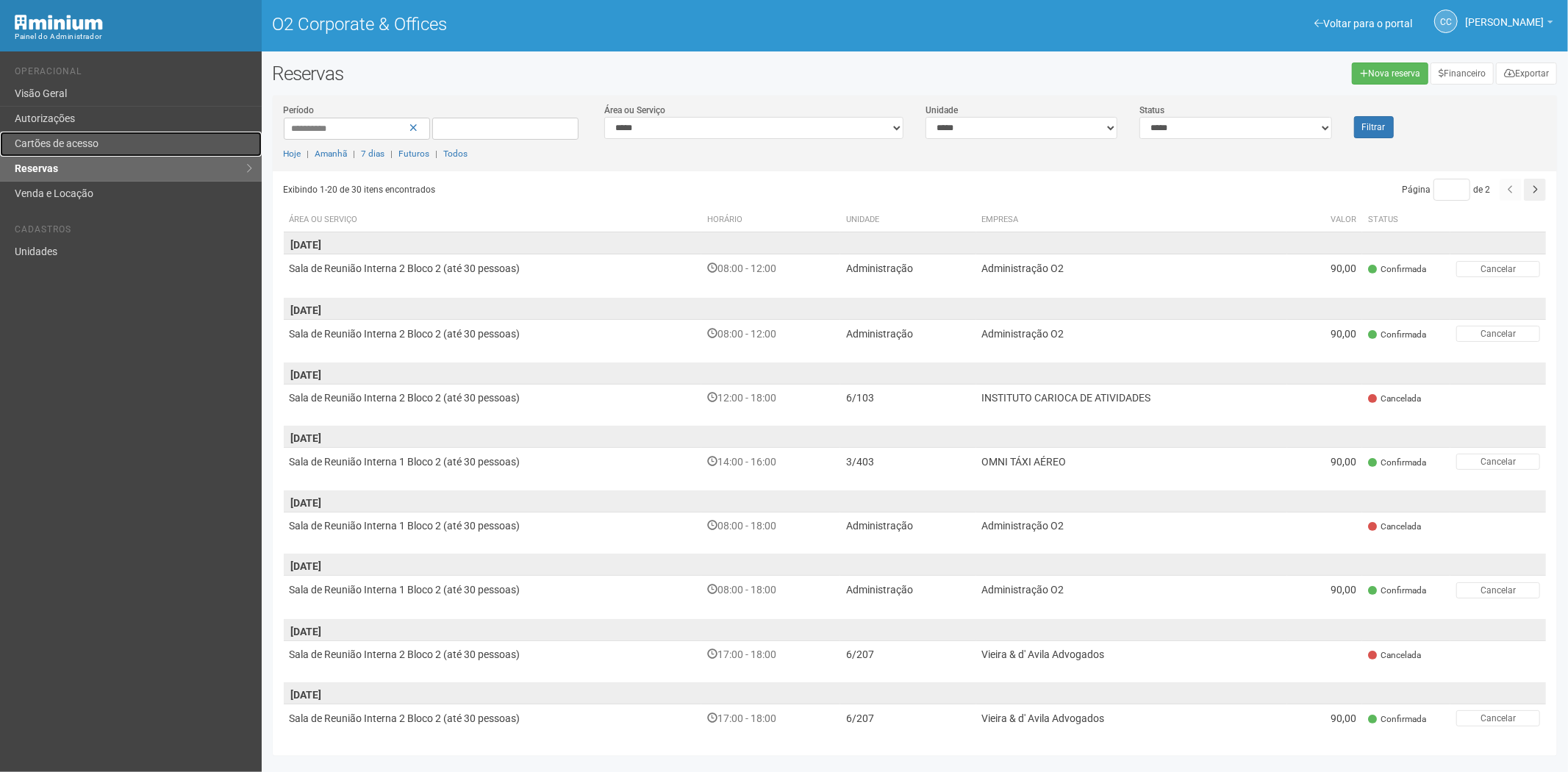
click at [176, 140] on link "Cartões de acesso" at bounding box center [131, 144] width 262 height 25
